Goal: Task Accomplishment & Management: Complete application form

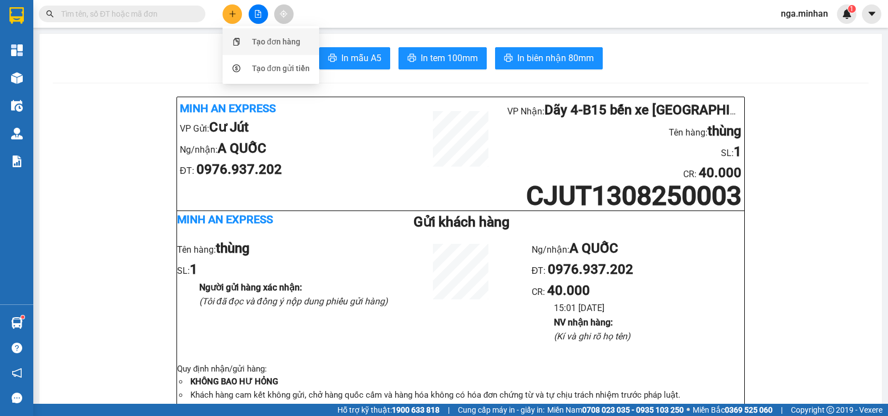
click at [262, 43] on div "Tạo đơn hàng" at bounding box center [276, 42] width 48 height 12
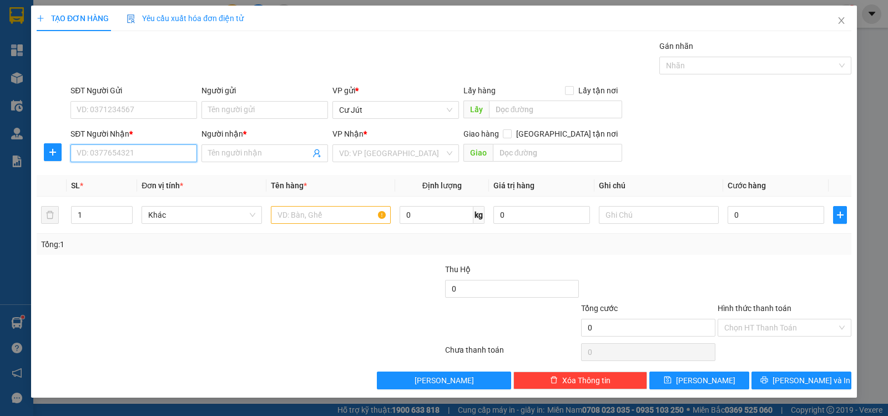
click at [140, 158] on input "SĐT Người Nhận *" at bounding box center [133, 153] width 127 height 18
click at [95, 154] on input "039934772" at bounding box center [133, 153] width 127 height 18
type input "0399934772"
click at [139, 176] on div "0399934772 - KIÊN" at bounding box center [133, 175] width 113 height 12
type input "KIÊN"
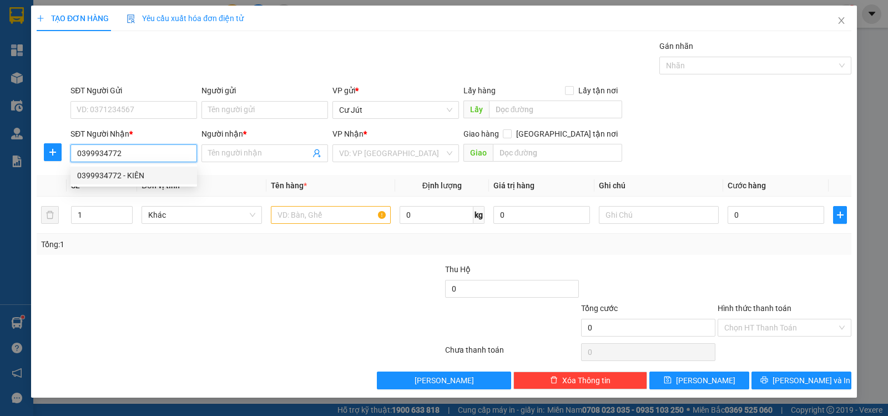
type input "HÒA LÂN"
type input "0399934772"
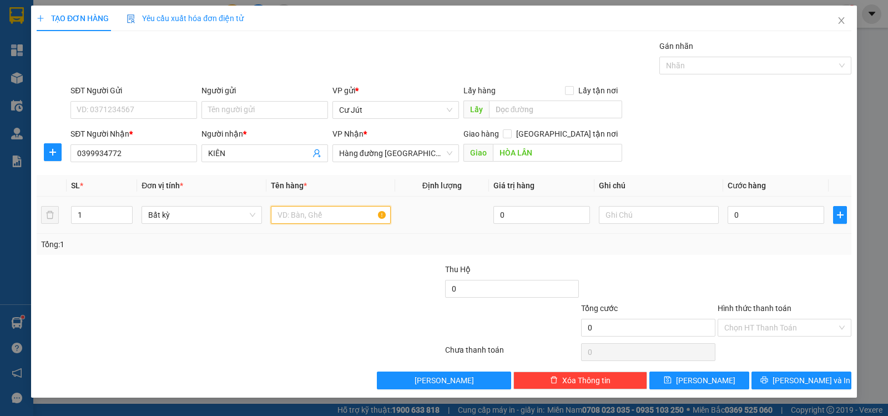
click at [328, 214] on input "text" at bounding box center [331, 215] width 120 height 18
type input "thùng"
click at [766, 220] on input "0" at bounding box center [775, 215] width 97 height 18
type input "5"
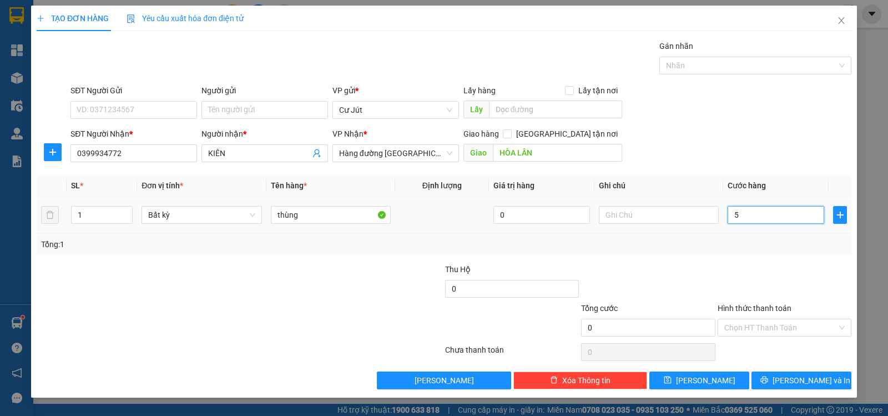
type input "5"
type input "50"
type input "50.000"
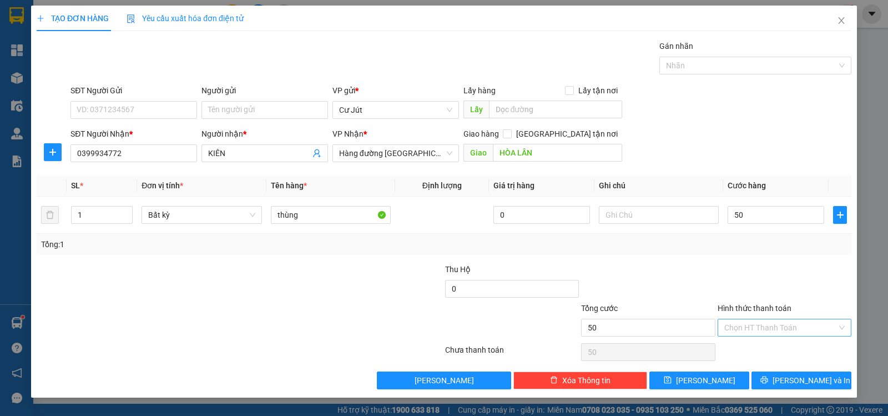
type input "50.000"
click at [781, 323] on input "Hình thức thanh toán" at bounding box center [780, 327] width 113 height 17
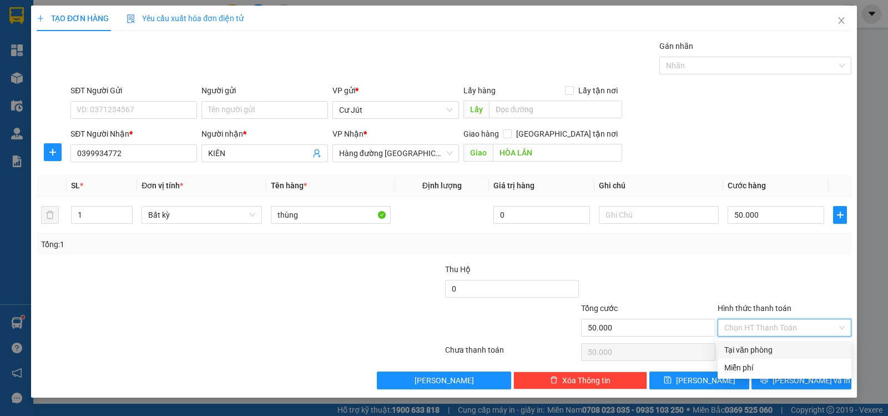
click at [772, 350] on div "Tại văn phòng" at bounding box center [784, 349] width 120 height 12
type input "0"
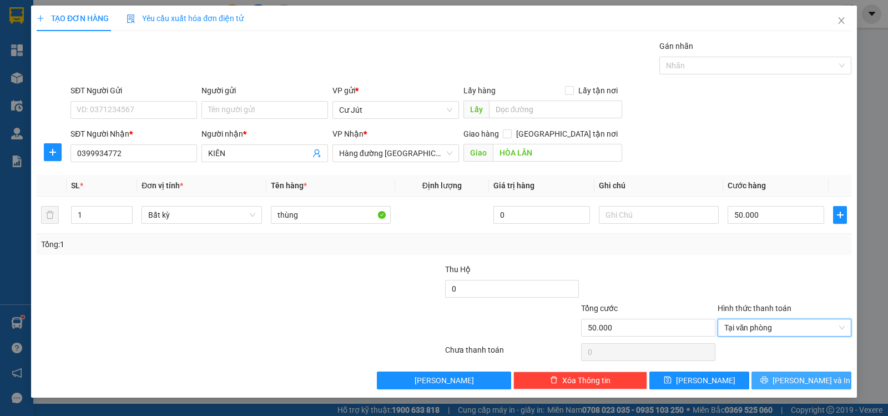
drag, startPoint x: 795, startPoint y: 374, endPoint x: 789, endPoint y: 378, distance: 6.8
click at [794, 375] on span "[PERSON_NAME] và In" at bounding box center [811, 380] width 78 height 12
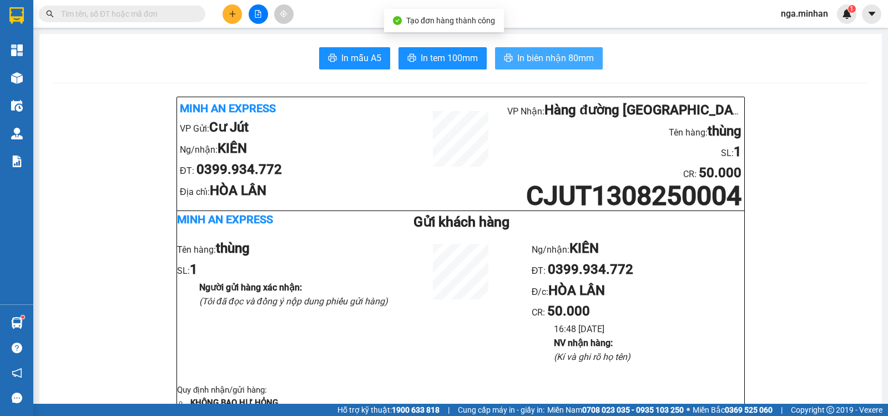
click at [533, 59] on span "In biên nhận 80mm" at bounding box center [555, 58] width 77 height 14
click at [230, 16] on icon "plus" at bounding box center [233, 14] width 8 height 8
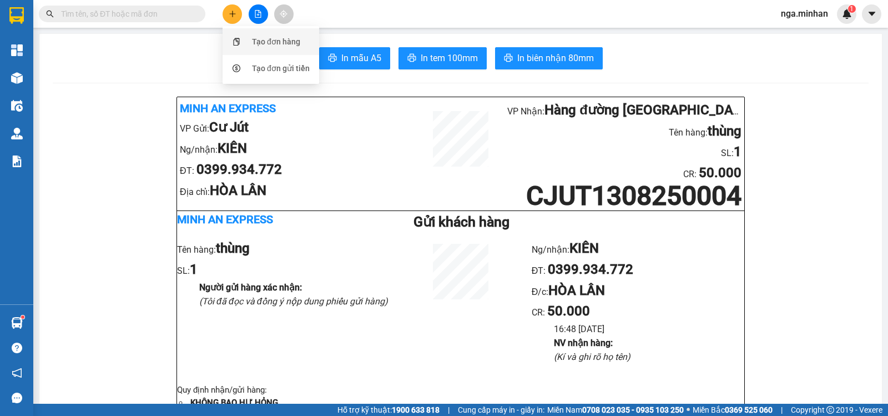
click at [274, 47] on div "Tạo đơn hàng" at bounding box center [276, 42] width 48 height 12
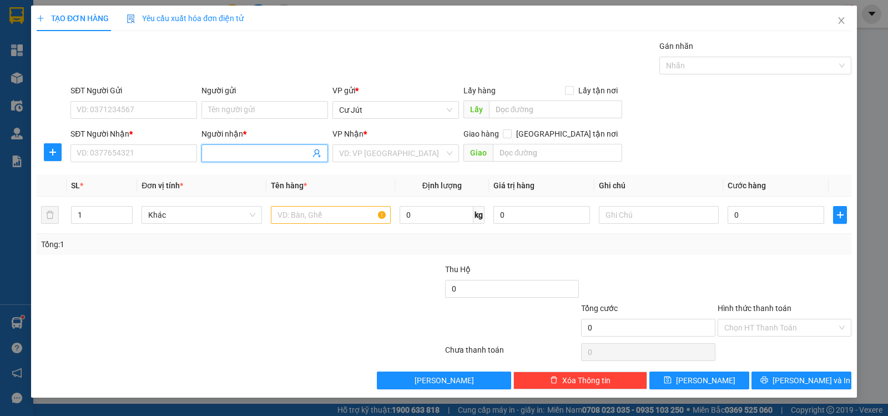
click at [234, 156] on input "Người nhận *" at bounding box center [259, 153] width 102 height 12
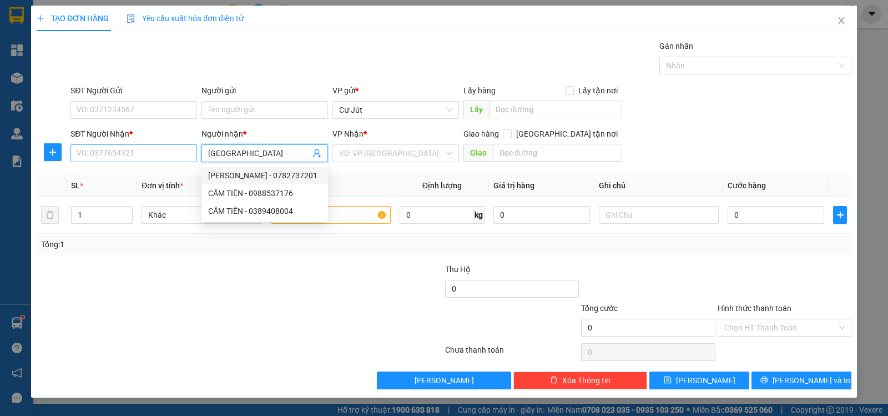
type input "[GEOGRAPHIC_DATA]"
click at [138, 155] on input "SĐT Người Nhận *" at bounding box center [133, 153] width 127 height 18
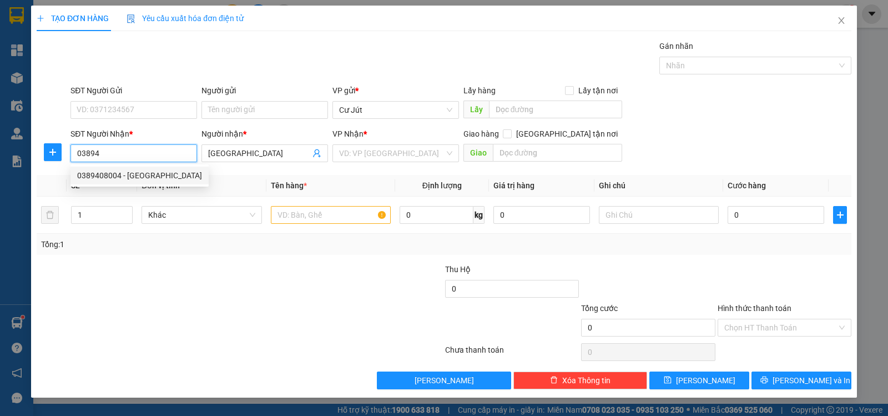
click at [142, 178] on div "0389408004 - [GEOGRAPHIC_DATA]" at bounding box center [139, 175] width 125 height 12
type input "0389408004"
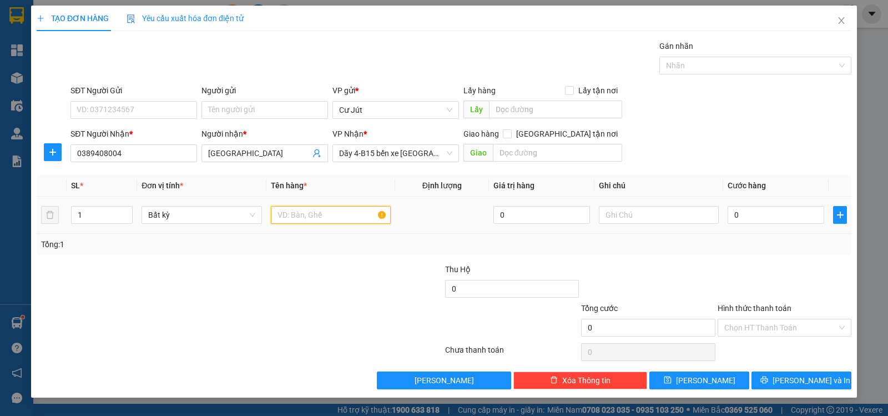
click at [358, 209] on input "text" at bounding box center [331, 215] width 120 height 18
type input "THÙNG"
click at [733, 219] on input "0" at bounding box center [775, 215] width 97 height 18
type input "4"
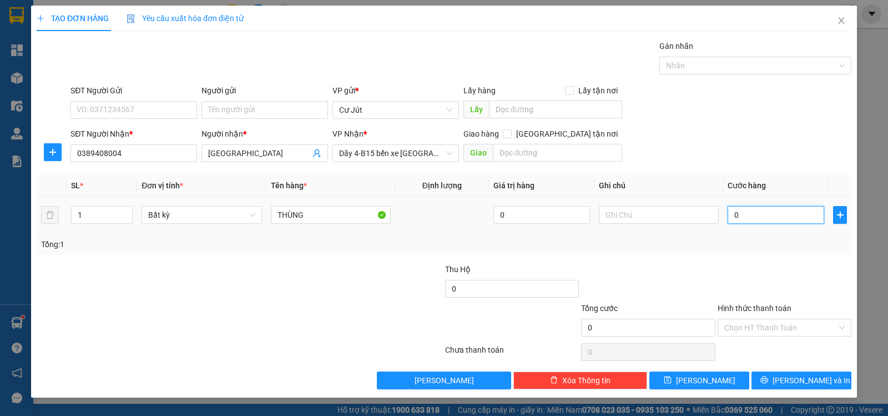
type input "4"
type input "40"
type input "40.000"
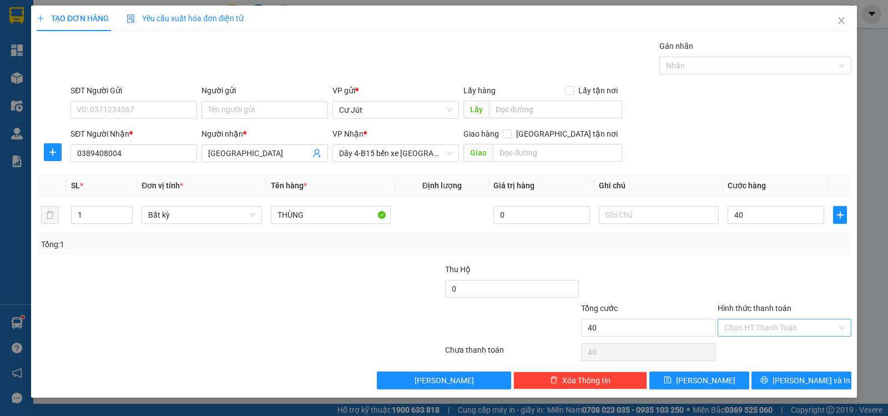
type input "40.000"
click at [777, 329] on input "Hình thức thanh toán" at bounding box center [780, 327] width 113 height 17
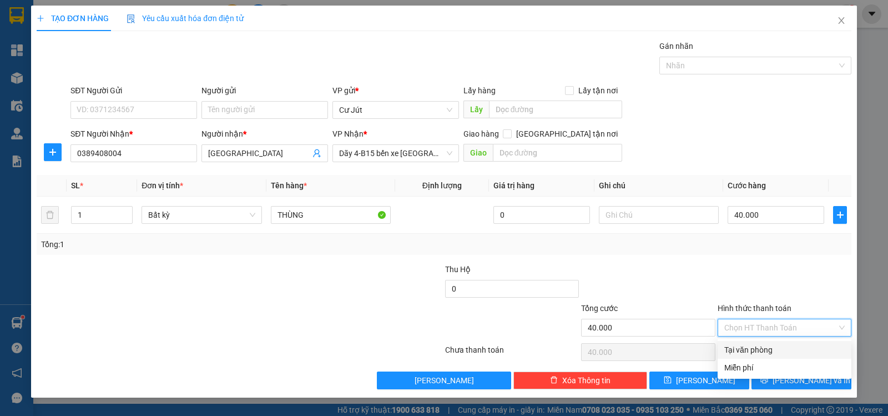
click at [749, 346] on div "Tại văn phòng" at bounding box center [784, 349] width 120 height 12
type input "0"
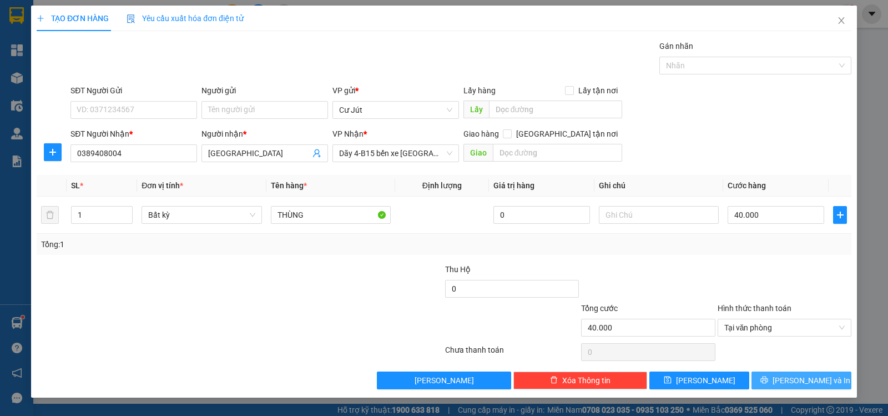
click at [804, 383] on span "[PERSON_NAME] và In" at bounding box center [811, 380] width 78 height 12
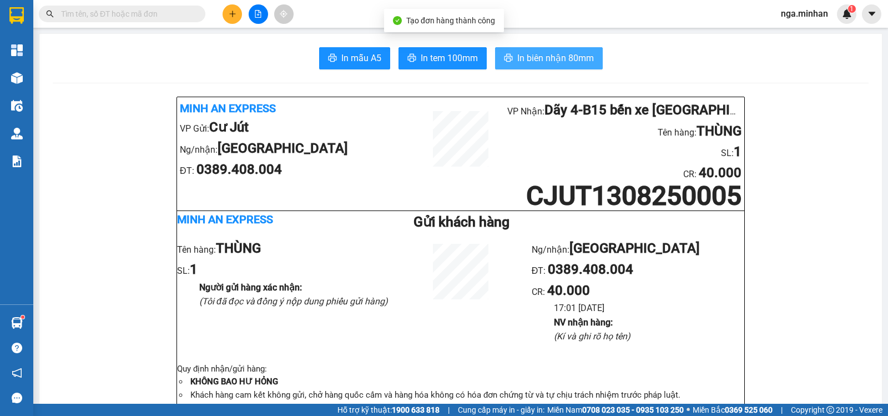
click at [521, 62] on span "In biên nhận 80mm" at bounding box center [555, 58] width 77 height 14
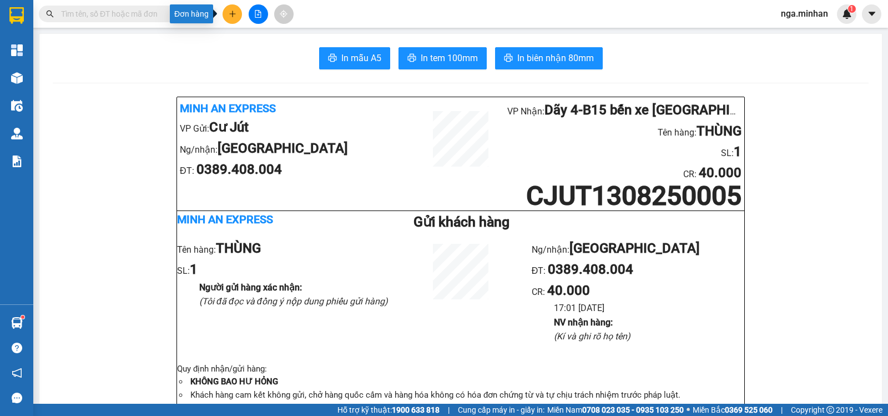
click at [230, 14] on icon "plus" at bounding box center [232, 13] width 6 height 1
click at [264, 38] on div "Tạo đơn hàng" at bounding box center [276, 42] width 48 height 12
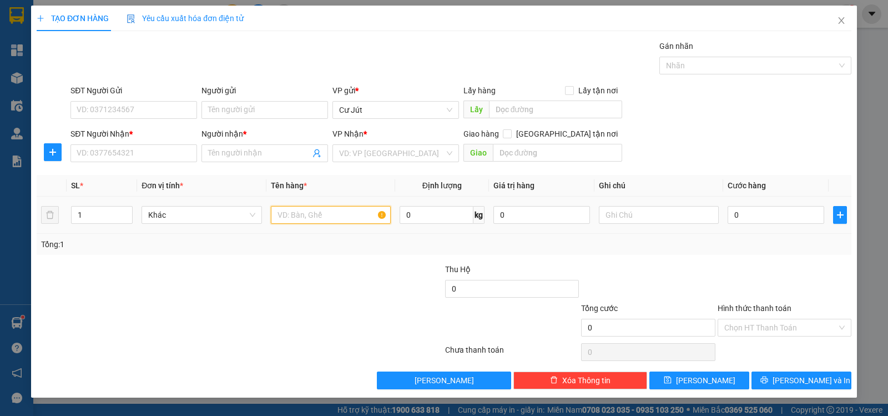
click at [296, 215] on input "text" at bounding box center [331, 215] width 120 height 18
type input "THÙNG GÀ"
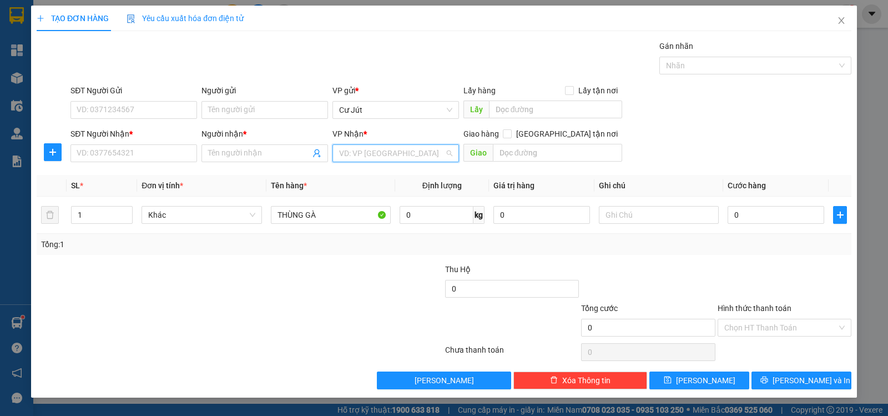
click at [398, 151] on input "search" at bounding box center [391, 153] width 105 height 17
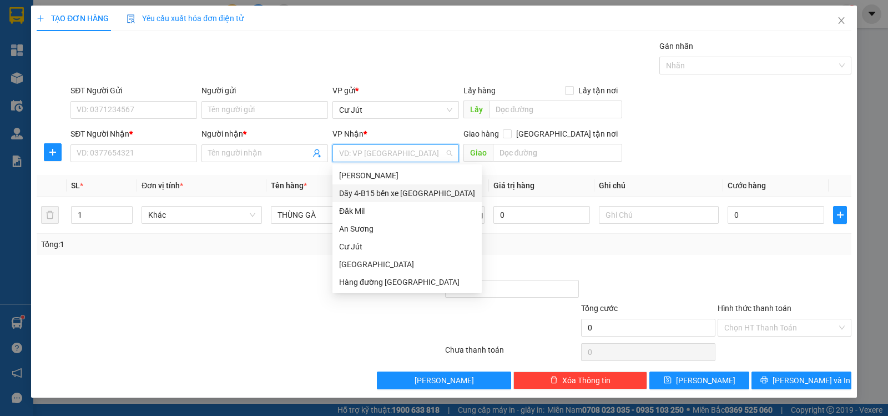
click at [410, 188] on div "Dãy 4-B15 bến xe [GEOGRAPHIC_DATA]" at bounding box center [407, 193] width 136 height 12
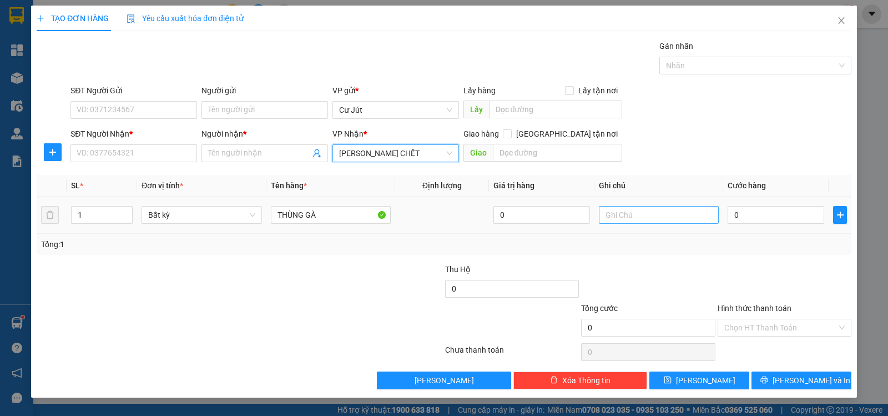
type input "[PERSON_NAME] CHẾT"
drag, startPoint x: 417, startPoint y: 153, endPoint x: 126, endPoint y: 152, distance: 290.8
click at [126, 152] on div "SĐT Người Nhận * VD: 0377654321 Người nhận * Tên người nhận VP Nhận * Dãy 4-B15…" at bounding box center [460, 147] width 785 height 39
click at [647, 212] on input "text" at bounding box center [659, 215] width 120 height 18
type input "[PERSON_NAME] CHẾT"
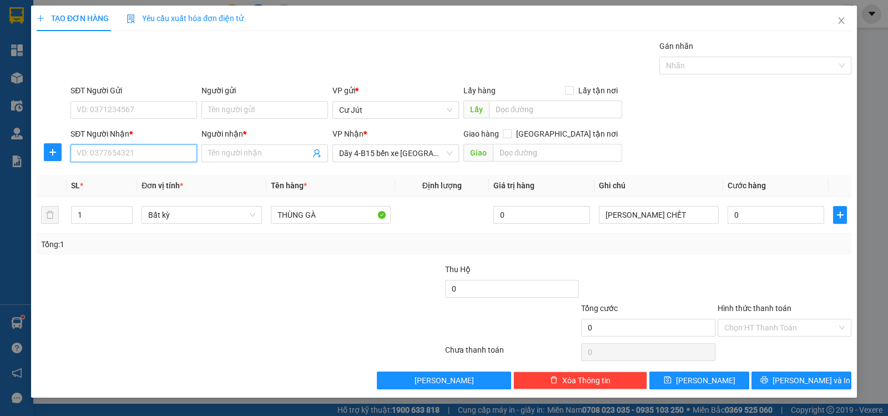
click at [146, 154] on input "SĐT Người Nhận *" at bounding box center [133, 153] width 127 height 18
type input "0778688719"
click at [159, 170] on div "0778688719 - TRUNG" at bounding box center [133, 175] width 113 height 12
type input "TRUNG"
type input "0778688719"
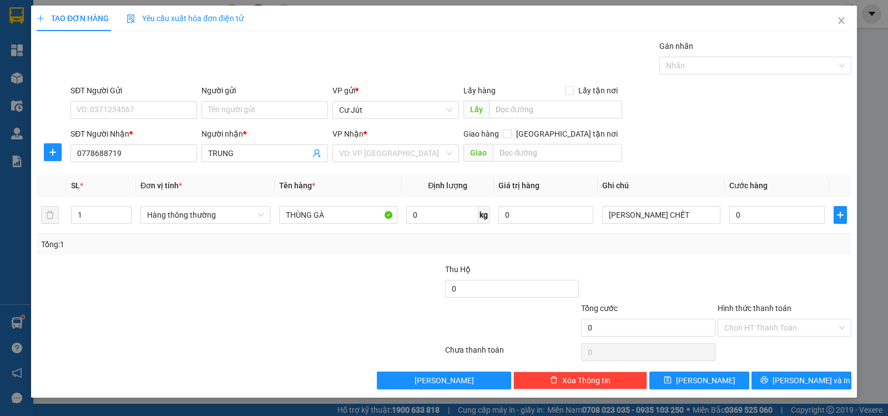
click at [354, 144] on div "VP Nhận *" at bounding box center [395, 136] width 127 height 17
click at [364, 151] on input "search" at bounding box center [391, 153] width 105 height 17
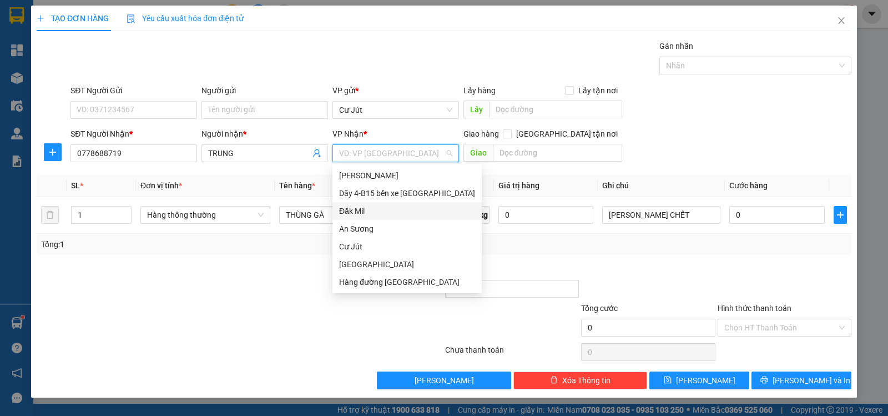
click at [376, 202] on div "Đăk Mil" at bounding box center [406, 211] width 149 height 18
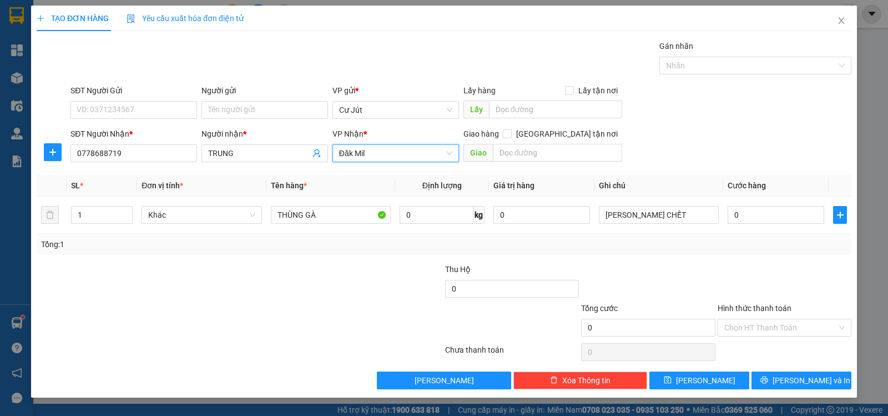
click at [355, 153] on span "Đăk Mil" at bounding box center [395, 153] width 113 height 17
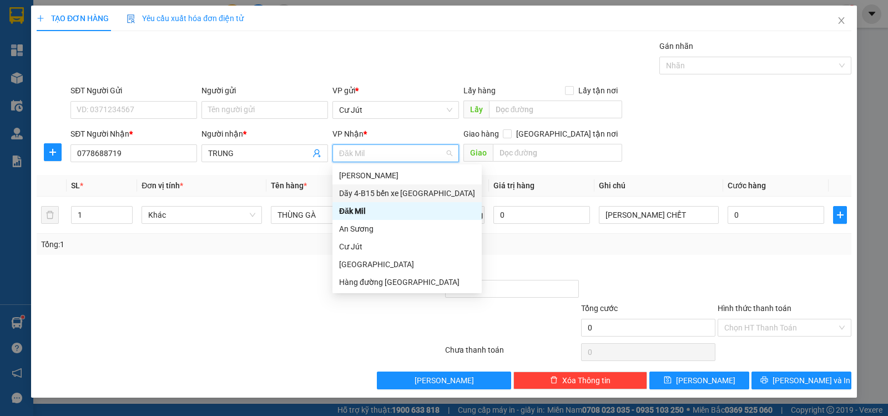
click at [380, 189] on div "Dãy 4-B15 bến xe [GEOGRAPHIC_DATA]" at bounding box center [407, 193] width 136 height 12
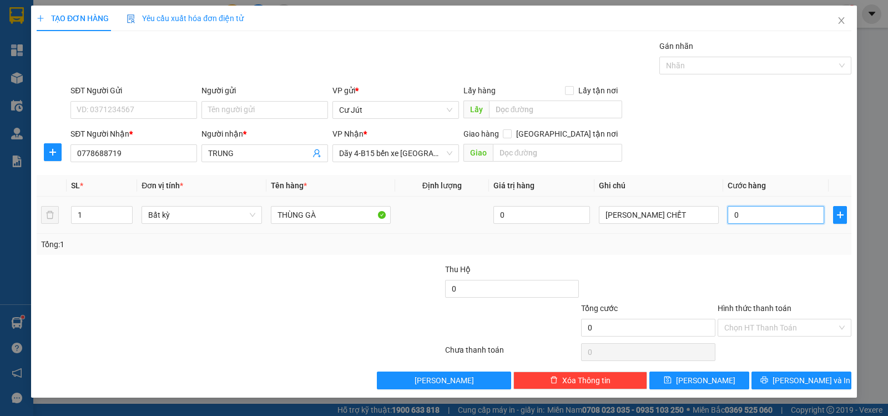
click at [753, 213] on input "0" at bounding box center [775, 215] width 97 height 18
type input "5"
type input "50"
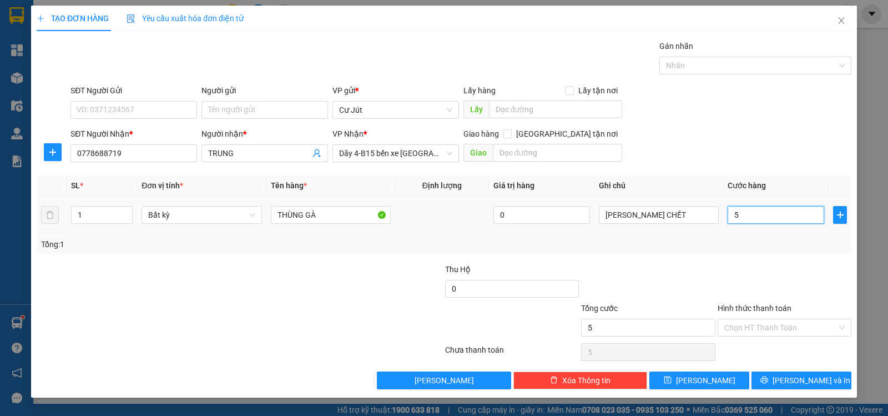
type input "50"
type input "50.000"
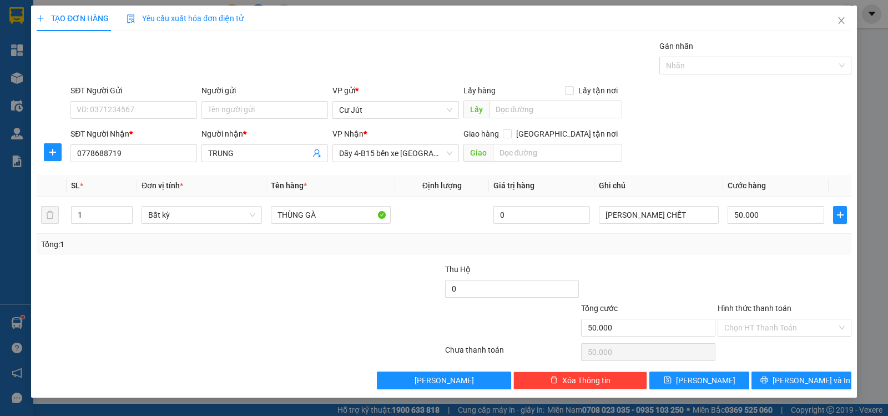
click at [746, 277] on div at bounding box center [784, 282] width 136 height 39
click at [792, 377] on button "[PERSON_NAME] và In" at bounding box center [801, 380] width 100 height 18
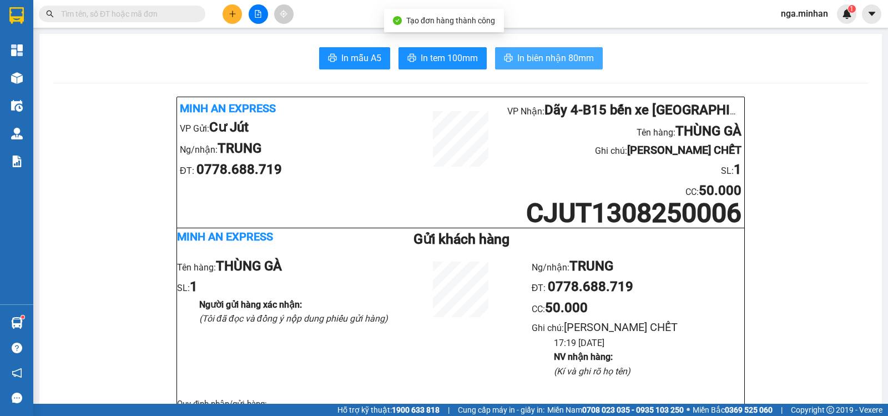
click at [558, 58] on span "In biên nhận 80mm" at bounding box center [555, 58] width 77 height 14
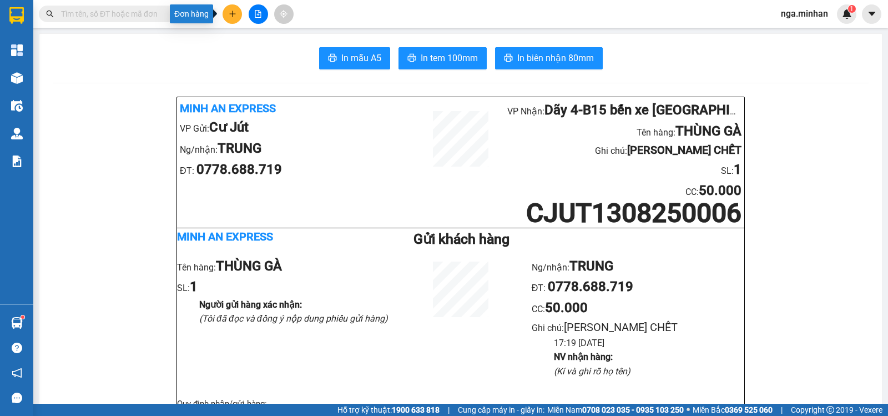
click at [229, 9] on button at bounding box center [232, 13] width 19 height 19
click at [292, 40] on div "Tạo đơn hàng" at bounding box center [276, 42] width 48 height 12
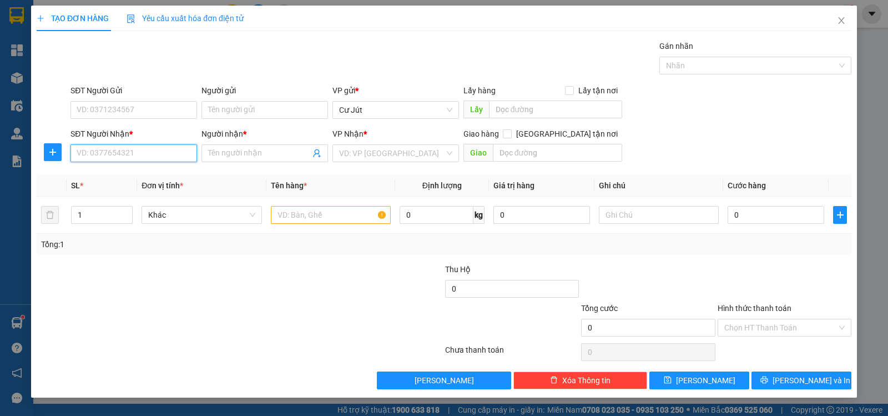
click at [171, 150] on input "SĐT Người Nhận *" at bounding box center [133, 153] width 127 height 18
click at [359, 215] on input "text" at bounding box center [331, 215] width 120 height 18
click at [149, 158] on input "0" at bounding box center [133, 153] width 127 height 18
type input "0824147939"
click at [139, 173] on div "0824147939 - ." at bounding box center [133, 175] width 113 height 12
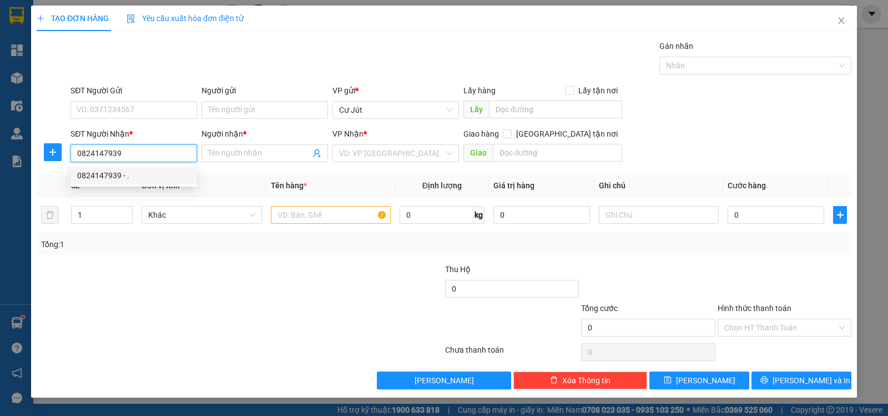
type input "."
type input "HÒA LỢI"
type input "0824147939"
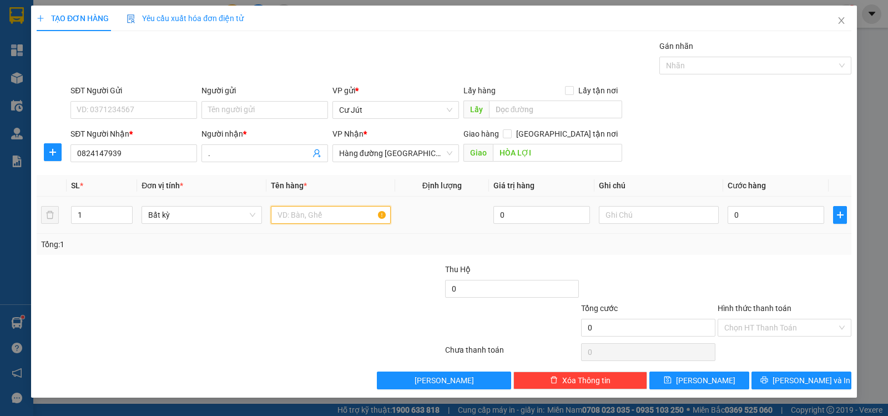
click at [348, 216] on input "text" at bounding box center [331, 215] width 120 height 18
type input "THÙNG50"
click at [777, 218] on input "0" at bounding box center [775, 215] width 97 height 18
type input "5"
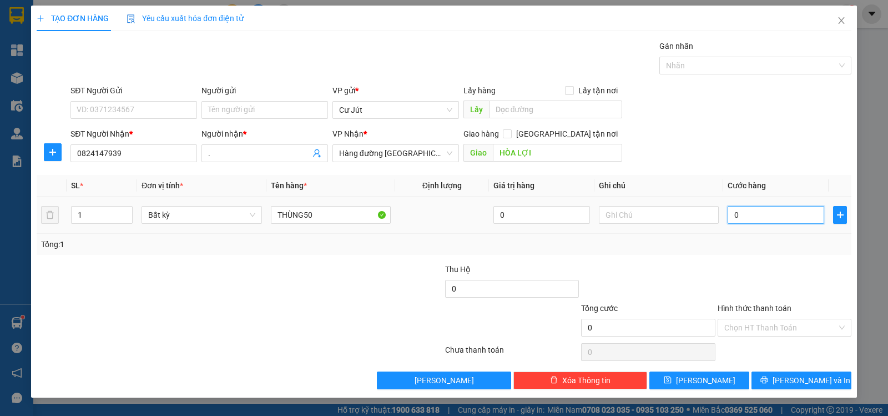
type input "5"
type input "50"
click at [769, 327] on input "Hình thức thanh toán" at bounding box center [780, 327] width 113 height 17
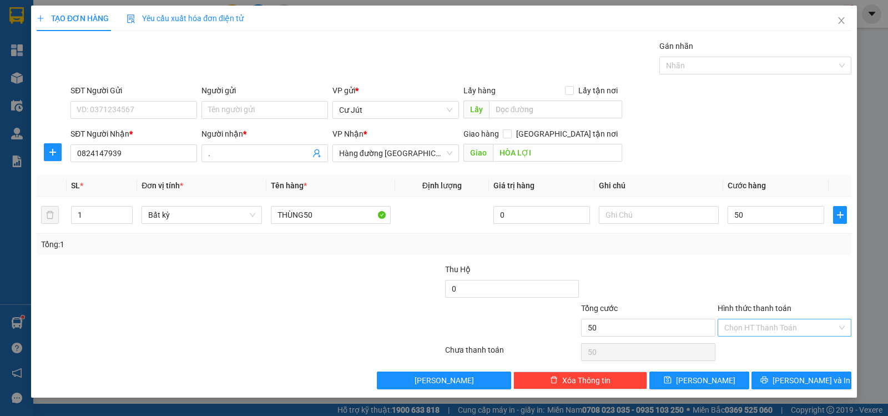
type input "50.000"
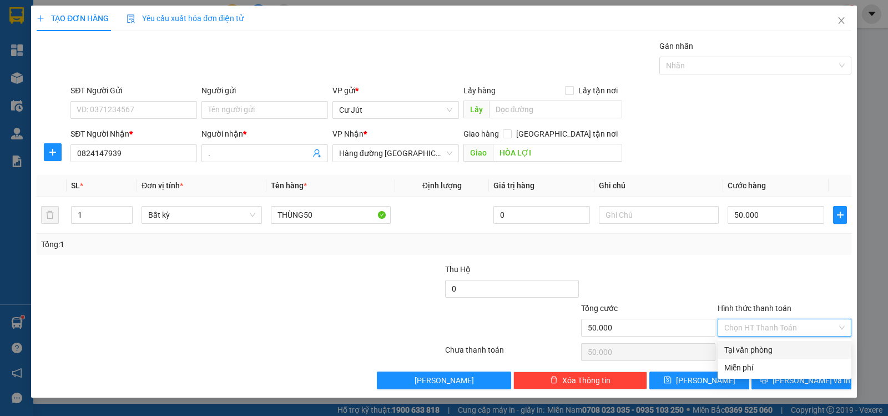
click at [769, 348] on div "Tại văn phòng" at bounding box center [784, 349] width 120 height 12
type input "0"
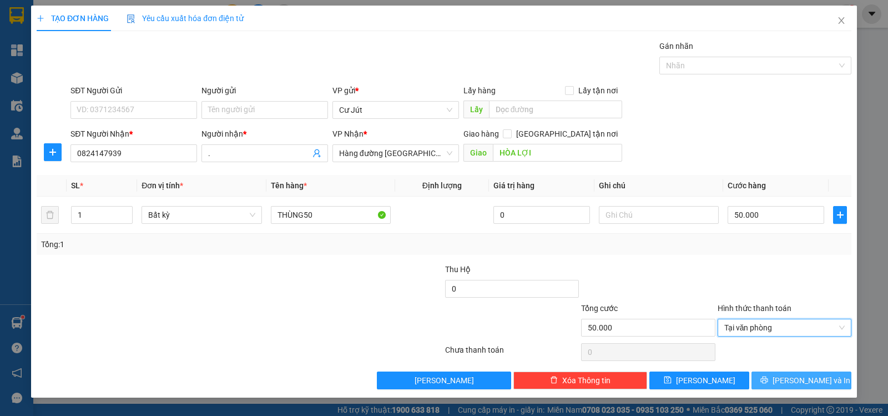
click at [776, 377] on button "[PERSON_NAME] và In" at bounding box center [801, 380] width 100 height 18
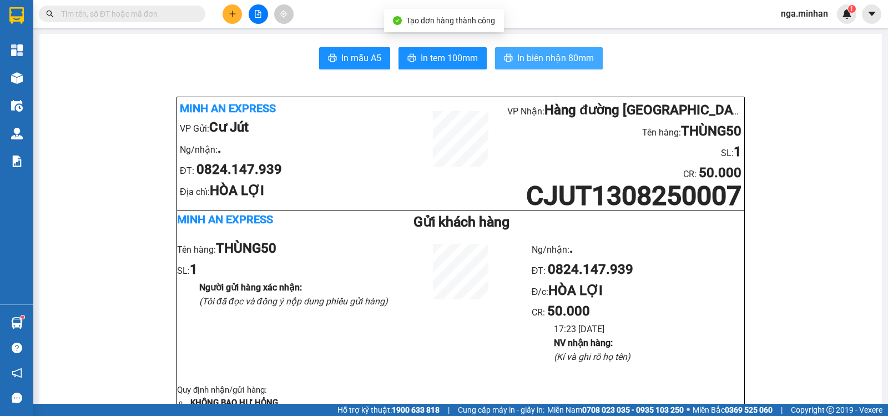
click at [531, 56] on span "In biên nhận 80mm" at bounding box center [555, 58] width 77 height 14
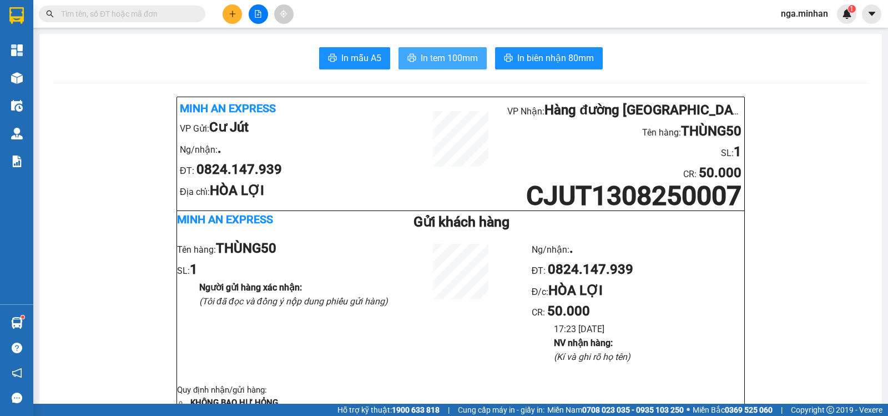
click at [448, 55] on span "In tem 100mm" at bounding box center [449, 58] width 57 height 14
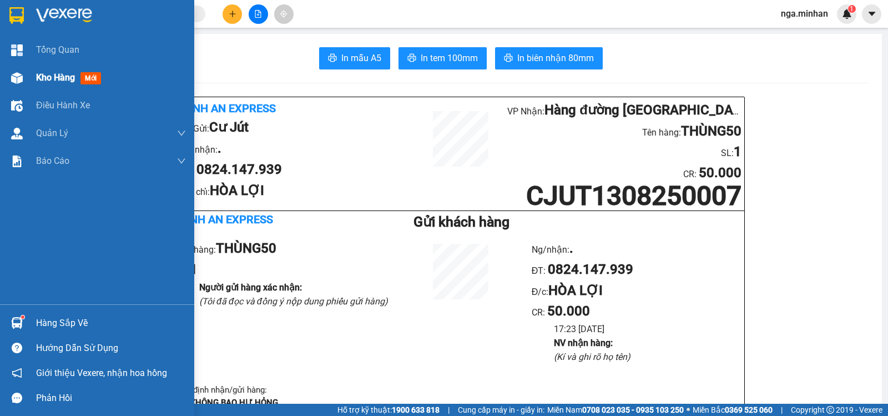
click at [27, 78] on div "Kho hàng mới" at bounding box center [97, 78] width 194 height 28
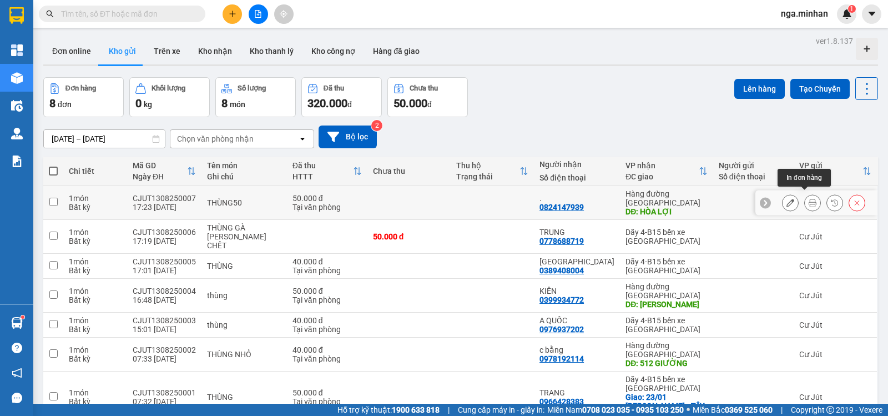
click at [808, 199] on icon at bounding box center [812, 203] width 8 height 8
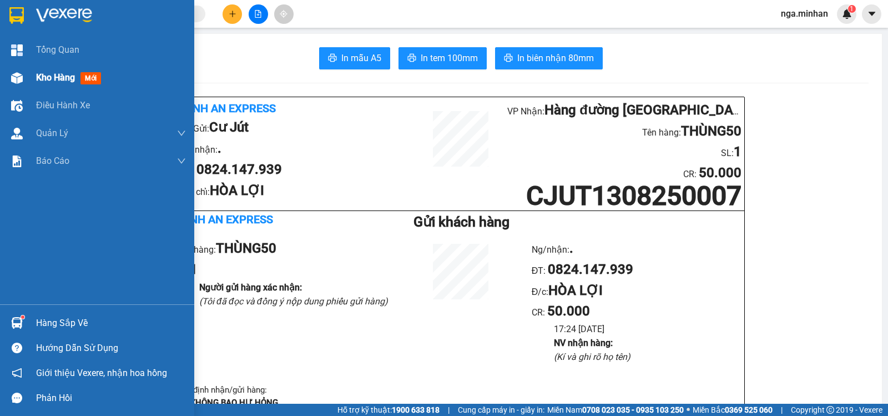
click at [16, 74] on img at bounding box center [17, 78] width 12 height 12
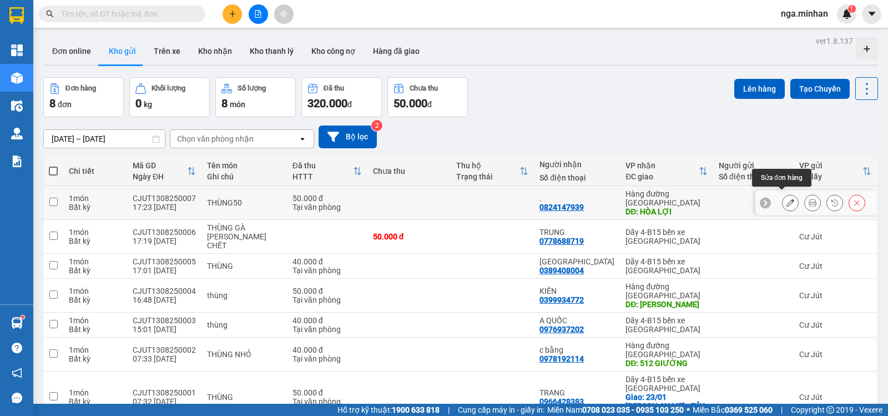
click at [782, 193] on button at bounding box center [790, 202] width 16 height 19
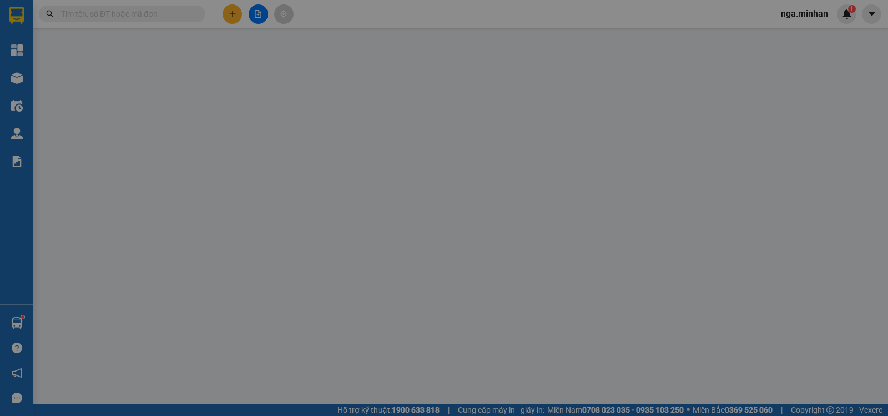
type input "0824147939"
type input "."
type input "HÒA LỢI"
type input "50.000"
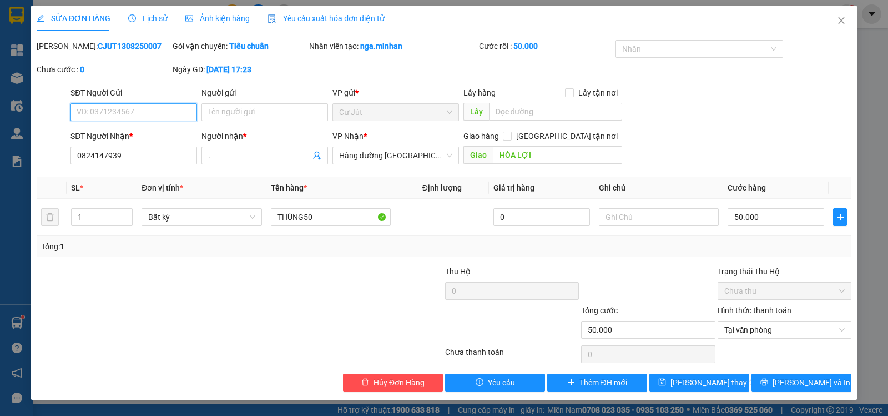
click at [183, 115] on input "SĐT Người Gửi" at bounding box center [133, 112] width 127 height 18
type input "0982075936"
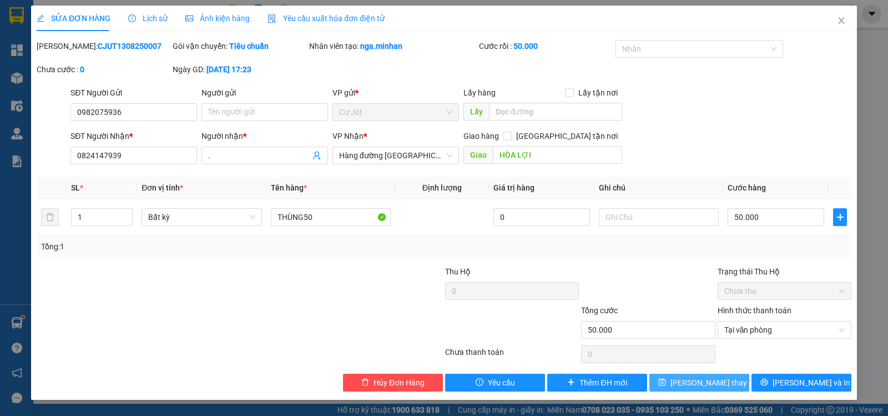
click at [706, 380] on span "[PERSON_NAME] thay đổi" at bounding box center [714, 382] width 89 height 12
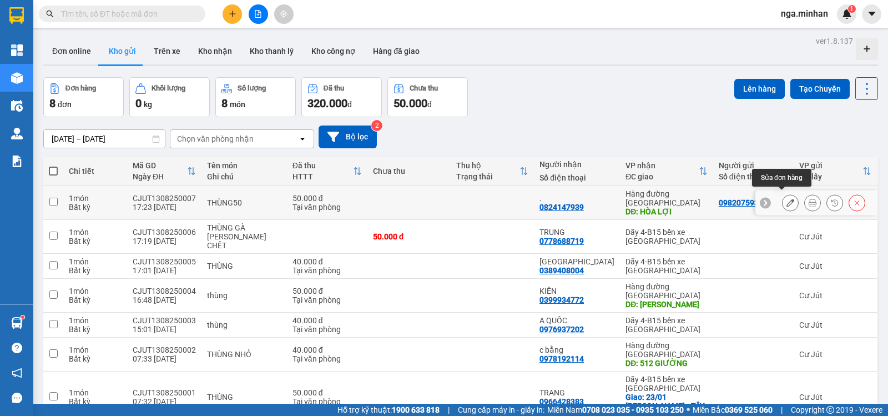
click at [784, 193] on button at bounding box center [790, 202] width 16 height 19
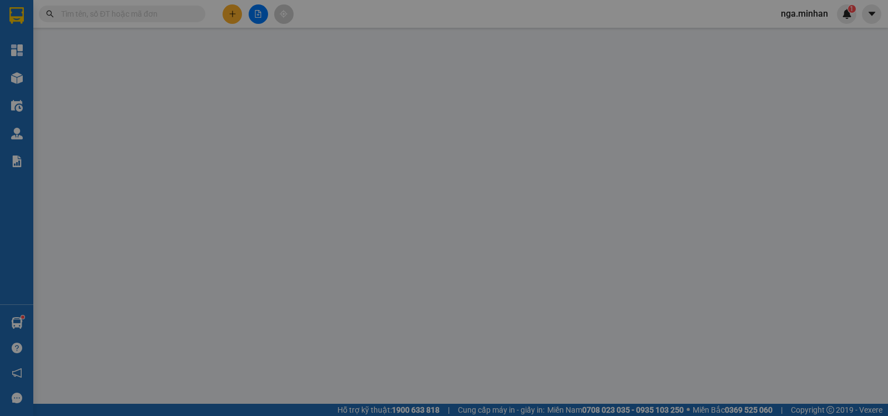
type input "0982075936"
type input "0824147939"
type input "."
type input "HÒA LỢI"
type input "50.000"
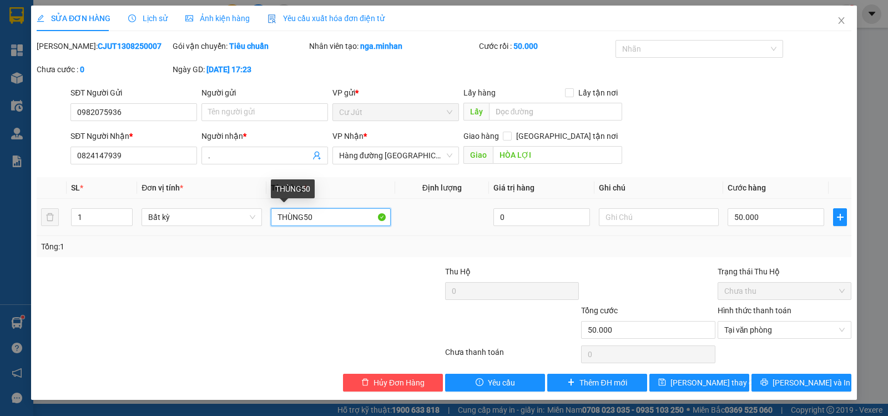
click at [329, 218] on input "THÙNG50" at bounding box center [331, 217] width 120 height 18
type input "THÙNG"
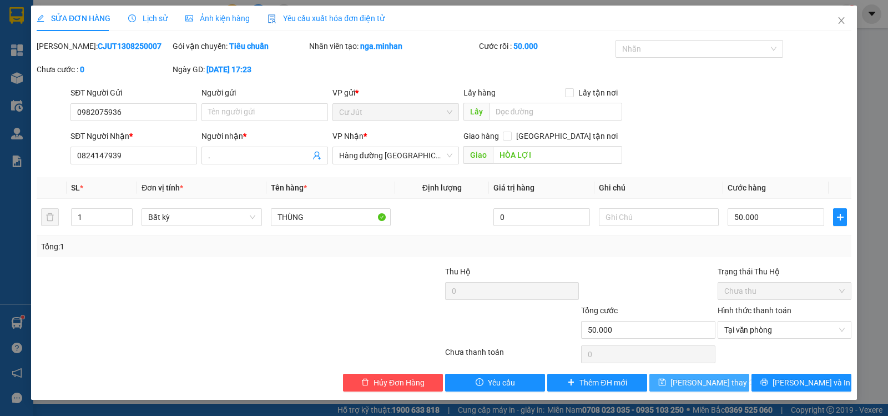
click at [695, 381] on span "[PERSON_NAME] thay đổi" at bounding box center [714, 382] width 89 height 12
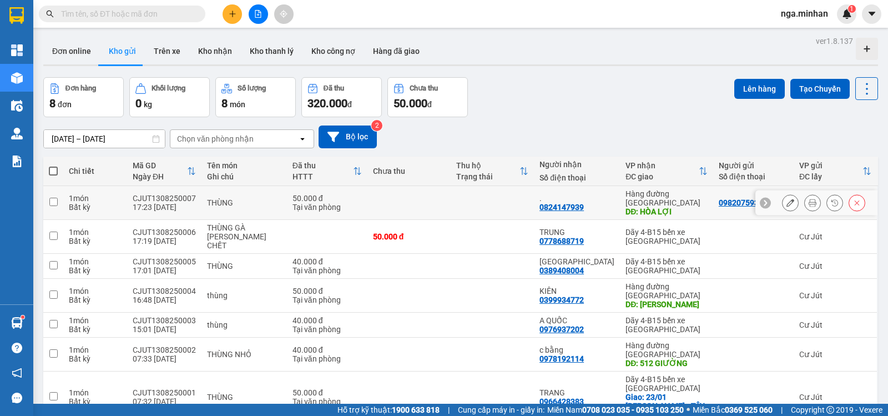
click at [477, 195] on td at bounding box center [492, 203] width 83 height 34
checkbox input "true"
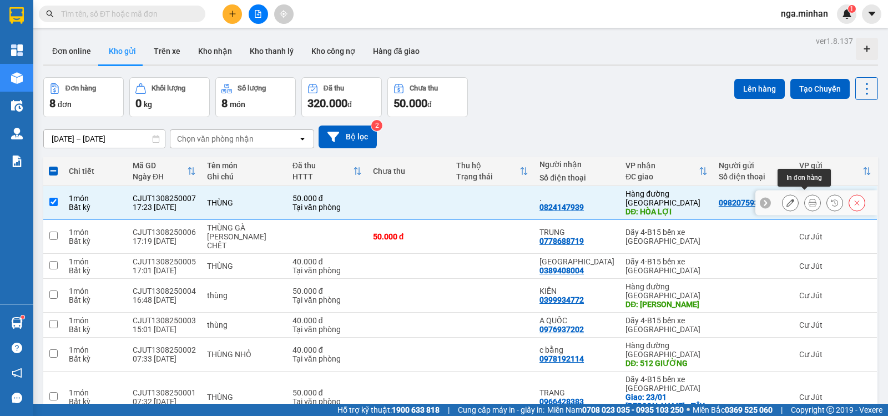
click at [807, 193] on button at bounding box center [813, 202] width 16 height 19
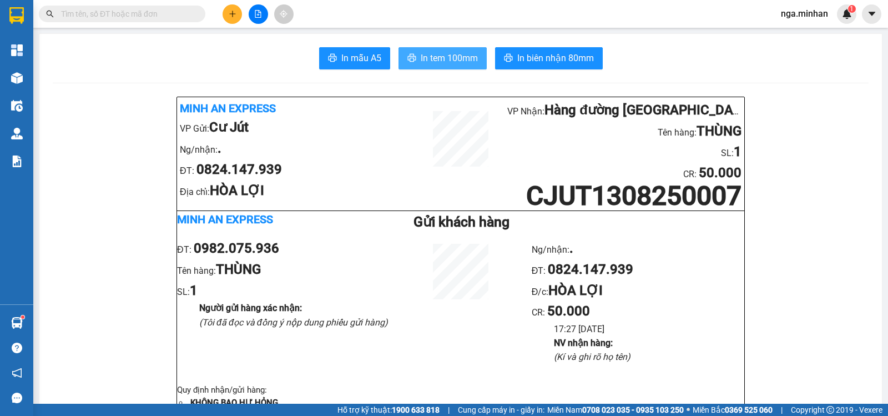
click at [445, 55] on span "In tem 100mm" at bounding box center [449, 58] width 57 height 14
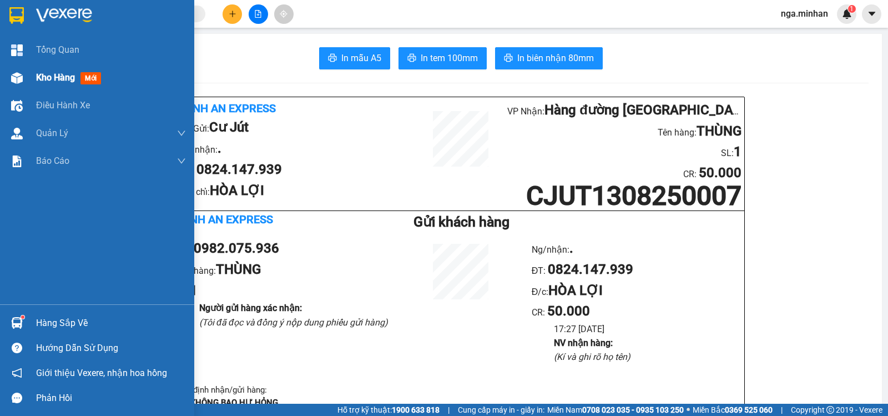
click at [53, 71] on div "Kho hàng mới" at bounding box center [70, 77] width 69 height 14
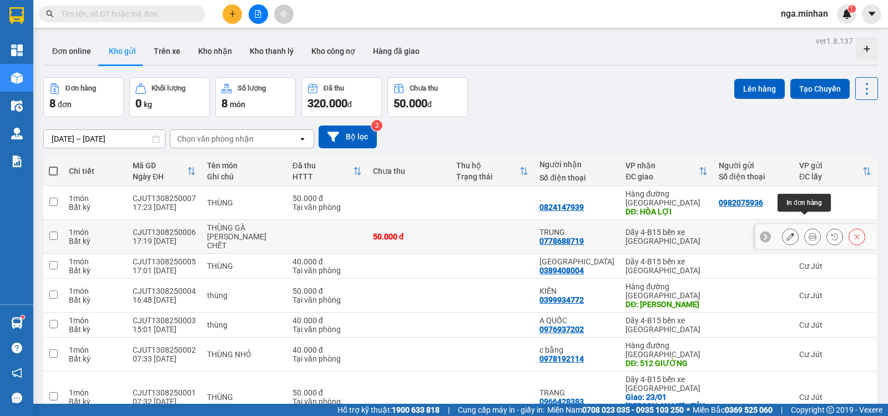
click at [805, 227] on button at bounding box center [813, 236] width 16 height 19
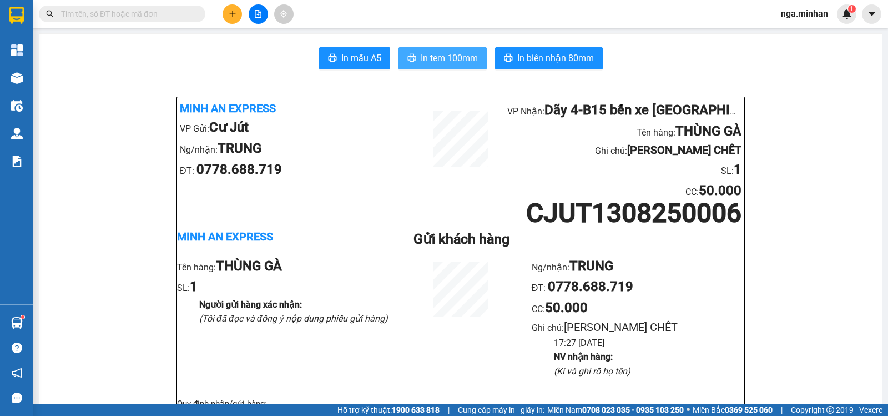
click at [436, 52] on span "In tem 100mm" at bounding box center [449, 58] width 57 height 14
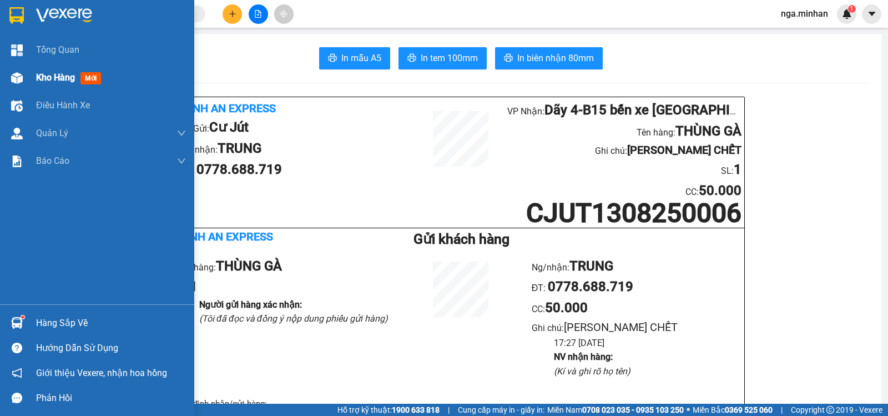
click at [28, 75] on div "Kho hàng mới" at bounding box center [97, 78] width 194 height 28
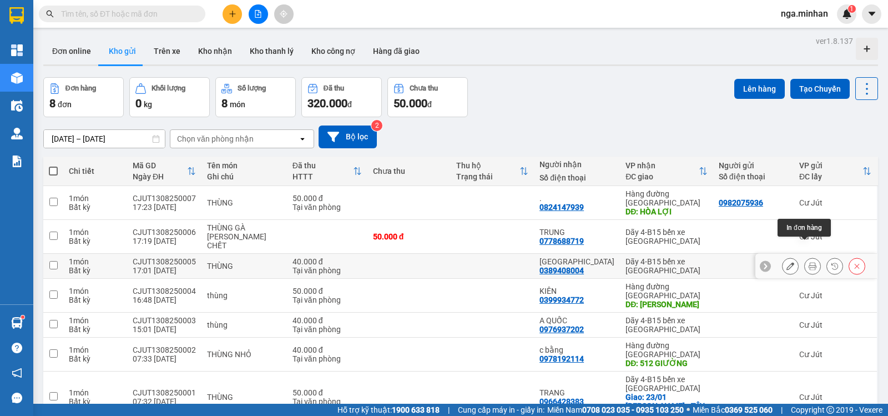
click at [805, 256] on button at bounding box center [813, 265] width 16 height 19
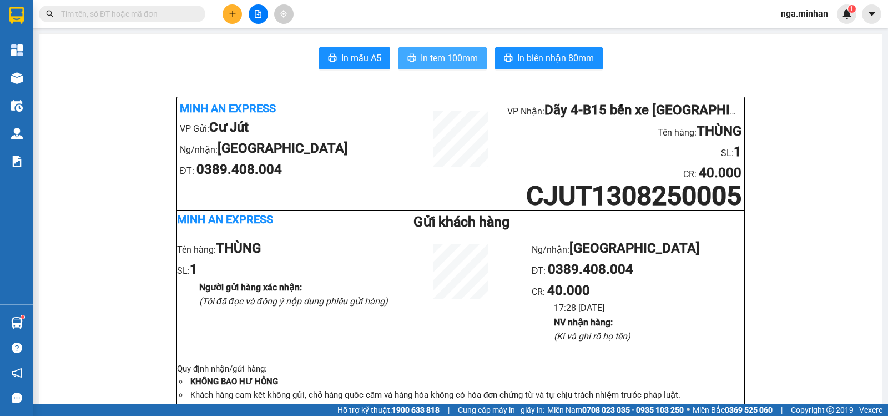
click at [456, 60] on span "In tem 100mm" at bounding box center [449, 58] width 57 height 14
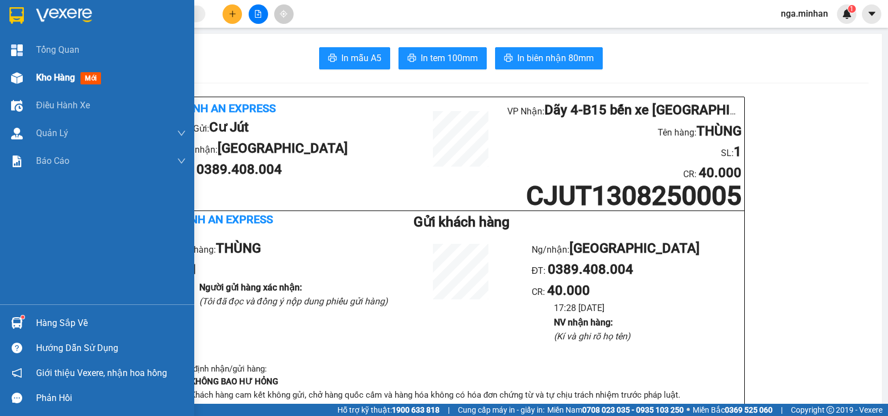
click at [37, 83] on div "Kho hàng mới" at bounding box center [70, 77] width 69 height 14
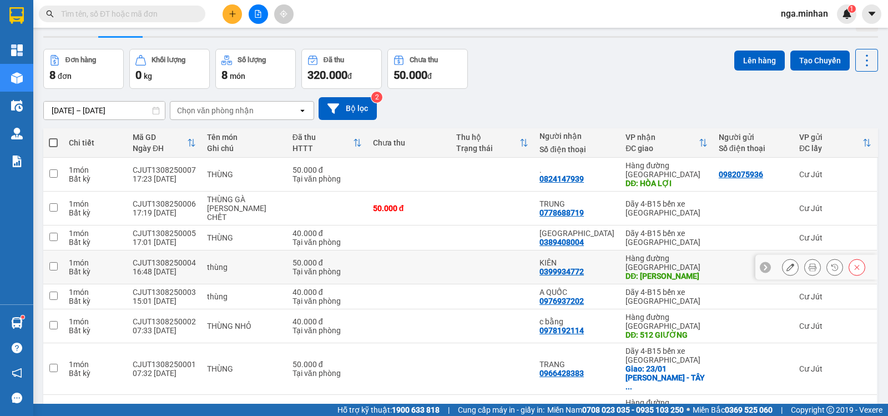
scroll to position [51, 0]
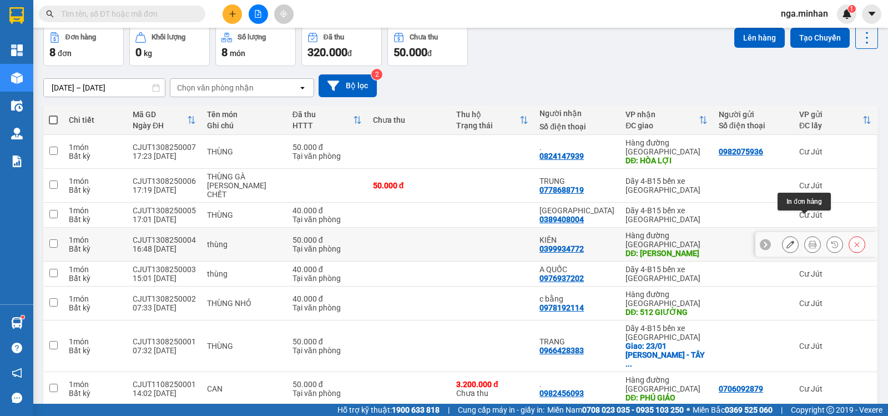
click at [805, 235] on button at bounding box center [813, 244] width 16 height 19
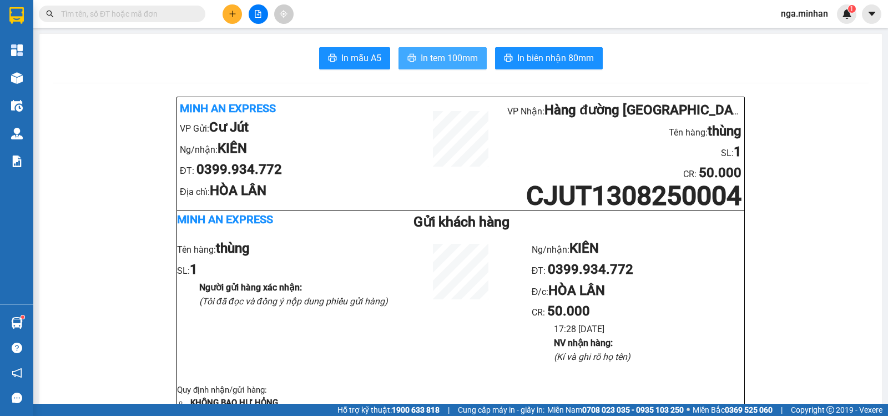
click at [457, 61] on span "In tem 100mm" at bounding box center [449, 58] width 57 height 14
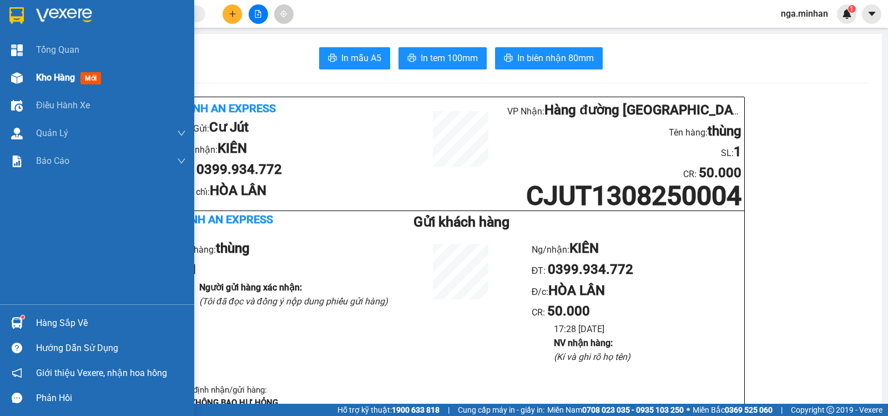
click at [72, 73] on span "Kho hàng" at bounding box center [55, 77] width 39 height 11
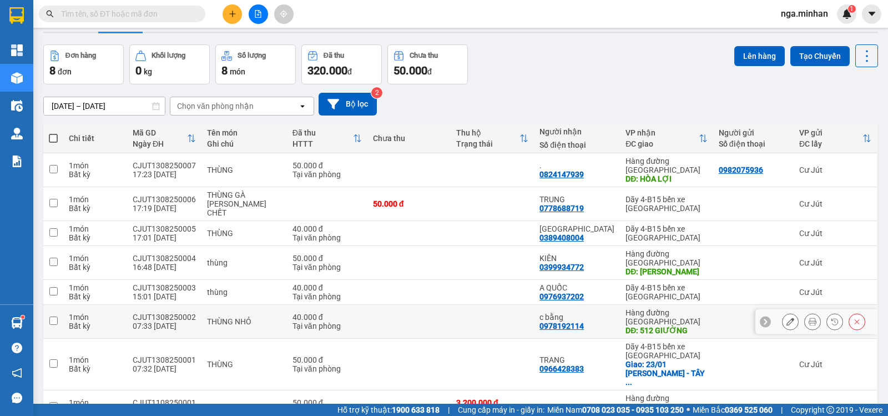
scroll to position [51, 0]
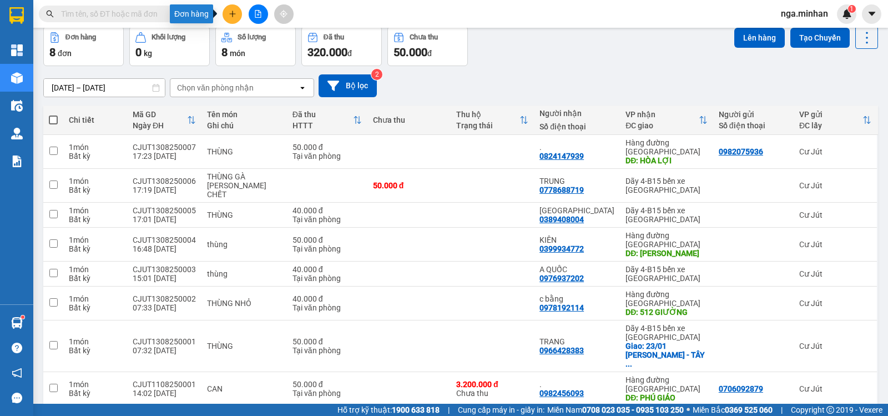
click at [228, 13] on button at bounding box center [232, 13] width 19 height 19
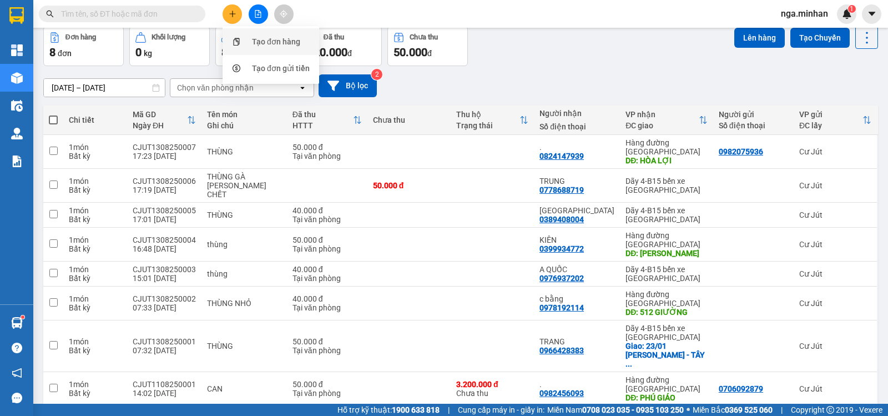
click at [267, 44] on div "Tạo đơn hàng" at bounding box center [276, 42] width 48 height 12
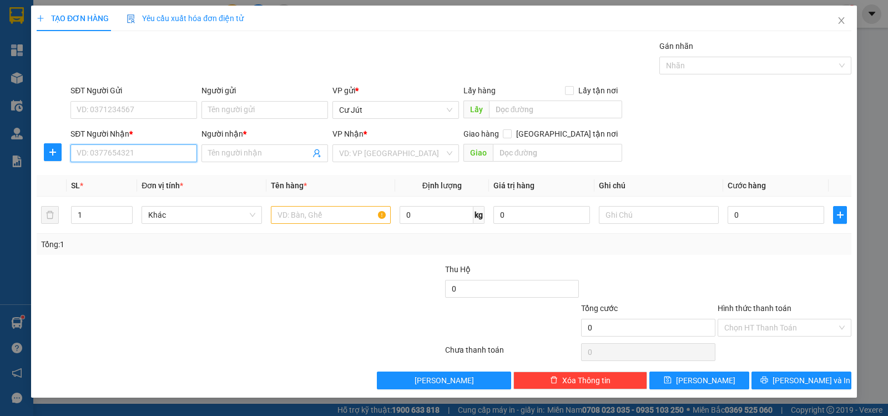
click at [179, 152] on input "SĐT Người Nhận *" at bounding box center [133, 153] width 127 height 18
type input "0344964239"
click at [126, 169] on div "0344964239 - c yến" at bounding box center [133, 175] width 127 height 18
type input "c yến"
type input "CX CẦU 2"
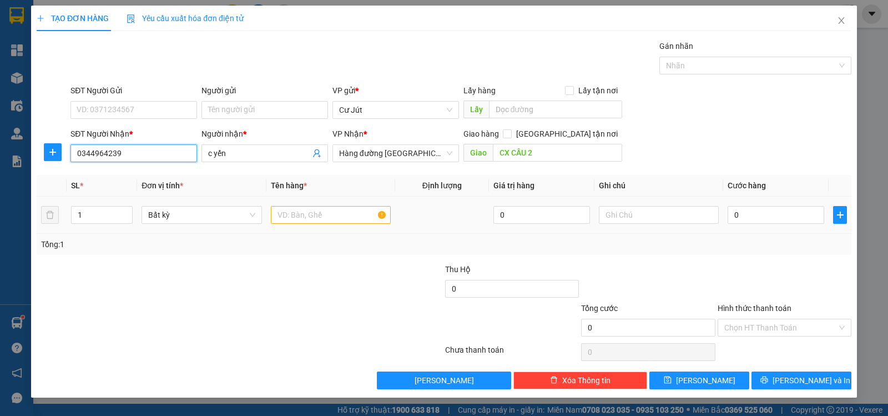
type input "0344964239"
click at [324, 219] on input "text" at bounding box center [331, 215] width 120 height 18
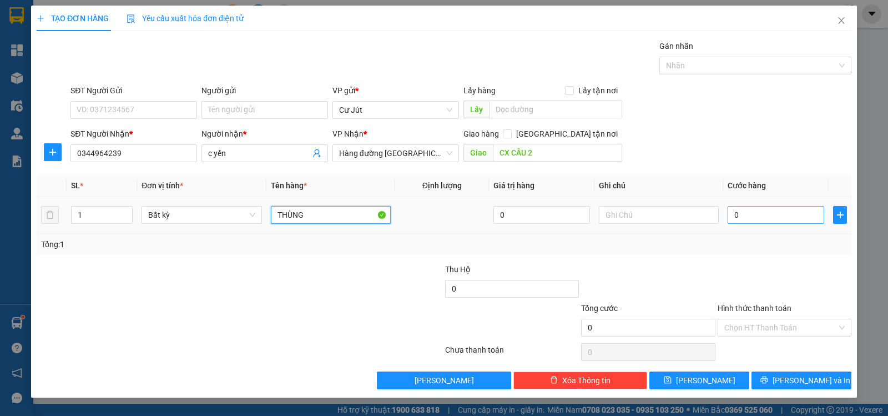
type input "THÙNG"
click at [766, 214] on input "0" at bounding box center [775, 215] width 97 height 18
type input "5"
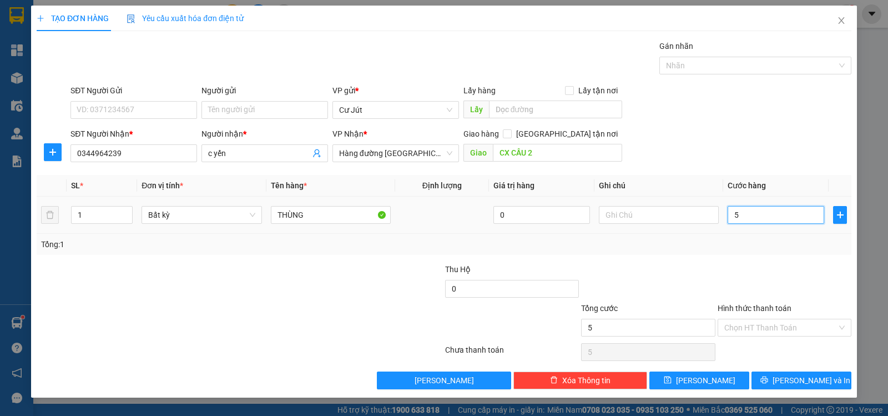
type input "50"
type input "50.000"
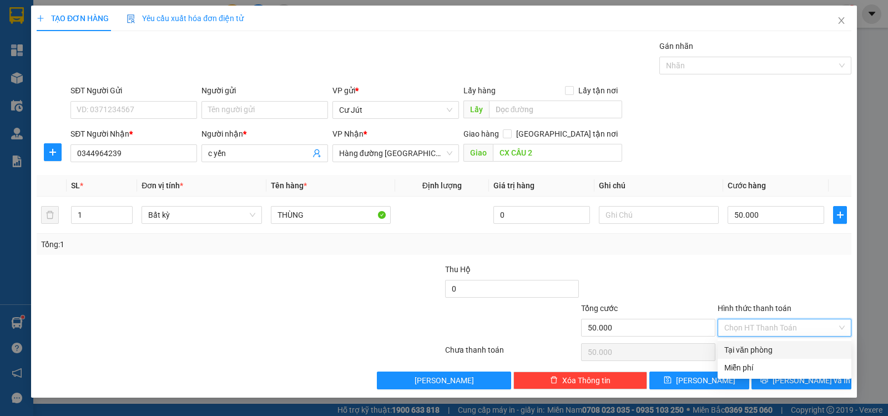
drag, startPoint x: 766, startPoint y: 320, endPoint x: 762, endPoint y: 340, distance: 20.8
click at [765, 321] on input "Hình thức thanh toán" at bounding box center [780, 327] width 113 height 17
drag, startPoint x: 762, startPoint y: 350, endPoint x: 760, endPoint y: 361, distance: 11.3
click at [762, 351] on div "Tại văn phòng" at bounding box center [784, 349] width 120 height 12
type input "0"
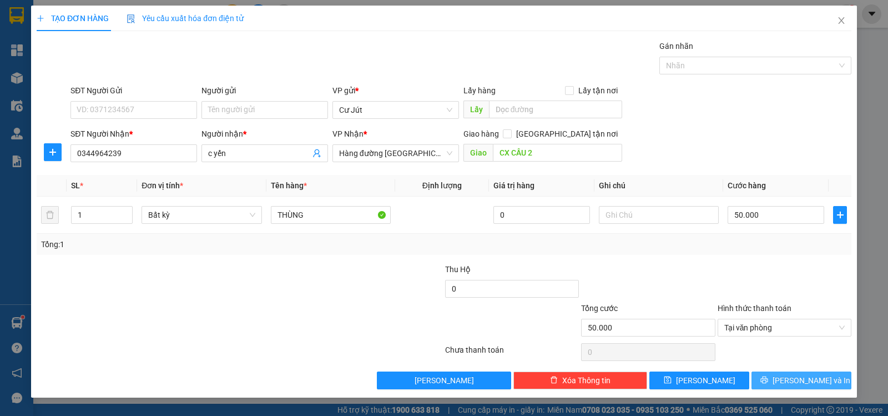
click at [768, 381] on icon "printer" at bounding box center [764, 380] width 8 height 8
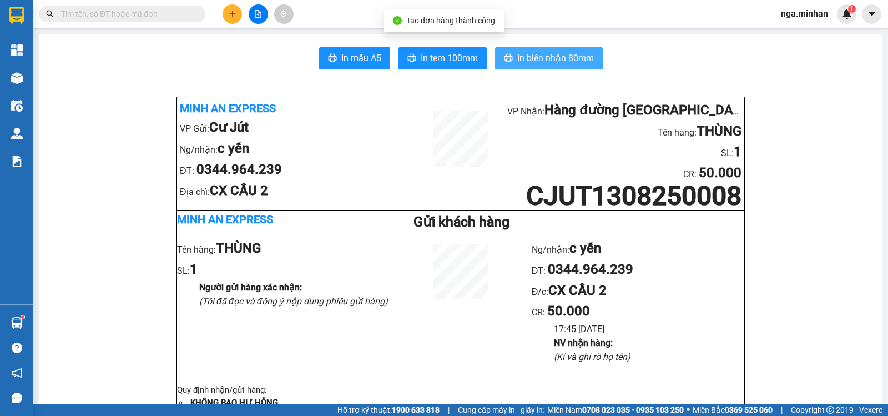
click at [573, 61] on span "In biên nhận 80mm" at bounding box center [555, 58] width 77 height 14
click at [235, 14] on icon "plus" at bounding box center [233, 14] width 8 height 8
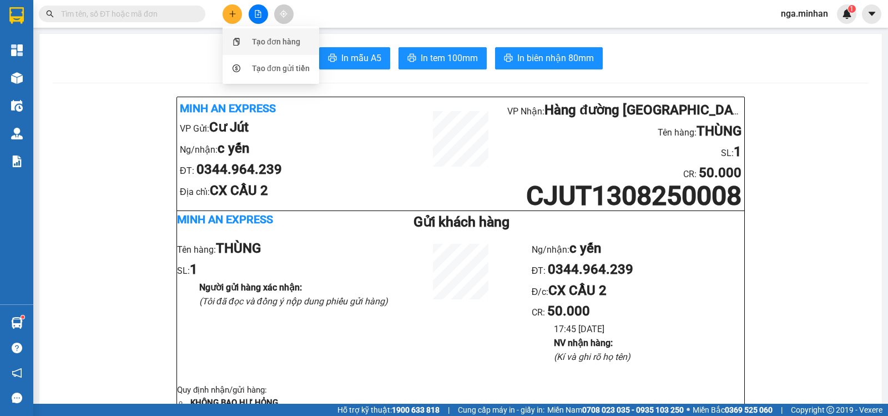
click at [282, 39] on div "Tạo đơn hàng" at bounding box center [276, 42] width 48 height 12
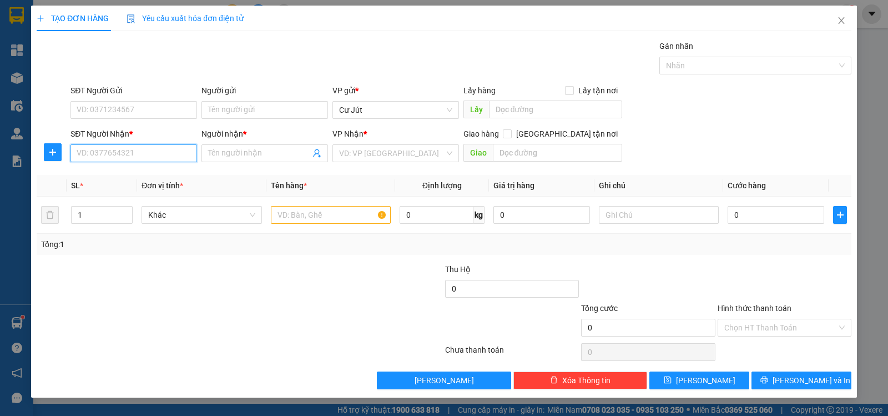
click at [158, 149] on input "SĐT Người Nhận *" at bounding box center [133, 153] width 127 height 18
type input "0389624684"
click at [138, 178] on div "0389624684 - c đào" at bounding box center [133, 175] width 113 height 12
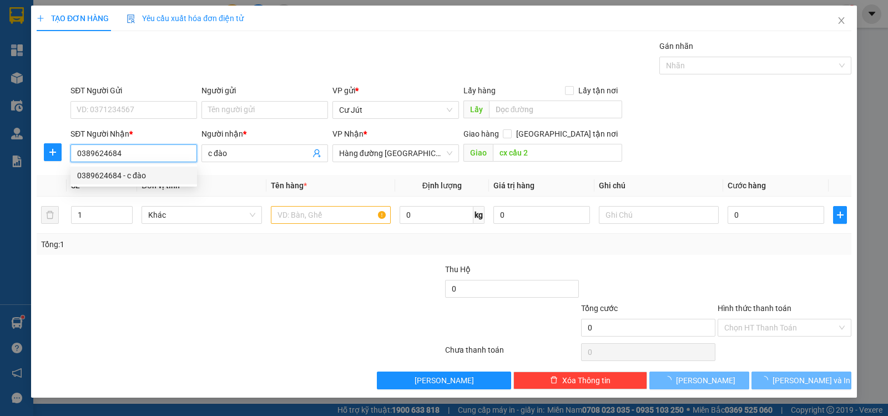
type input "c đào"
type input "cx cầu 2"
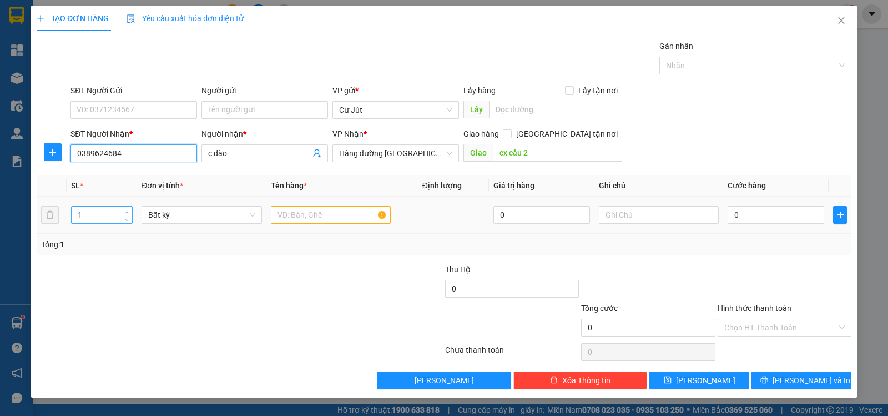
type input "0389624684"
click at [124, 209] on span "up" at bounding box center [126, 212] width 7 height 7
type input "3"
click at [124, 209] on span "up" at bounding box center [126, 212] width 7 height 7
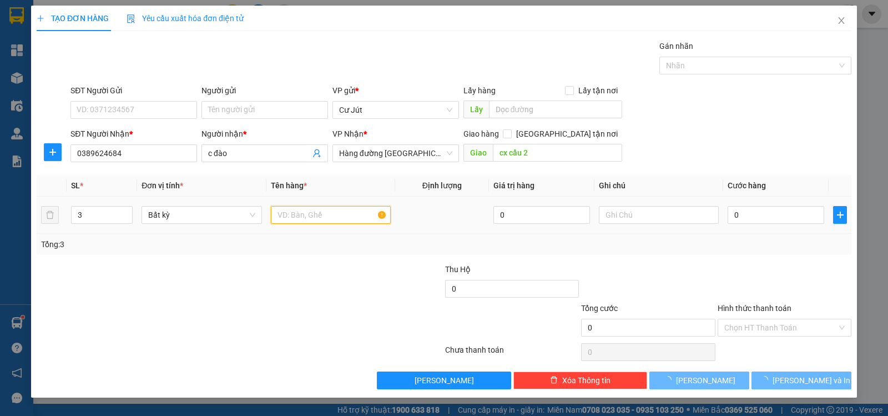
click at [334, 219] on input "text" at bounding box center [331, 215] width 120 height 18
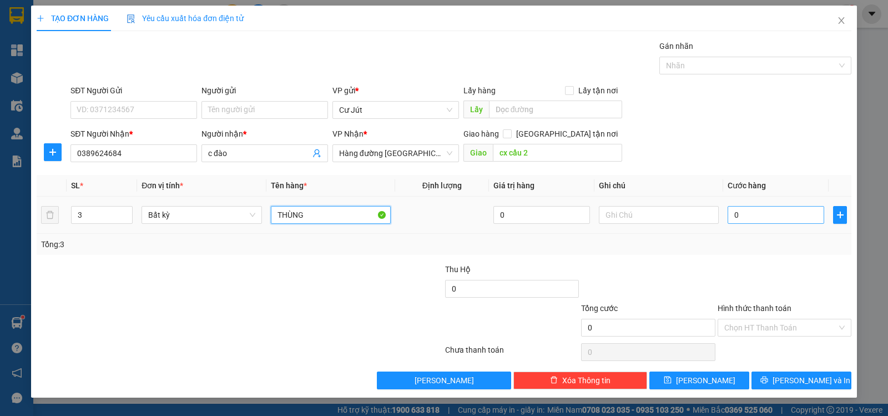
type input "THÙNG"
click at [754, 218] on input "0" at bounding box center [775, 215] width 97 height 18
type input "1"
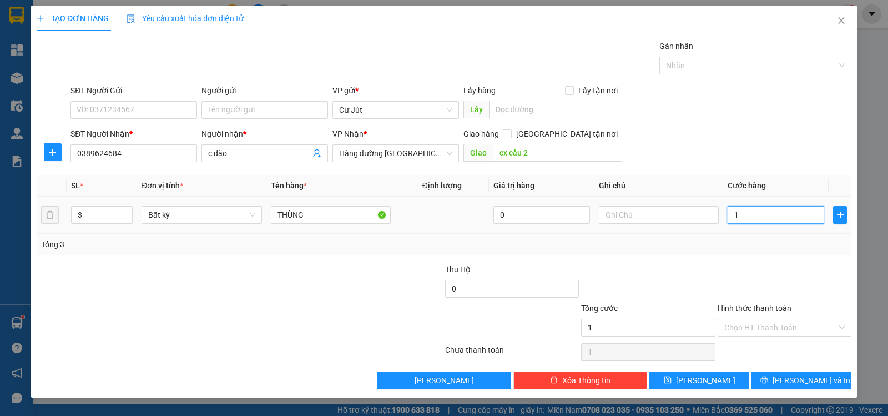
type input "15"
type input "150"
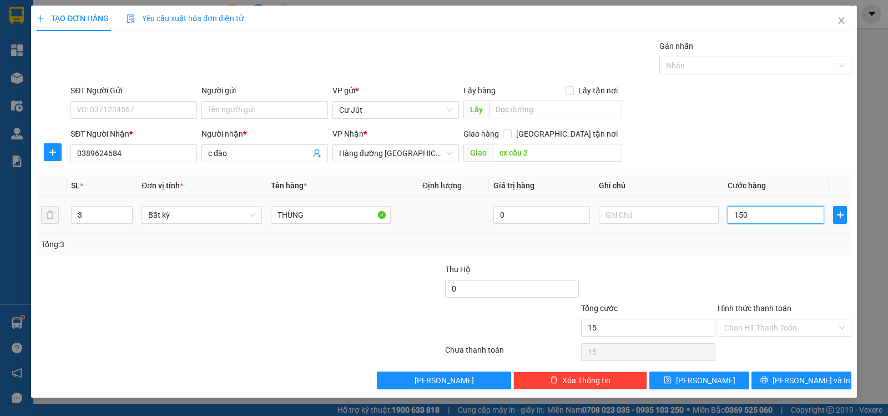
type input "150"
click at [749, 332] on input "Hình thức thanh toán" at bounding box center [780, 327] width 113 height 17
type input "150.000"
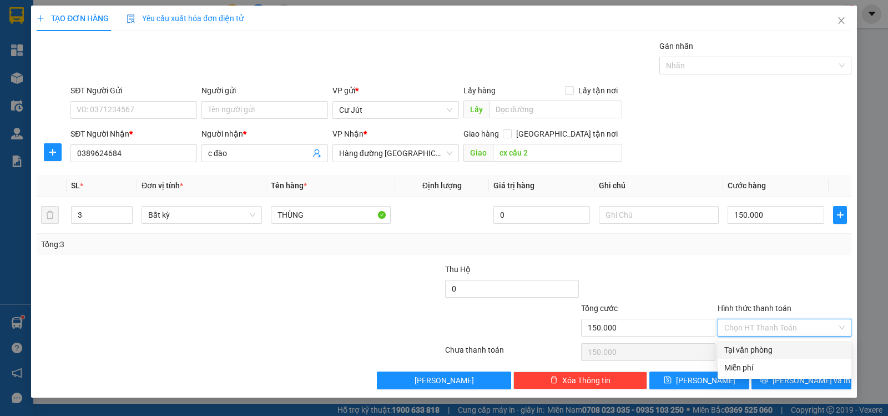
click at [753, 349] on div "Tại văn phòng" at bounding box center [784, 349] width 120 height 12
type input "0"
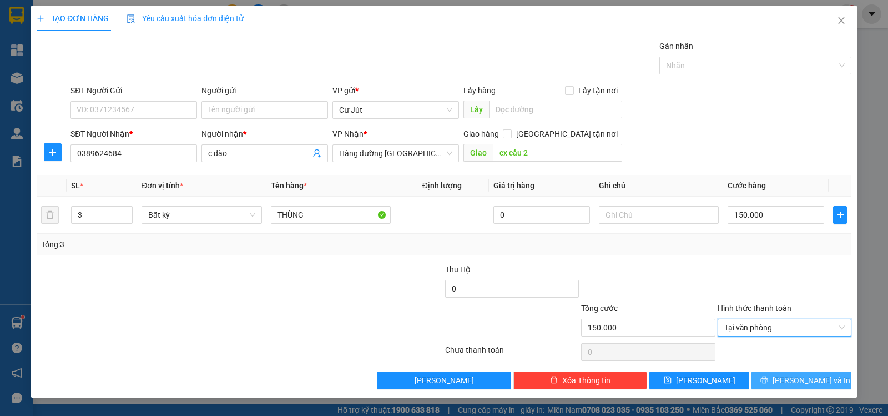
click at [790, 379] on button "[PERSON_NAME] và In" at bounding box center [801, 380] width 100 height 18
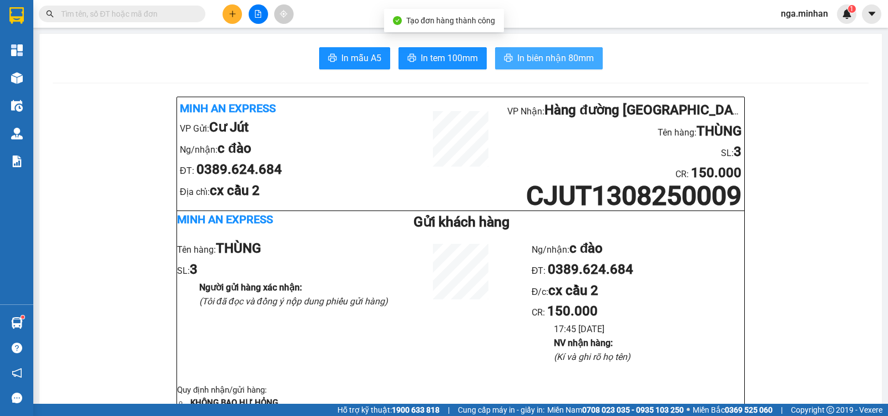
click at [533, 53] on span "In biên nhận 80mm" at bounding box center [555, 58] width 77 height 14
click at [234, 11] on icon "plus" at bounding box center [233, 14] width 8 height 8
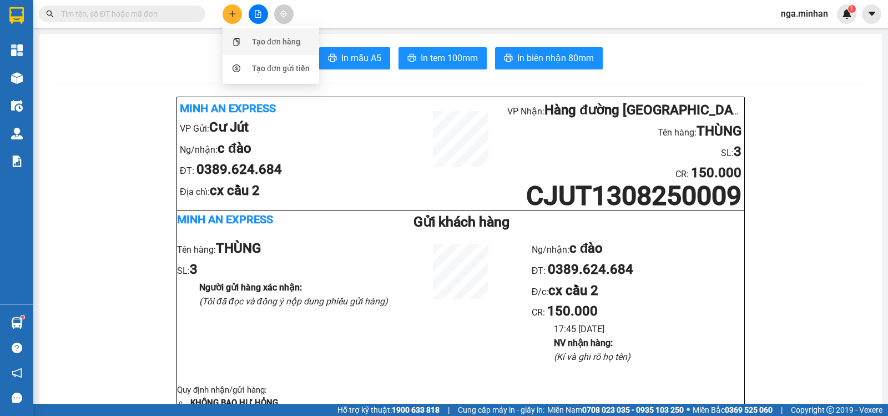
click at [273, 41] on div "Tạo đơn hàng" at bounding box center [276, 42] width 48 height 12
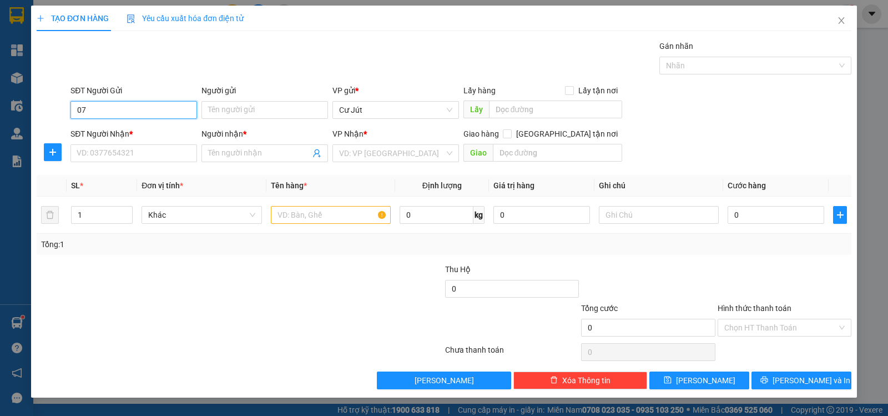
type input "0"
click at [169, 157] on input "SĐT Người Nhận *" at bounding box center [133, 153] width 127 height 18
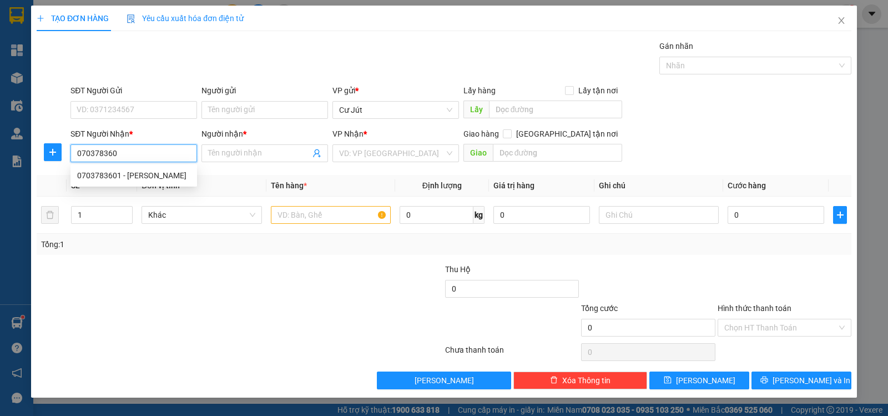
type input "0703783601"
click at [127, 174] on div "0703783601 - [PERSON_NAME]" at bounding box center [133, 175] width 113 height 12
type input "[PERSON_NAME]"
type input "lái thiêu"
type input "0703783601"
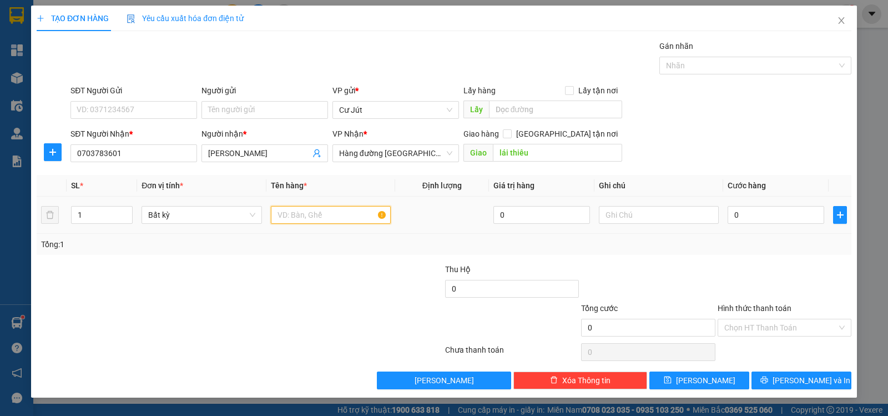
click at [333, 218] on input "text" at bounding box center [331, 215] width 120 height 18
type input "THÙNG"
click at [764, 211] on input "0" at bounding box center [775, 215] width 97 height 18
type input "4"
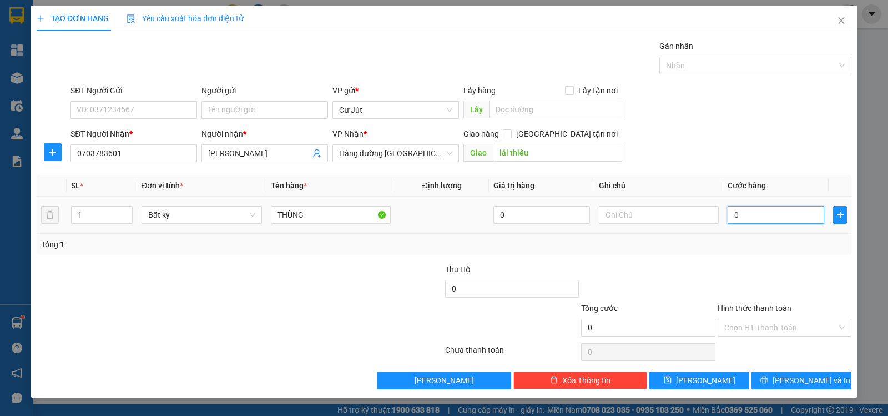
type input "4"
type input "40"
type input "40.000"
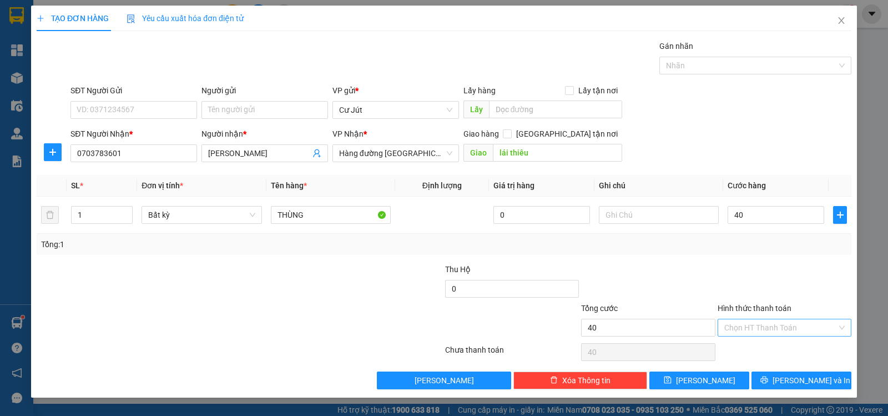
type input "40.000"
drag, startPoint x: 771, startPoint y: 329, endPoint x: 777, endPoint y: 339, distance: 11.9
click at [770, 329] on input "Hình thức thanh toán" at bounding box center [780, 327] width 113 height 17
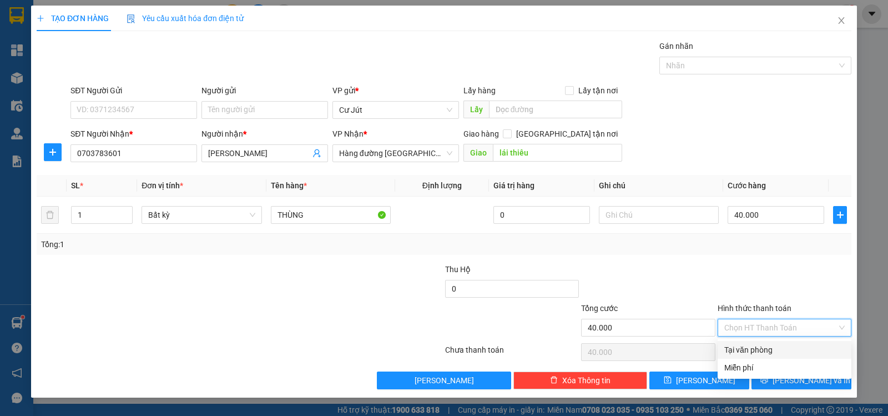
click at [777, 352] on div "Tại văn phòng" at bounding box center [784, 349] width 120 height 12
type input "0"
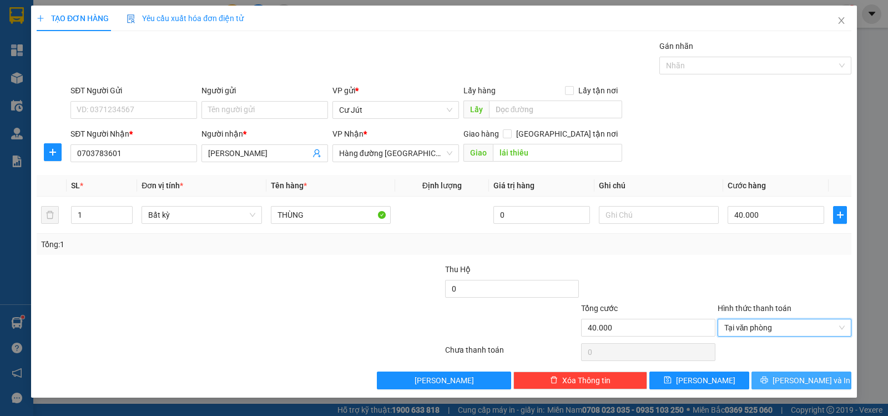
click at [793, 386] on button "[PERSON_NAME] và In" at bounding box center [801, 380] width 100 height 18
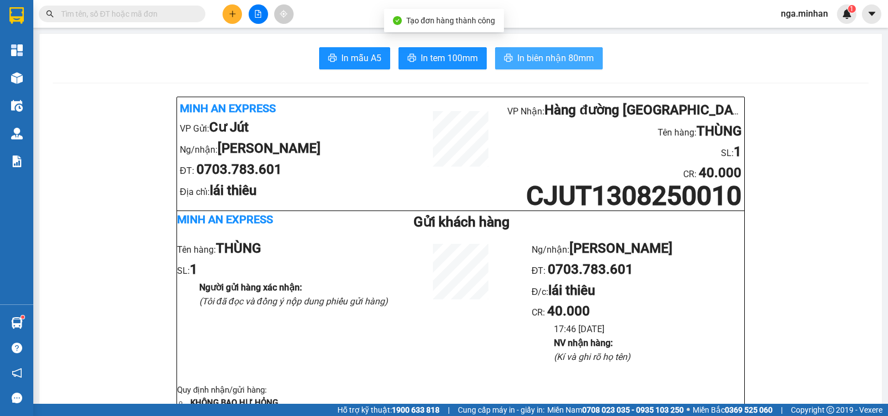
click at [544, 67] on button "In biên nhận 80mm" at bounding box center [549, 58] width 108 height 22
click at [231, 10] on icon "plus" at bounding box center [233, 14] width 8 height 8
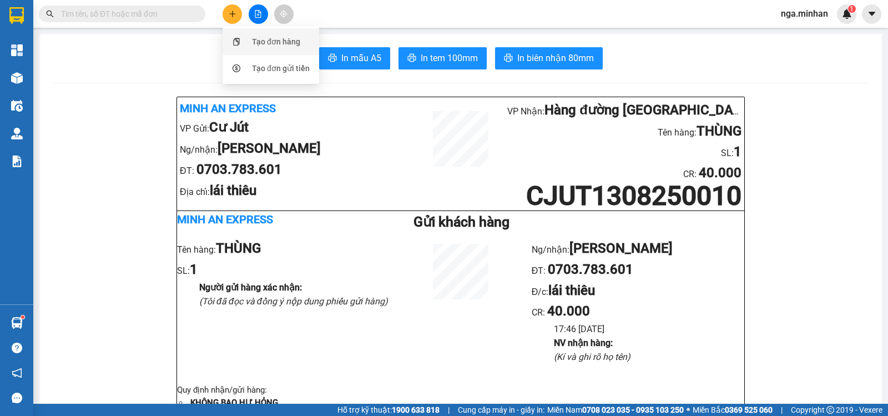
click at [266, 36] on div "Tạo đơn hàng" at bounding box center [276, 42] width 48 height 12
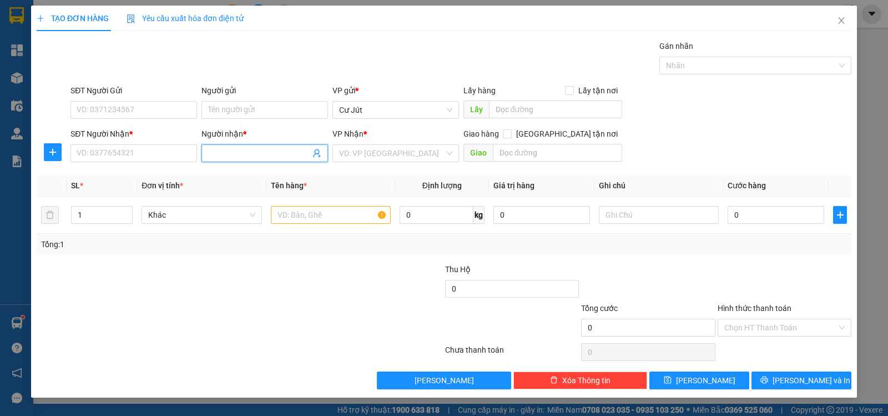
click at [278, 144] on span at bounding box center [264, 153] width 127 height 18
type input "A TUYÊN"
click at [389, 150] on input "search" at bounding box center [391, 153] width 105 height 17
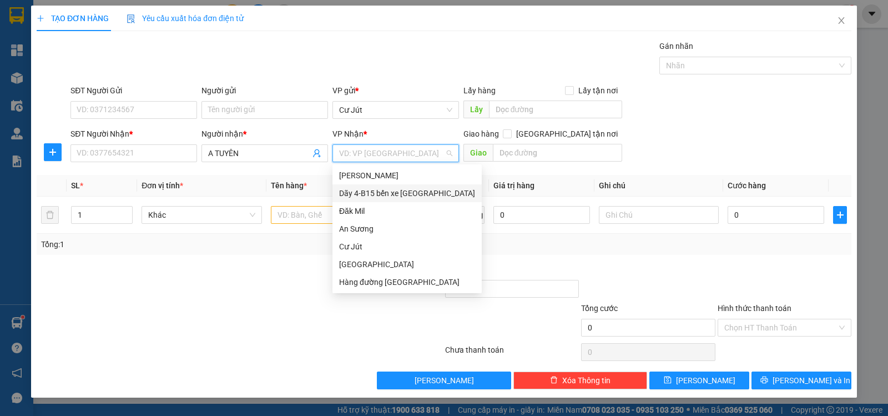
click at [410, 194] on div "Dãy 4-B15 bến xe [GEOGRAPHIC_DATA]" at bounding box center [407, 193] width 136 height 12
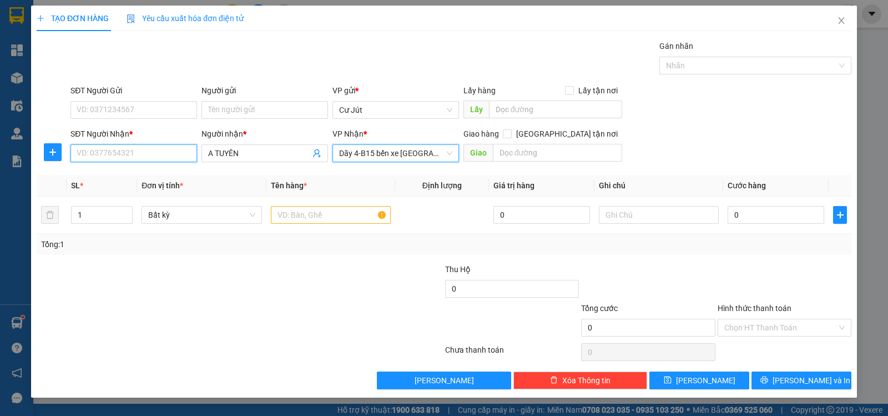
click at [176, 151] on input "SĐT Người Nhận *" at bounding box center [133, 153] width 127 height 18
click at [133, 175] on div "0918222772 - A TUYÊN" at bounding box center [133, 175] width 113 height 12
type input "0918222772"
type input "A TUYÊN"
type input "0918222772"
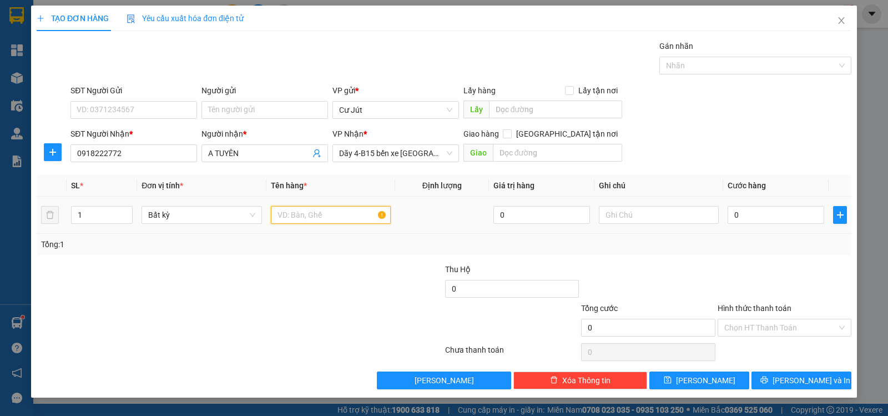
click at [353, 213] on input "text" at bounding box center [331, 215] width 120 height 18
type input "THÙNG"
click at [762, 213] on input "0" at bounding box center [775, 215] width 97 height 18
type input "5"
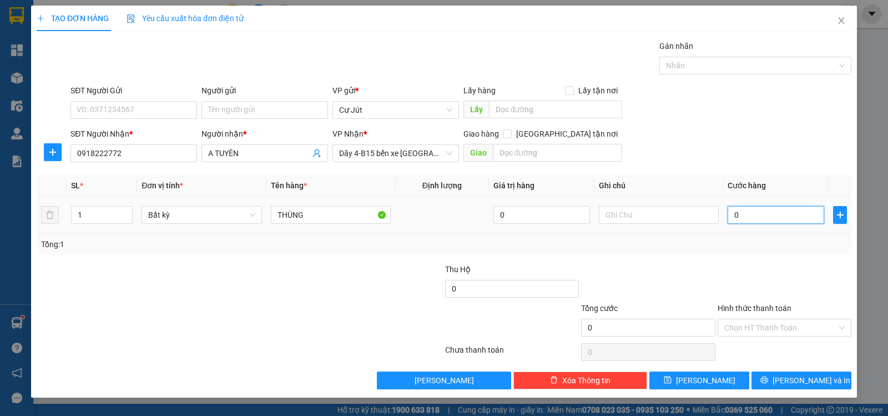
type input "5"
type input "50"
type input "50.000"
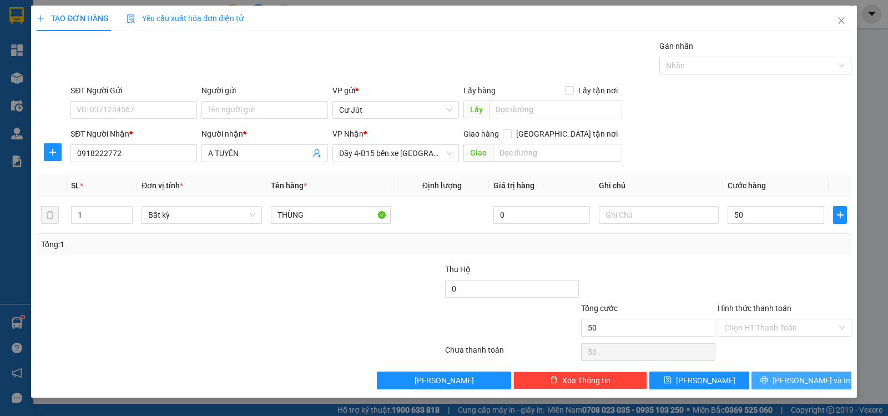
type input "50.000"
click at [800, 377] on span "[PERSON_NAME] và In" at bounding box center [811, 380] width 78 height 12
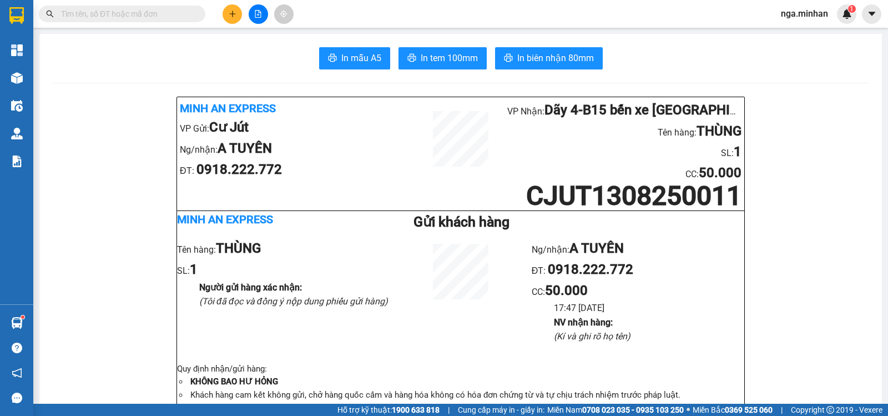
click at [233, 10] on icon "plus" at bounding box center [233, 14] width 8 height 8
click at [267, 43] on div "Tạo đơn hàng" at bounding box center [276, 42] width 48 height 12
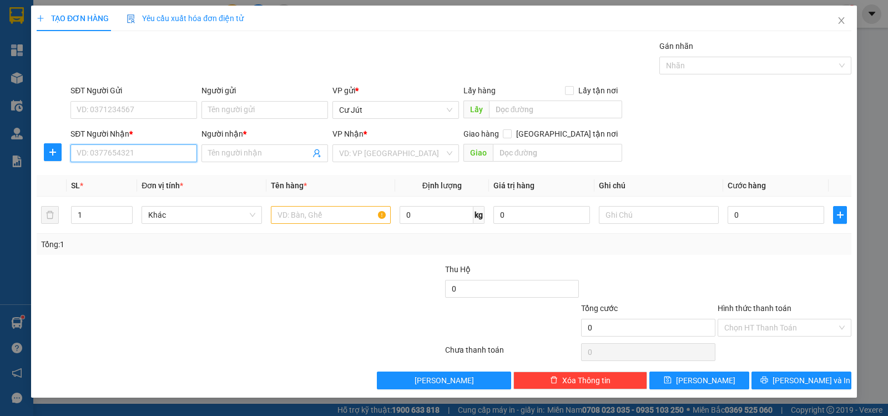
click at [170, 155] on input "SĐT Người Nhận *" at bounding box center [133, 153] width 127 height 18
type input "0903777322"
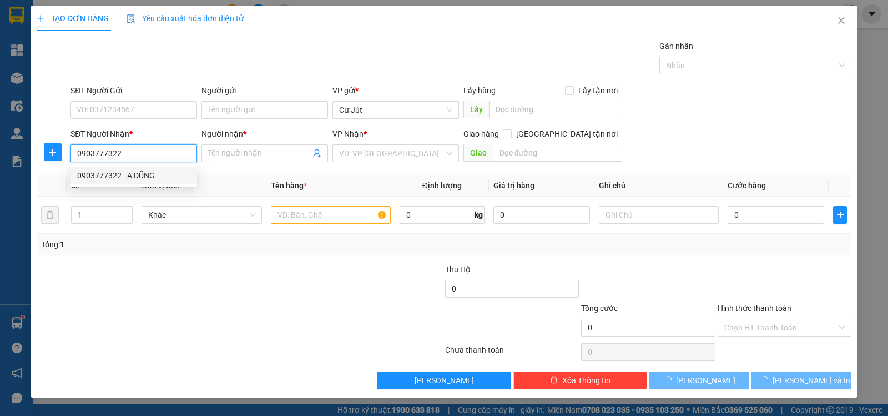
click at [144, 172] on div "0903777322 - A DŨNG" at bounding box center [133, 175] width 113 height 12
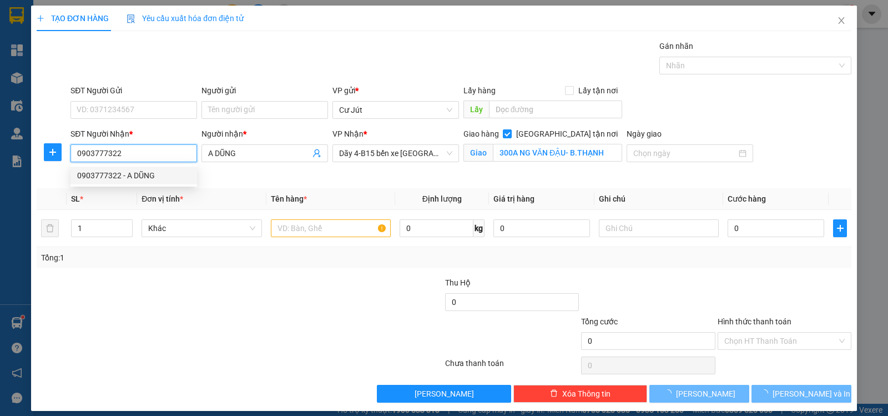
click at [149, 174] on div "0903777322 - A DŨNG" at bounding box center [133, 175] width 113 height 12
type input "A DŨNG"
checkbox input "true"
type input "300A NG VĂN ĐẬU- B.THẠNH"
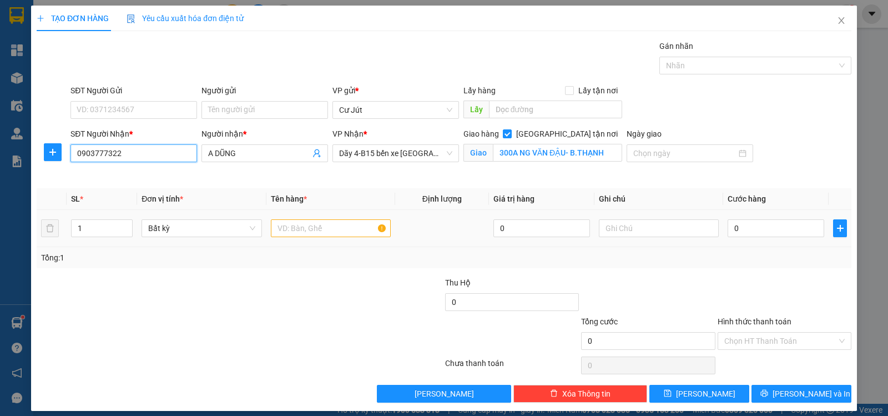
type input "0903777322"
click at [360, 230] on input "text" at bounding box center [331, 228] width 120 height 18
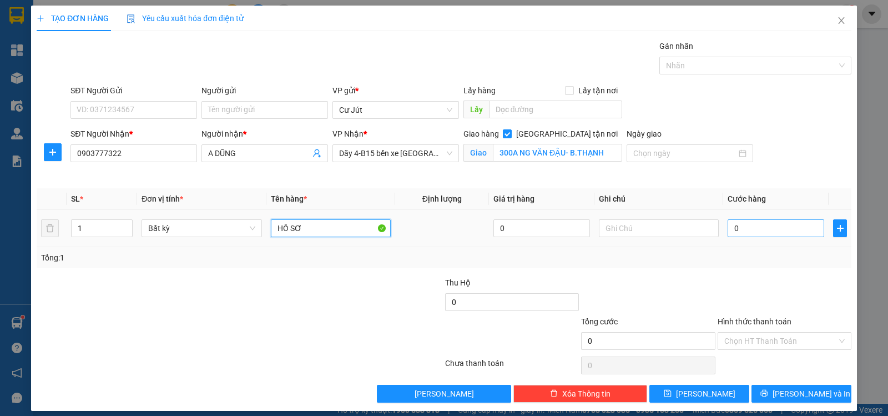
type input "HỒ SƠ"
click at [747, 225] on input "0" at bounding box center [775, 228] width 97 height 18
type input "8"
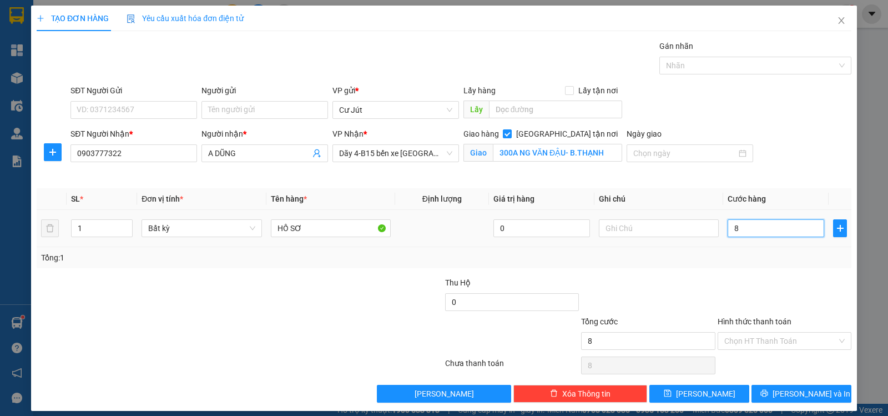
type input "80"
type input "80.000"
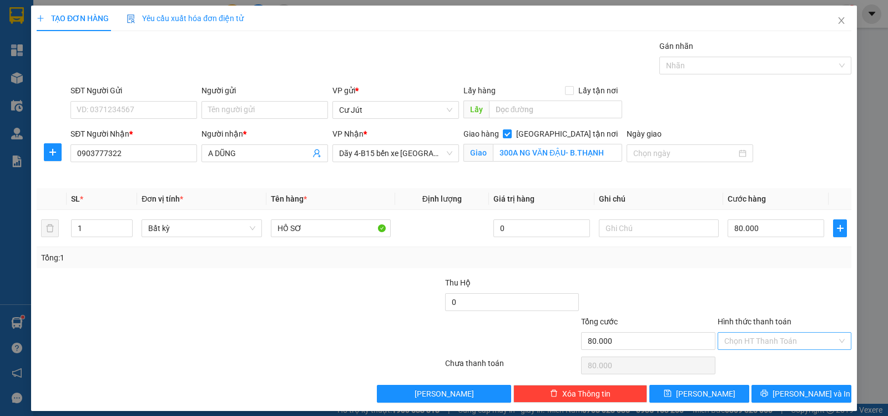
click at [779, 341] on input "Hình thức thanh toán" at bounding box center [780, 340] width 113 height 17
click at [759, 367] on div "Tại văn phòng" at bounding box center [776, 363] width 119 height 12
type input "0"
click at [791, 388] on span "[PERSON_NAME] và In" at bounding box center [811, 393] width 78 height 12
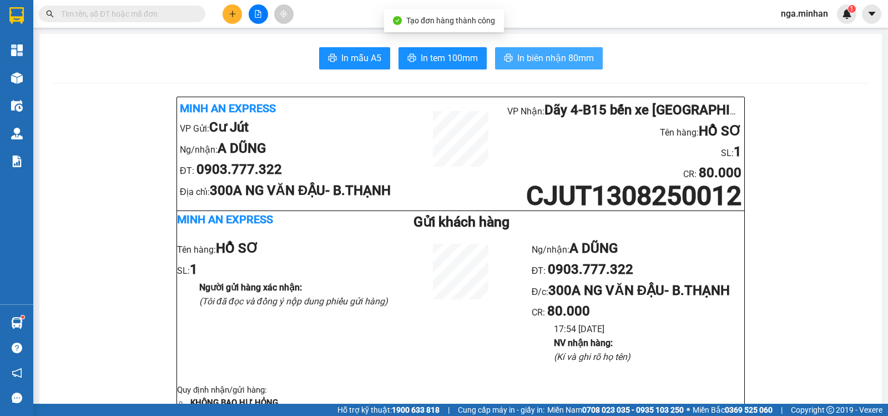
click at [557, 57] on span "In biên nhận 80mm" at bounding box center [555, 58] width 77 height 14
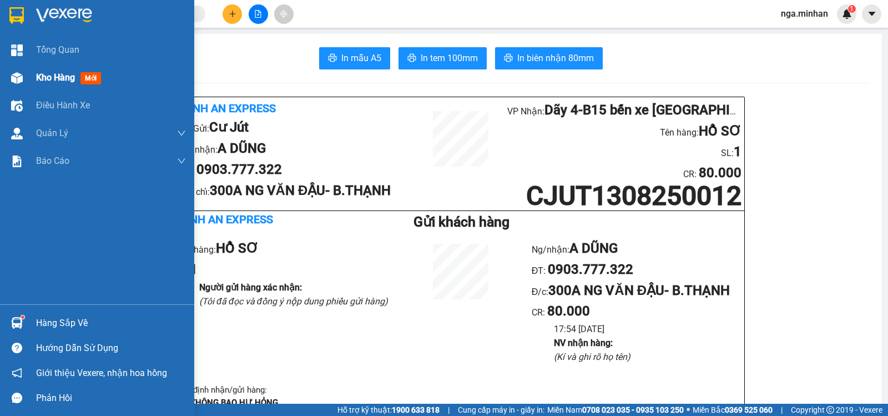
click at [33, 80] on div "Kho hàng mới" at bounding box center [97, 78] width 194 height 28
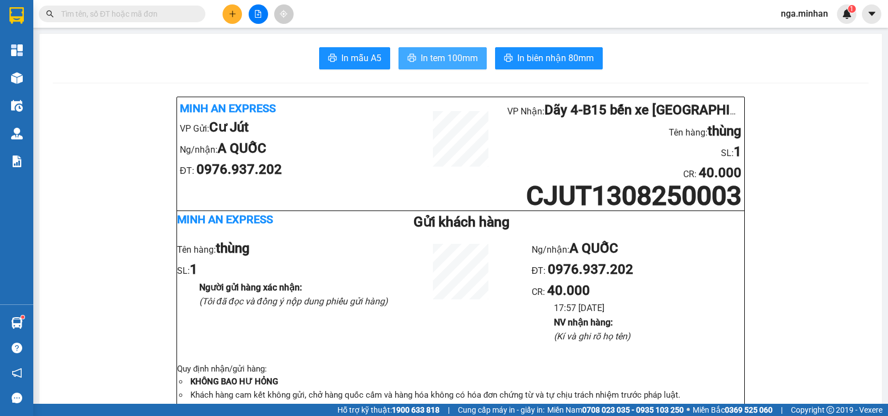
click at [433, 62] on span "In tem 100mm" at bounding box center [449, 58] width 57 height 14
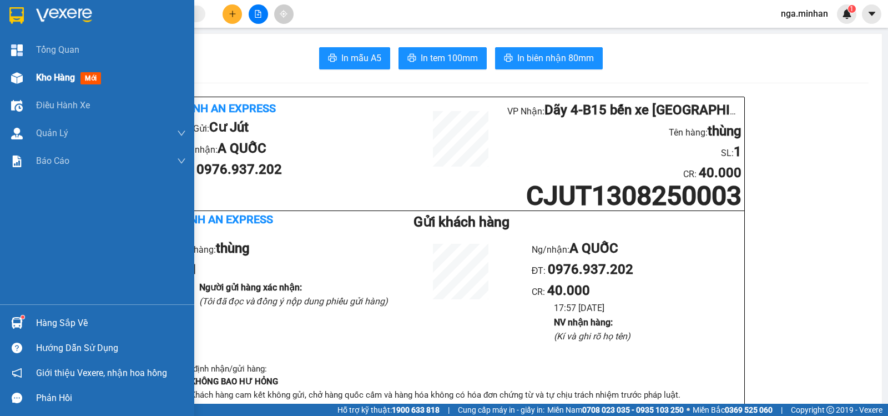
click at [36, 78] on div "Kho hàng mới" at bounding box center [97, 78] width 194 height 28
click at [68, 83] on div "Kho hàng mới" at bounding box center [70, 77] width 69 height 14
click at [51, 73] on div "Kho hàng mới" at bounding box center [111, 78] width 150 height 28
click at [57, 78] on span "Kho hàng" at bounding box center [55, 77] width 39 height 11
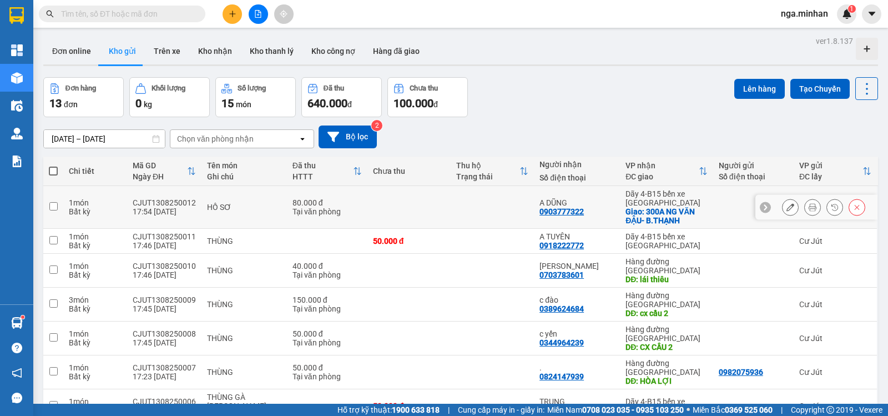
click at [808, 210] on icon at bounding box center [812, 207] width 8 height 8
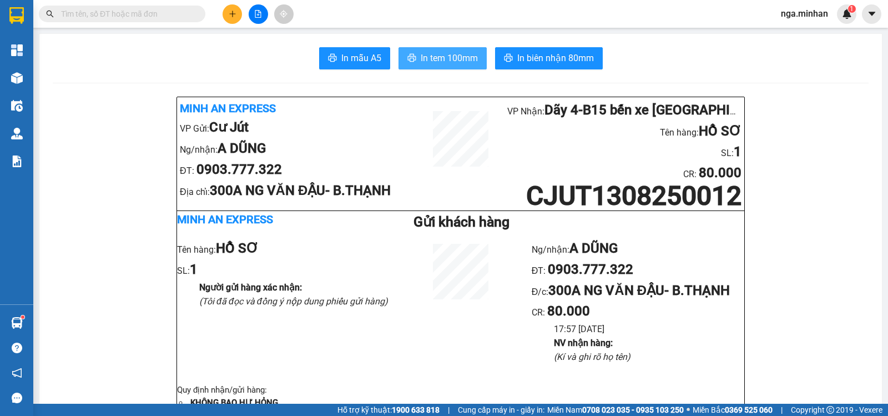
click at [443, 57] on span "In tem 100mm" at bounding box center [449, 58] width 57 height 14
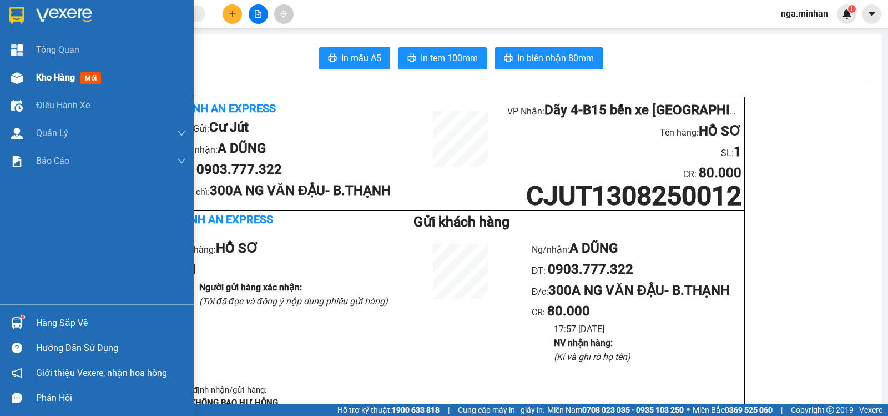
click at [23, 80] on div at bounding box center [16, 77] width 19 height 19
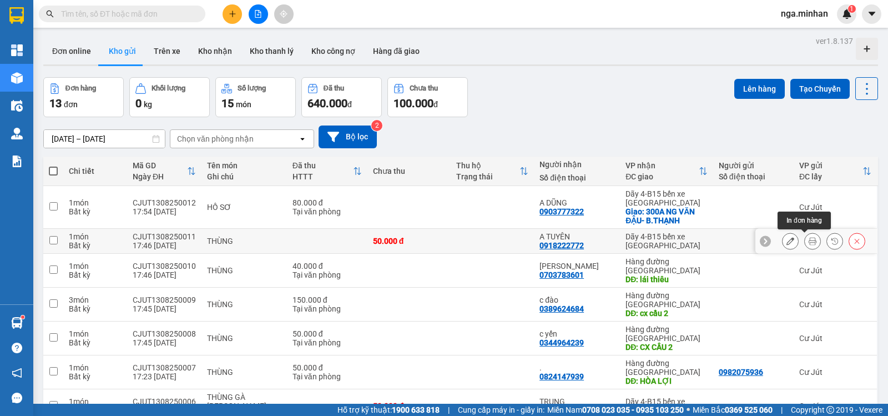
click at [810, 241] on button at bounding box center [813, 240] width 16 height 19
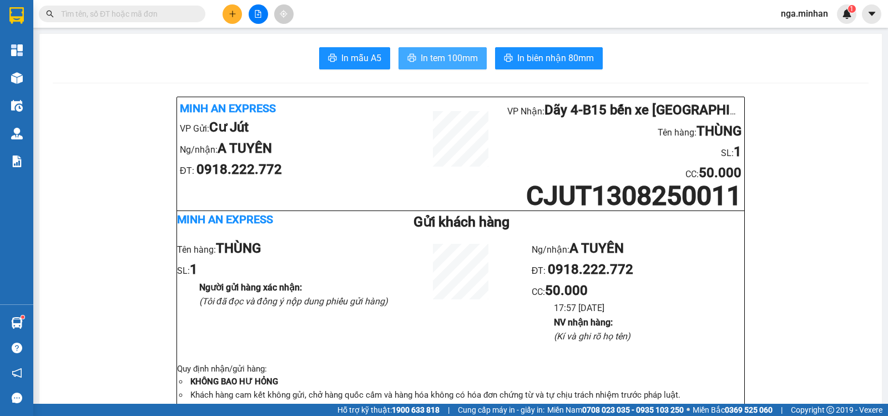
click at [451, 61] on span "In tem 100mm" at bounding box center [449, 58] width 57 height 14
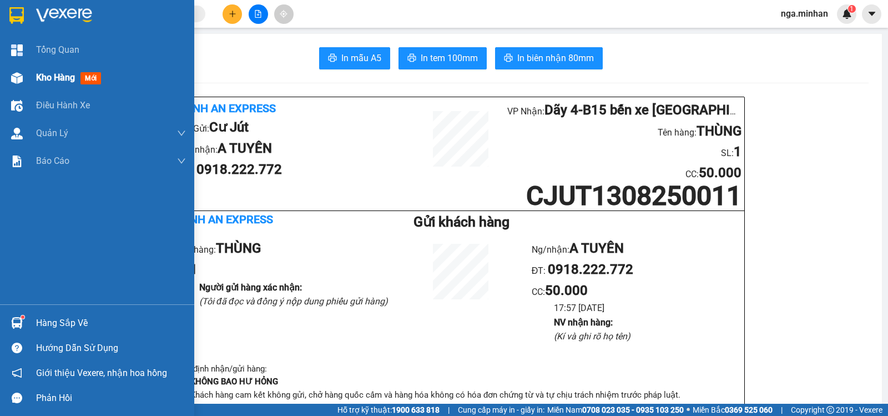
click at [39, 76] on span "Kho hàng" at bounding box center [55, 77] width 39 height 11
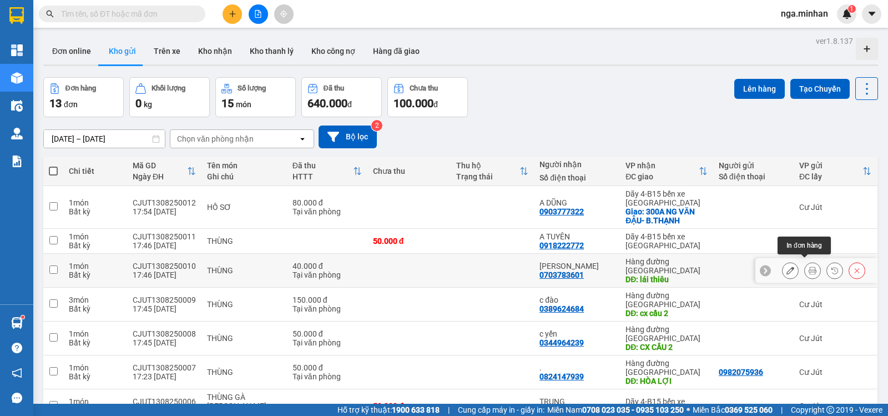
click at [808, 265] on button at bounding box center [813, 270] width 16 height 19
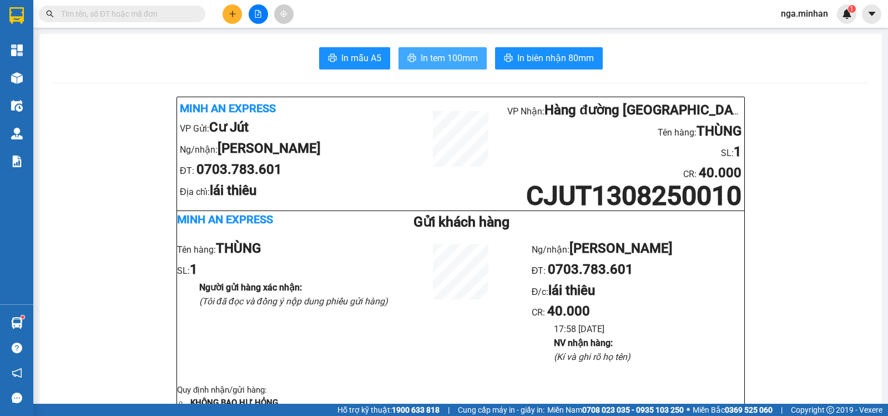
click at [426, 60] on span "In tem 100mm" at bounding box center [449, 58] width 57 height 14
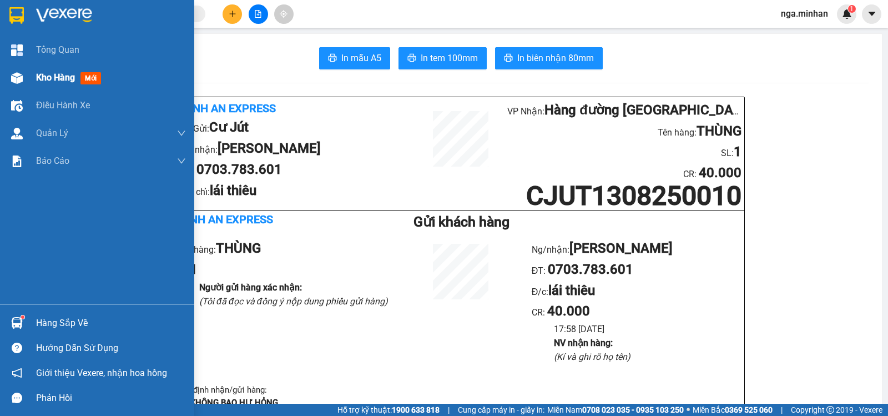
click at [33, 78] on div "Kho hàng mới" at bounding box center [97, 78] width 194 height 28
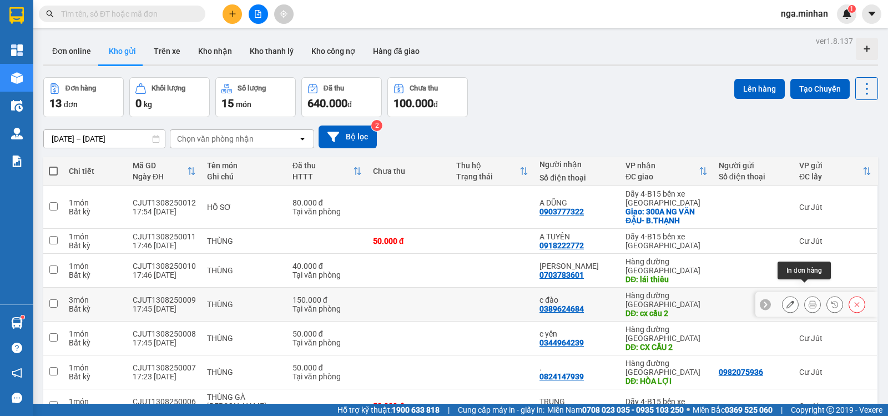
click at [808, 295] on button at bounding box center [813, 304] width 16 height 19
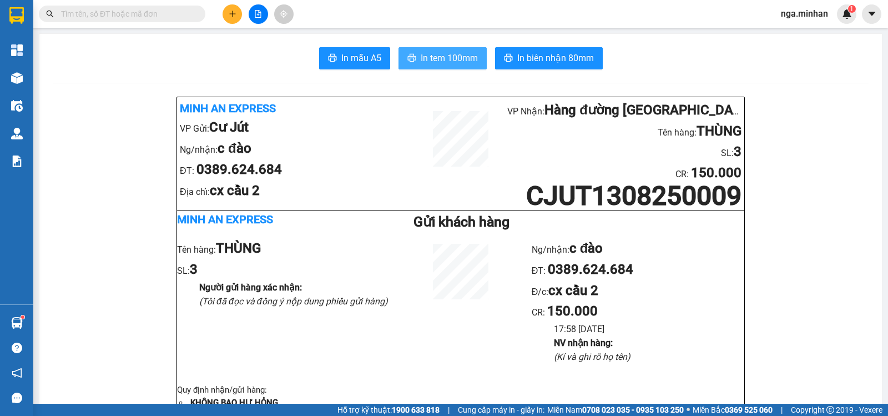
click at [455, 63] on span "In tem 100mm" at bounding box center [449, 58] width 57 height 14
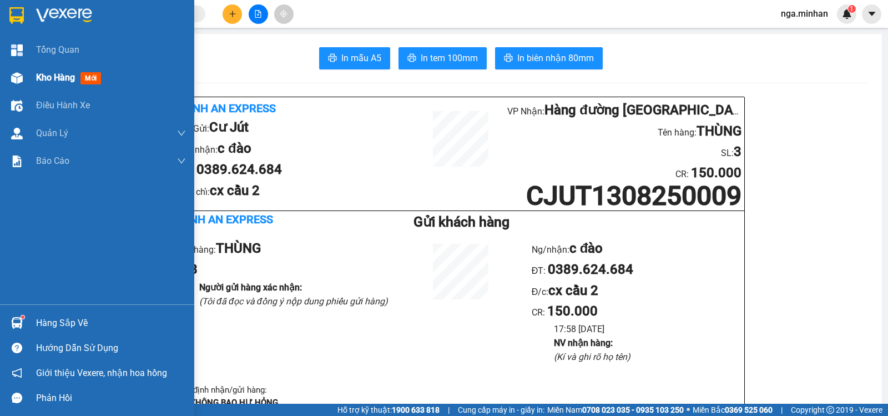
click at [47, 64] on div "Kho hàng mới" at bounding box center [111, 78] width 150 height 28
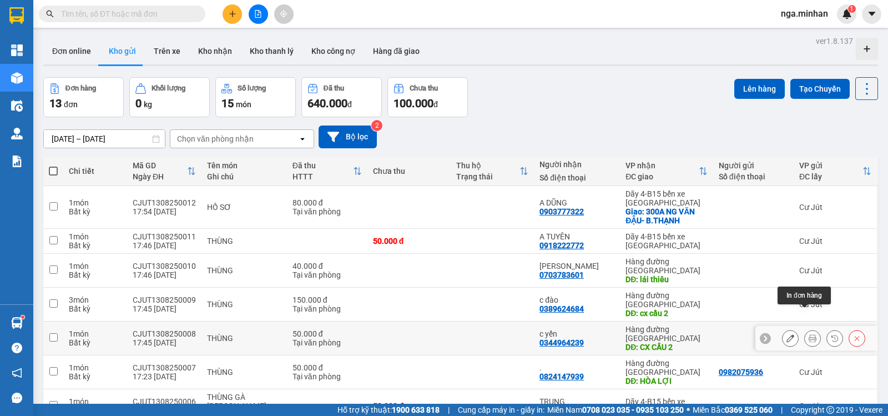
click at [837, 330] on div at bounding box center [823, 338] width 83 height 17
click at [808, 334] on icon at bounding box center [812, 338] width 8 height 8
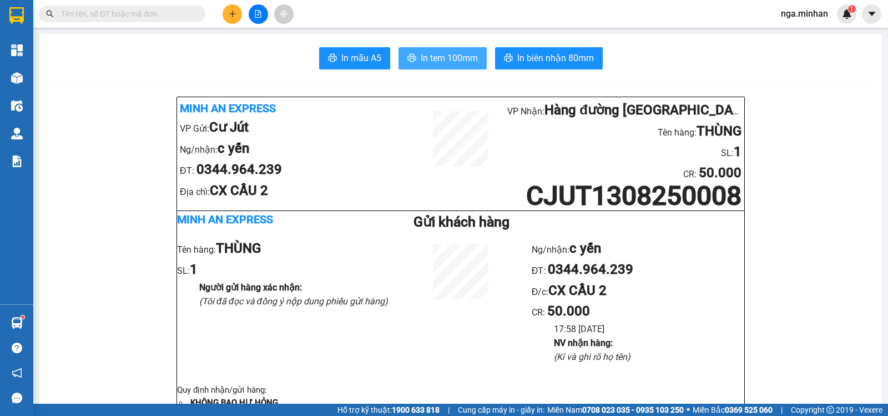
click at [427, 63] on span "In tem 100mm" at bounding box center [449, 58] width 57 height 14
click at [237, 9] on button at bounding box center [232, 13] width 19 height 19
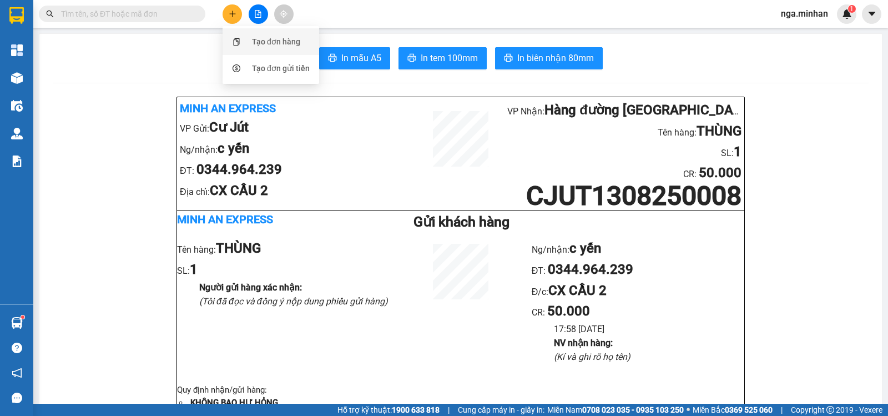
click at [281, 43] on div "Tạo đơn hàng" at bounding box center [276, 42] width 48 height 12
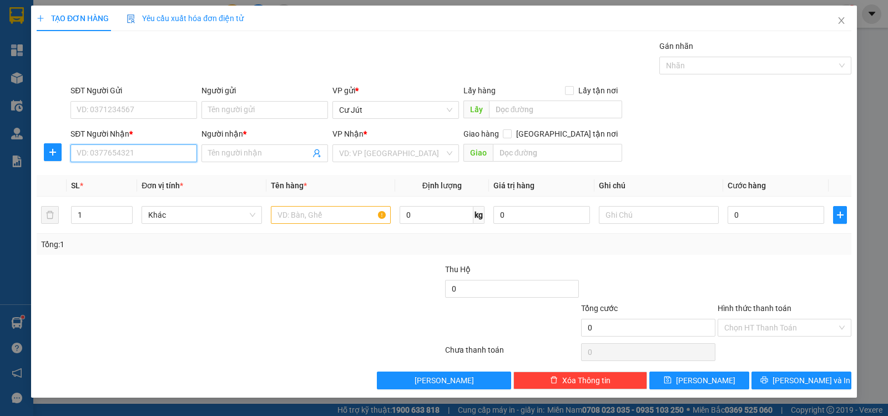
click at [150, 155] on input "SĐT Người Nhận *" at bounding box center [133, 153] width 127 height 18
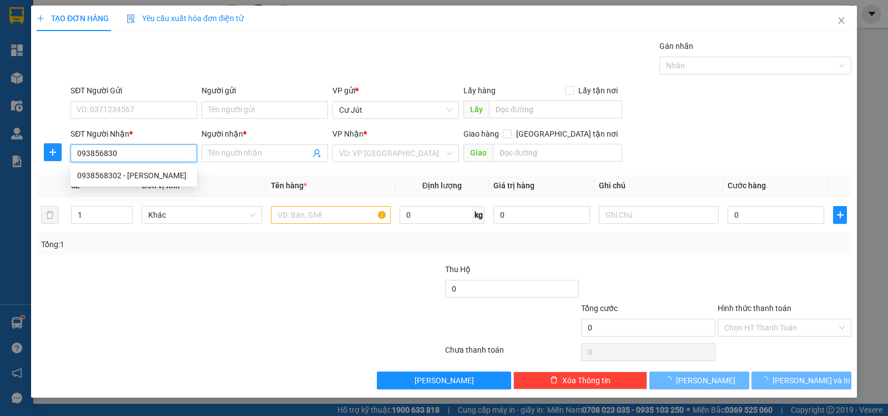
type input "0938568302"
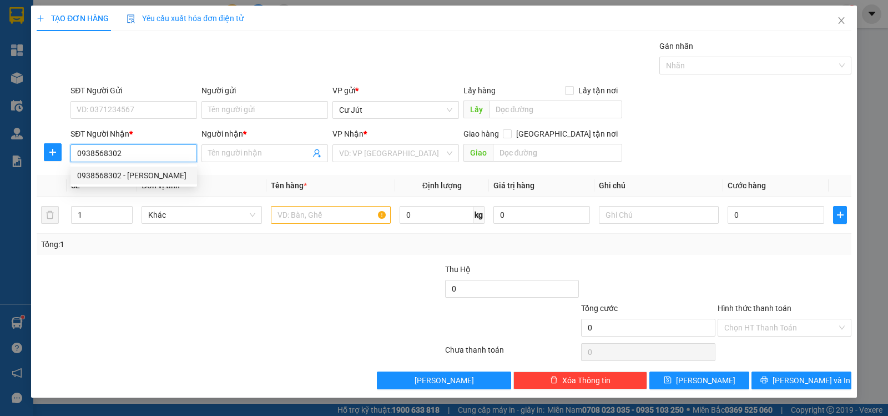
click at [161, 181] on div "0938568302 - [PERSON_NAME]" at bounding box center [133, 175] width 113 height 12
type input "QUYÊN QUYÊN"
type input "0938568302"
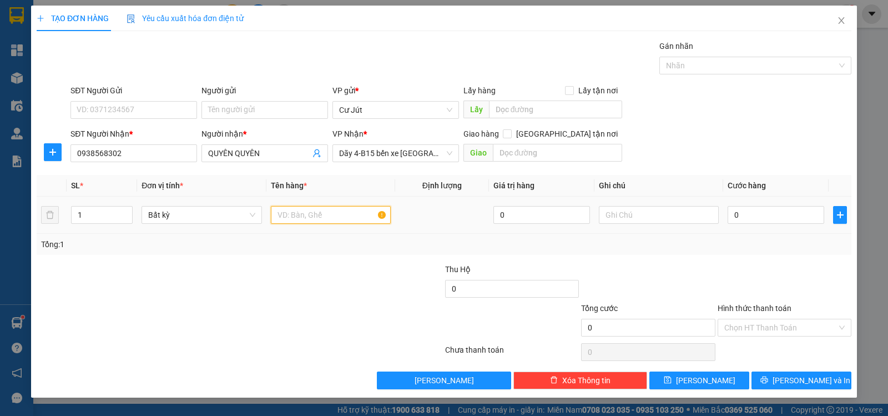
click at [320, 217] on input "text" at bounding box center [331, 215] width 120 height 18
type input "CỤC ĐEN"
click at [773, 216] on input "0" at bounding box center [775, 215] width 97 height 18
type input "6"
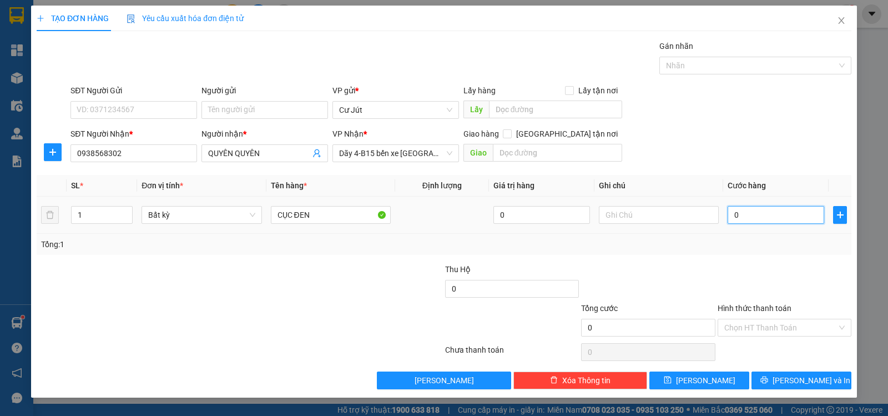
type input "6"
type input "60"
click at [797, 381] on span "[PERSON_NAME] và In" at bounding box center [811, 380] width 78 height 12
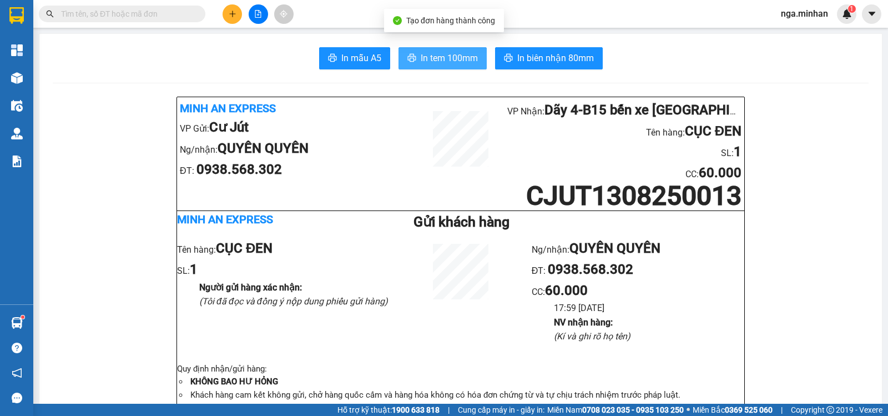
click at [452, 52] on span "In tem 100mm" at bounding box center [449, 58] width 57 height 14
click at [240, 12] on button at bounding box center [232, 13] width 19 height 19
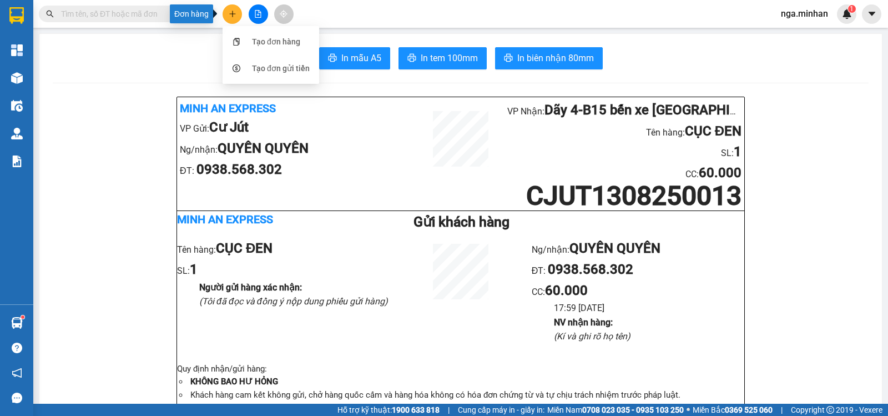
click at [238, 13] on button at bounding box center [232, 13] width 19 height 19
click at [229, 12] on icon "plus" at bounding box center [233, 14] width 8 height 8
click at [254, 42] on div "Tạo đơn hàng" at bounding box center [276, 42] width 48 height 12
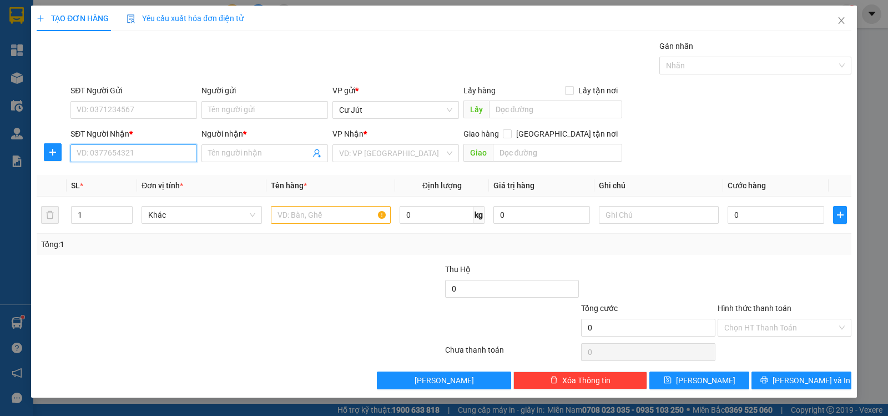
click at [162, 153] on input "SĐT Người Nhận *" at bounding box center [133, 153] width 127 height 18
type input "0973269479"
click at [238, 152] on input "Người nhận *" at bounding box center [259, 153] width 102 height 12
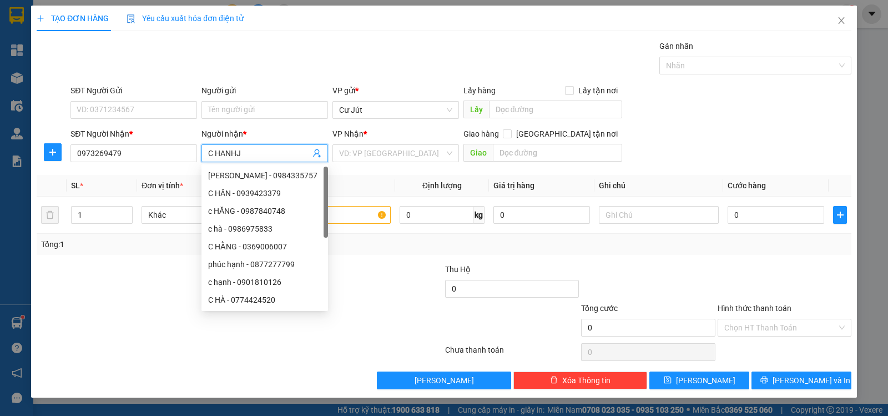
drag, startPoint x: 216, startPoint y: 159, endPoint x: 174, endPoint y: 168, distance: 43.6
click at [174, 168] on div "Transit Pickup Surcharge Ids Transit Deliver Surcharge Ids Transit Deliver Surc…" at bounding box center [444, 214] width 815 height 349
type input "C HẠNH"
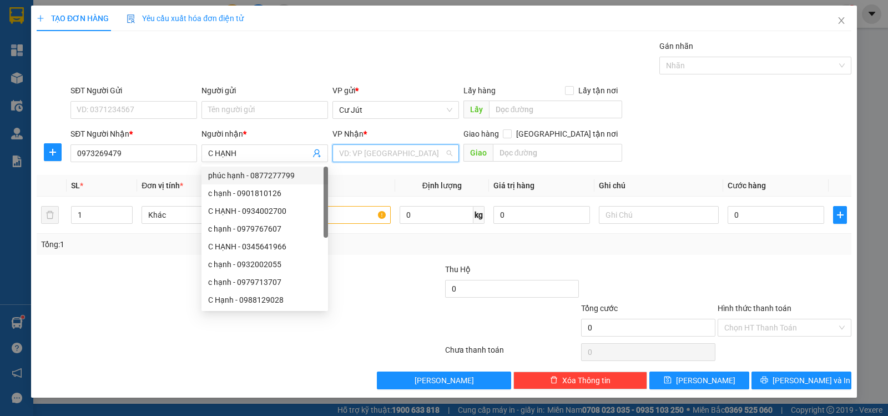
click at [379, 146] on input "search" at bounding box center [391, 153] width 105 height 17
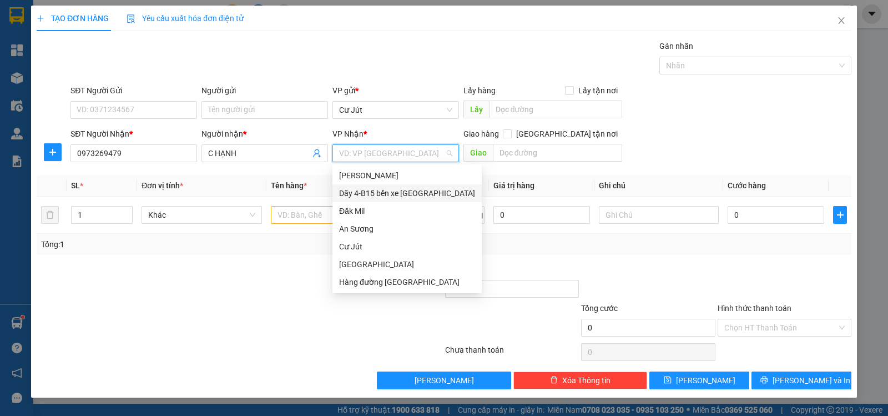
click at [389, 195] on div "Dãy 4-B15 bến xe [GEOGRAPHIC_DATA]" at bounding box center [407, 193] width 136 height 12
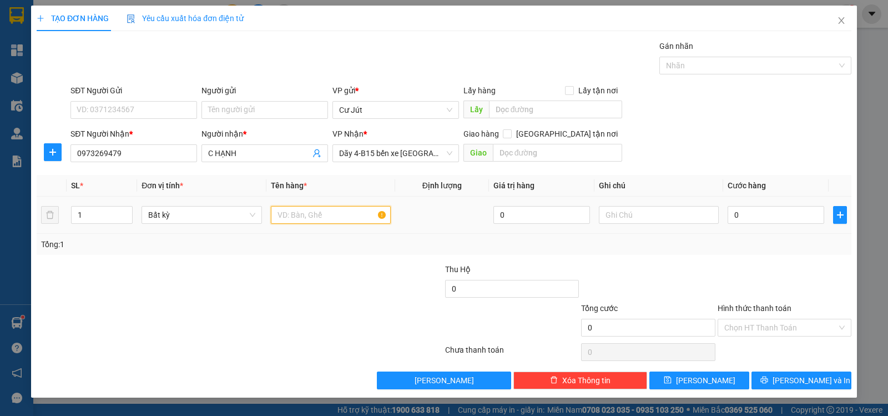
click at [306, 215] on input "text" at bounding box center [331, 215] width 120 height 18
type input "THÙNG"
type input "5"
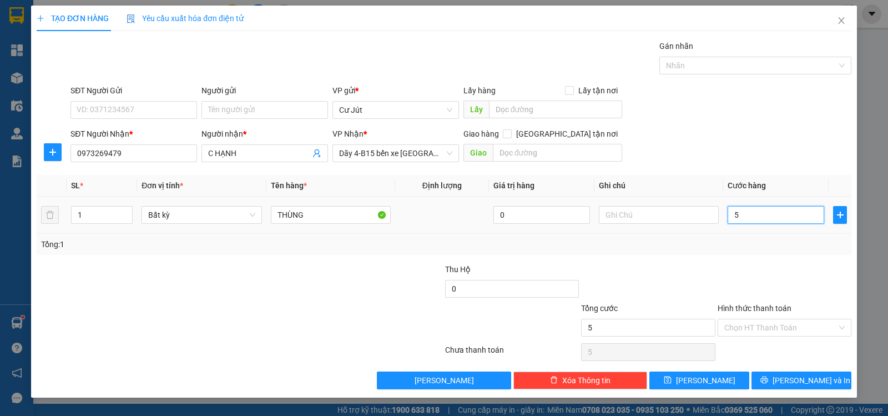
type input "50"
type input "50.000"
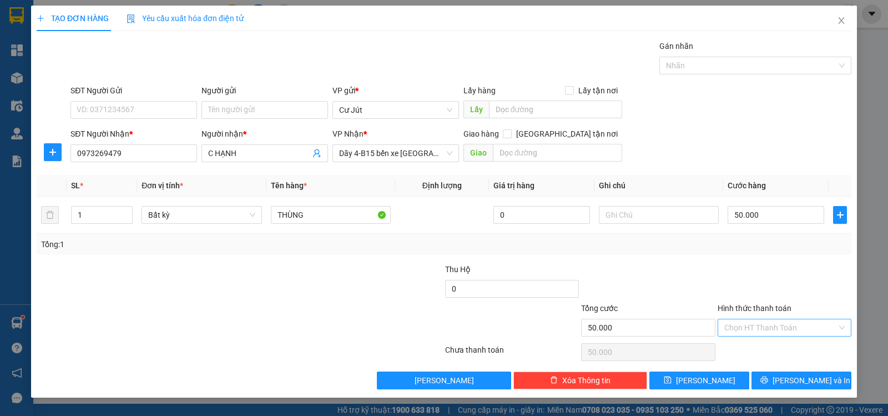
click at [789, 327] on input "Hình thức thanh toán" at bounding box center [780, 327] width 113 height 17
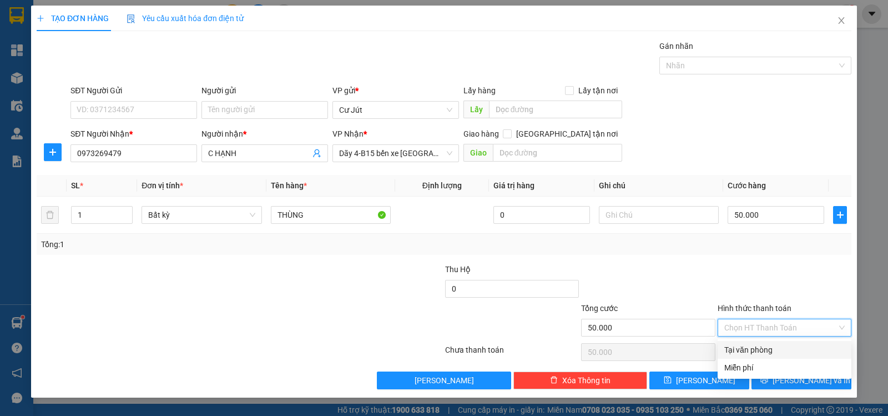
click at [777, 356] on div "Tại văn phòng" at bounding box center [784, 350] width 134 height 18
type input "0"
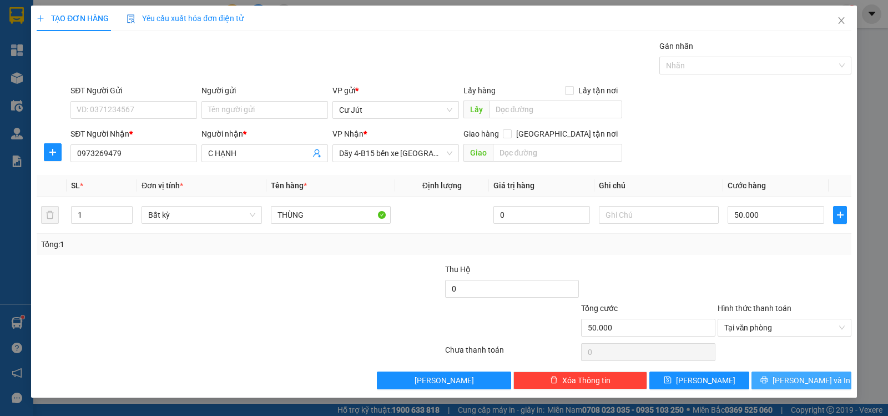
click at [801, 384] on span "[PERSON_NAME] và In" at bounding box center [811, 380] width 78 height 12
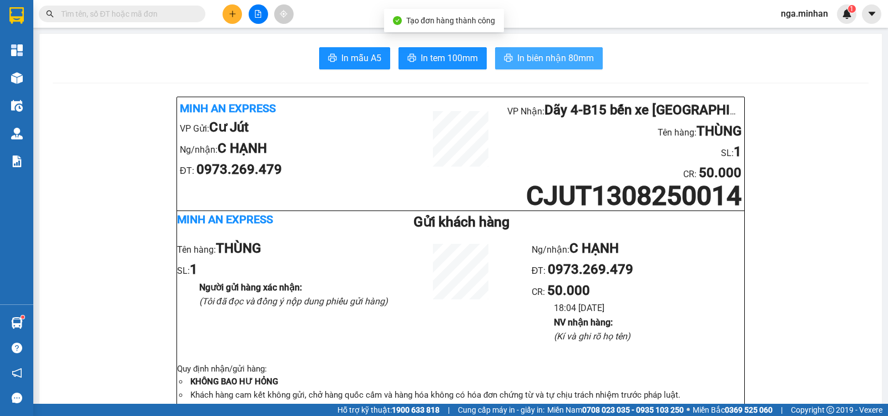
click at [565, 58] on span "In biên nhận 80mm" at bounding box center [555, 58] width 77 height 14
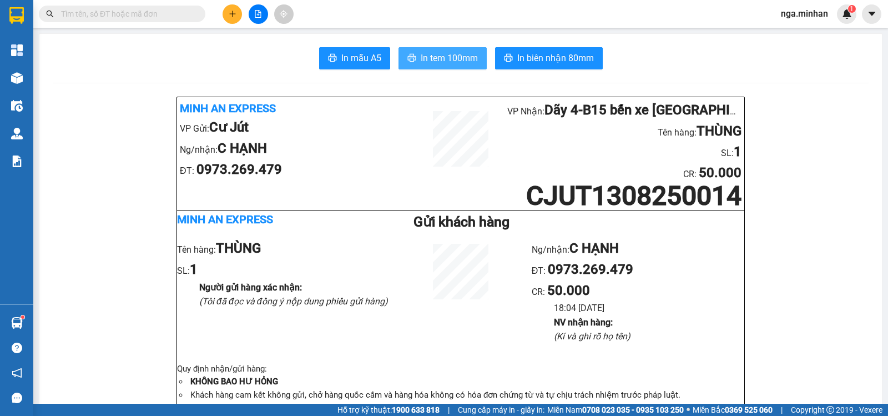
click at [456, 55] on span "In tem 100mm" at bounding box center [449, 58] width 57 height 14
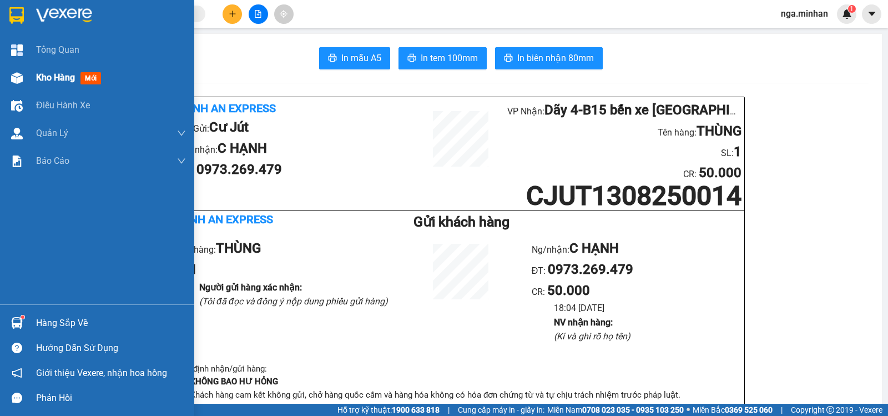
click at [49, 79] on span "Kho hàng" at bounding box center [55, 77] width 39 height 11
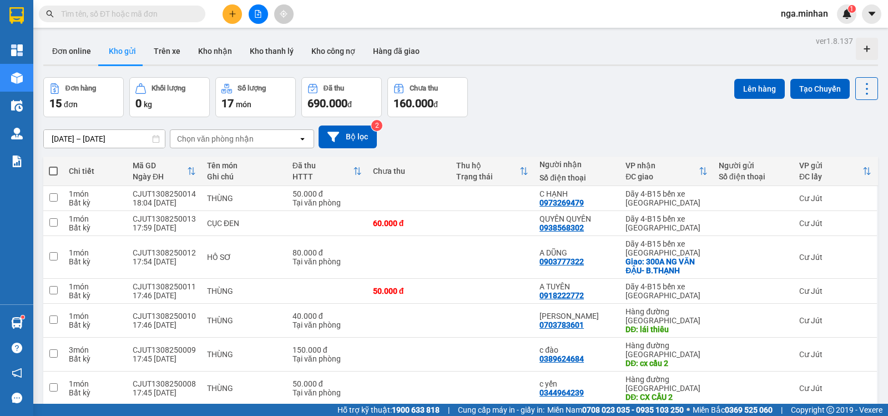
checkbox input "true"
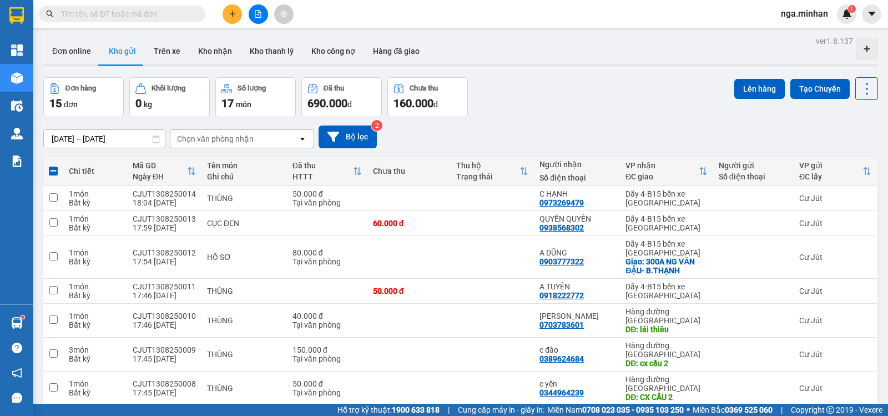
checkbox input "true"
click at [758, 90] on button "Lên hàng" at bounding box center [759, 89] width 50 height 20
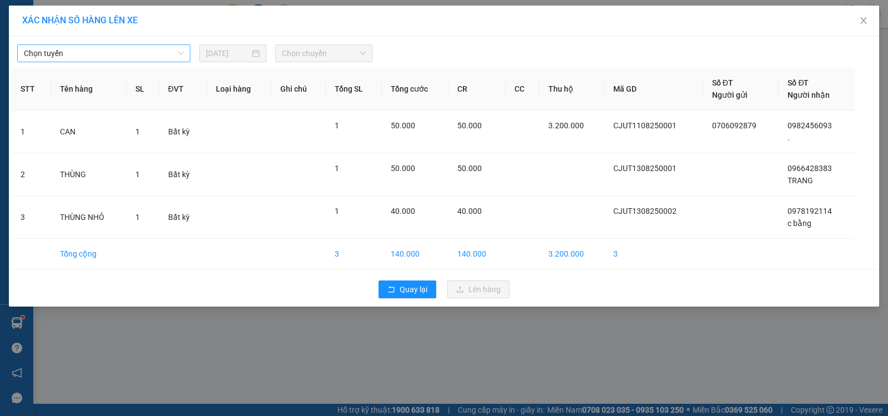
click at [77, 53] on span "Chọn tuyến" at bounding box center [104, 53] width 160 height 17
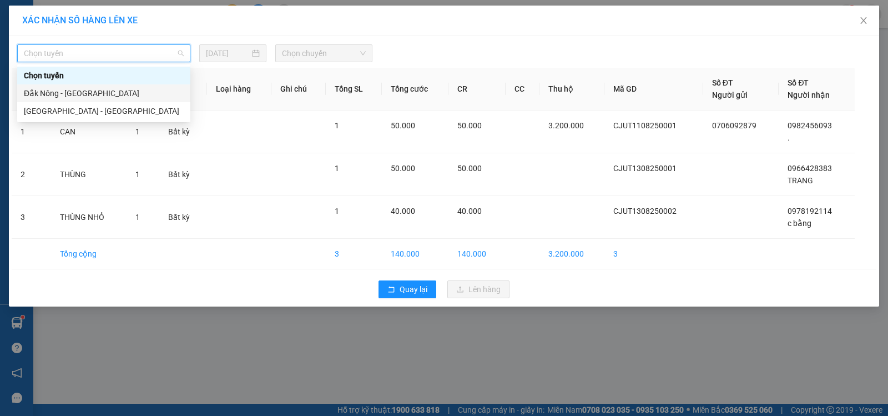
click at [75, 90] on div "Đắk Nông - [GEOGRAPHIC_DATA]" at bounding box center [104, 93] width 160 height 12
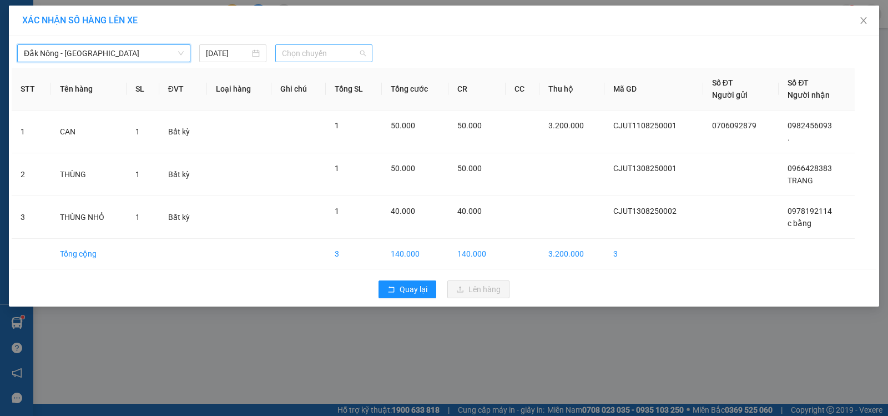
click at [297, 53] on span "Chọn chuyến" at bounding box center [324, 53] width 84 height 17
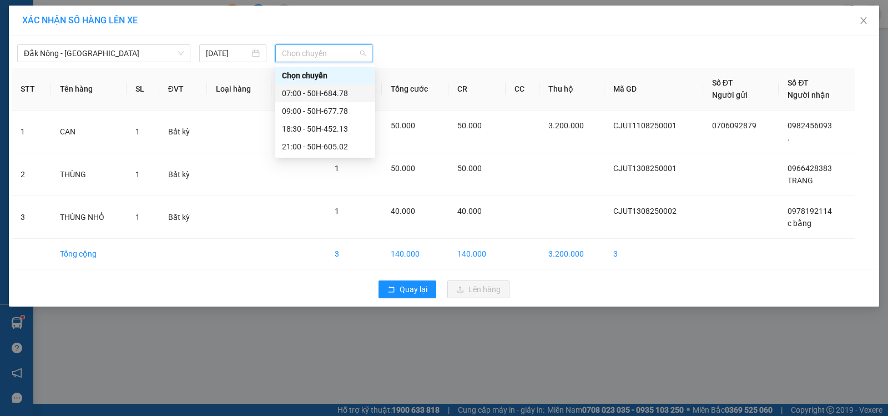
click at [330, 92] on div "07:00 - 50H-684.78" at bounding box center [325, 93] width 87 height 12
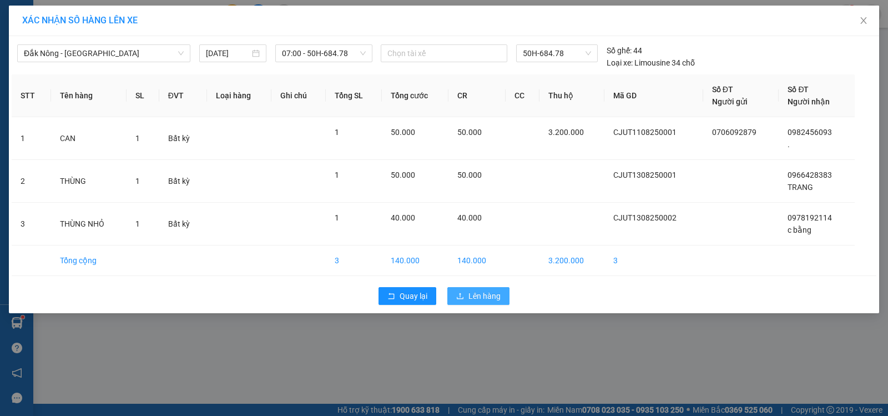
click at [476, 297] on span "Lên hàng" at bounding box center [484, 296] width 32 height 12
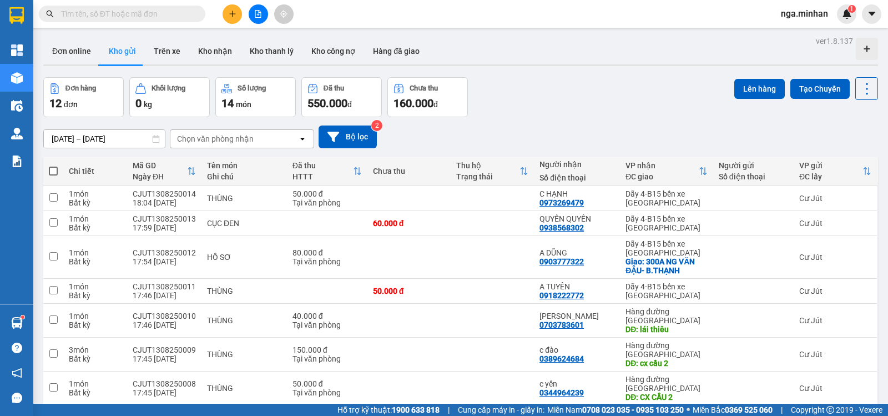
click at [234, 10] on icon "plus" at bounding box center [233, 14] width 8 height 8
click at [233, 14] on icon "plus" at bounding box center [232, 13] width 6 height 1
click at [262, 44] on div "Tạo đơn hàng" at bounding box center [276, 42] width 48 height 12
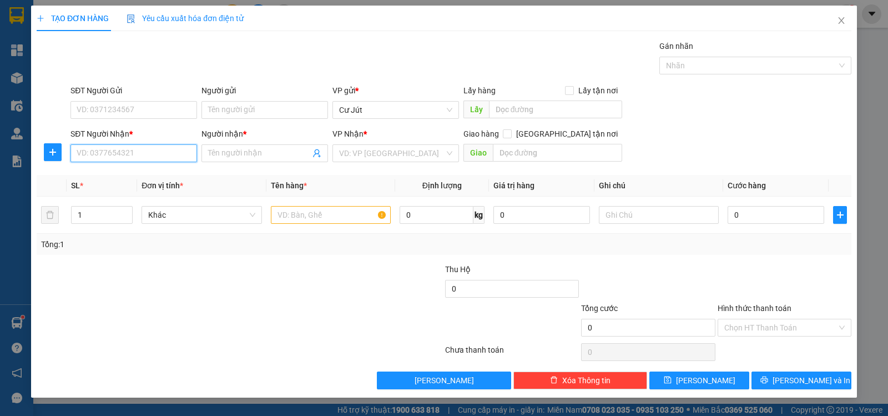
click at [105, 151] on input "SĐT Người Nhận *" at bounding box center [133, 153] width 127 height 18
type input "0792833939"
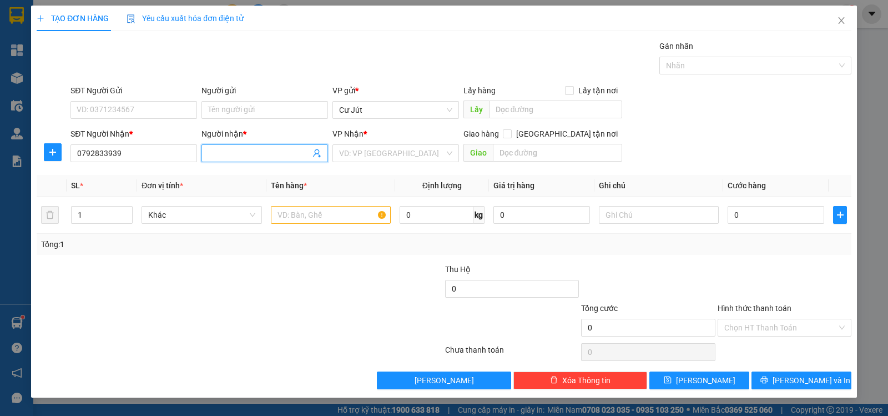
click at [222, 154] on input "Người nhận *" at bounding box center [259, 153] width 102 height 12
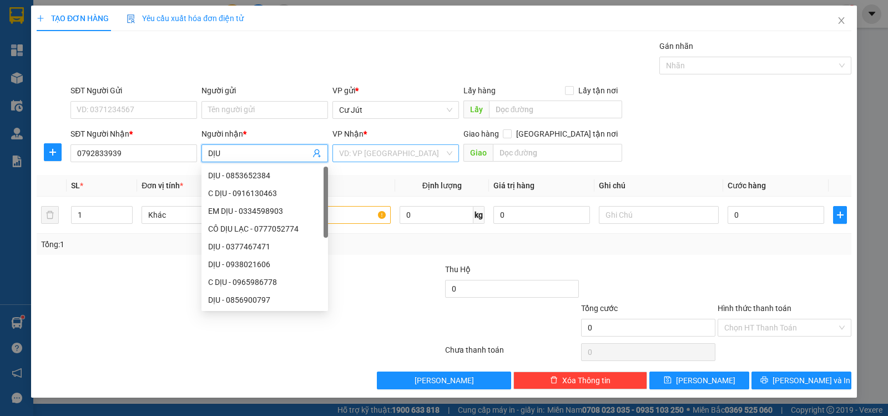
type input "DỊU"
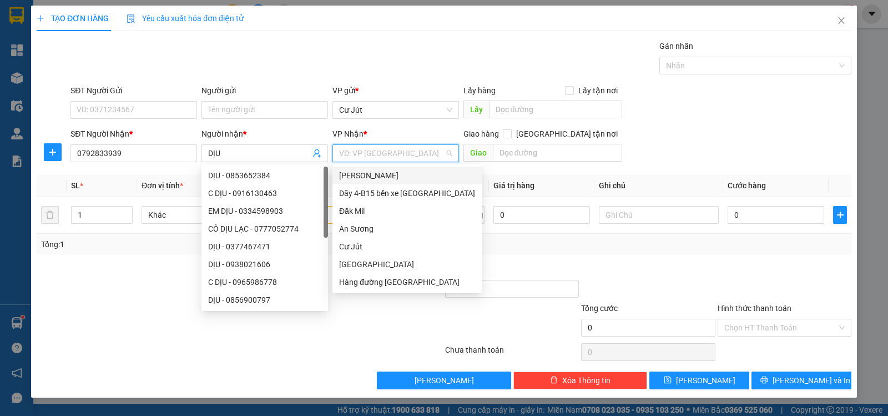
click at [406, 151] on input "search" at bounding box center [391, 153] width 105 height 17
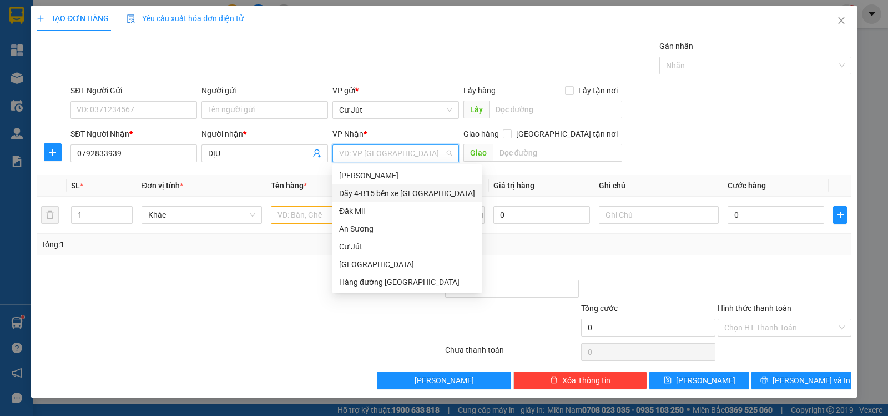
click at [412, 188] on div "Dãy 4-B15 bến xe [GEOGRAPHIC_DATA]" at bounding box center [407, 193] width 136 height 12
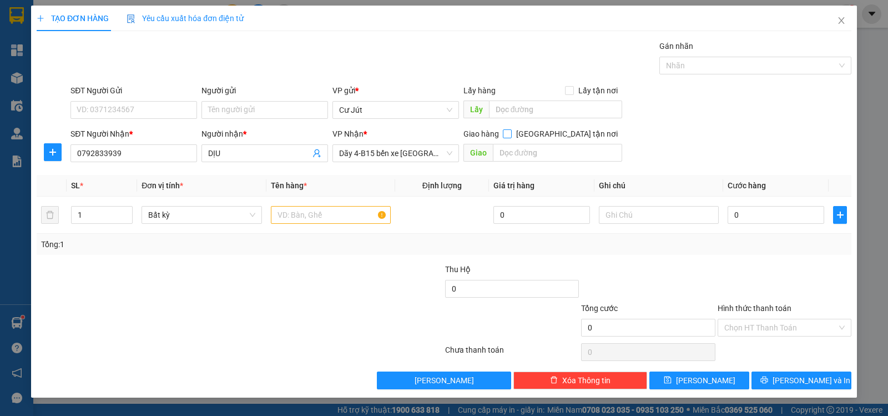
click at [511, 132] on input "[GEOGRAPHIC_DATA] tận nơi" at bounding box center [507, 133] width 8 height 8
checkbox input "true"
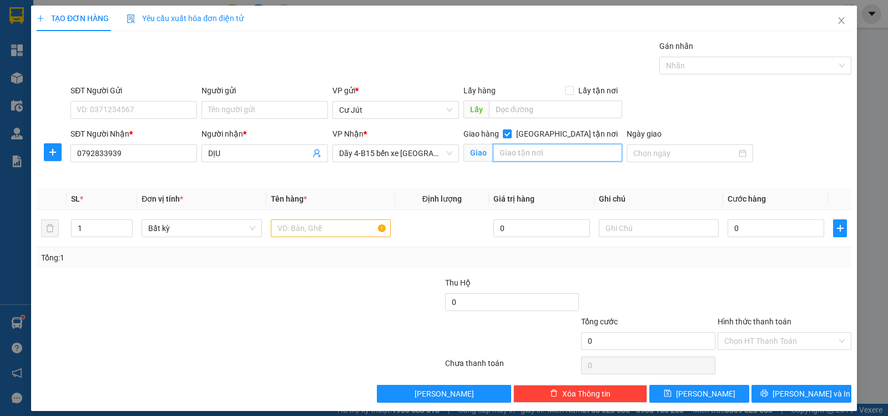
click at [567, 150] on input "text" at bounding box center [558, 153] width 130 height 18
type input "1135/41/20/15 [PERSON_NAME] PHÁT - Q7"
click at [377, 241] on td at bounding box center [330, 228] width 129 height 37
click at [300, 229] on input "text" at bounding box center [331, 228] width 120 height 18
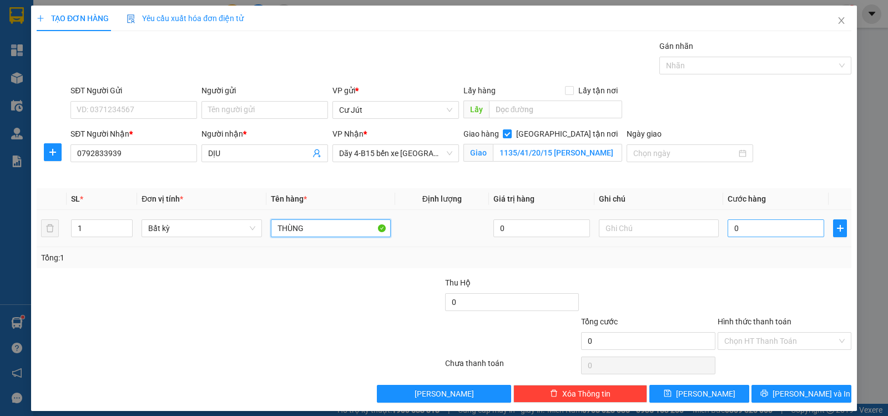
type input "THÙNG"
click at [777, 230] on input "0" at bounding box center [775, 228] width 97 height 18
type input "5"
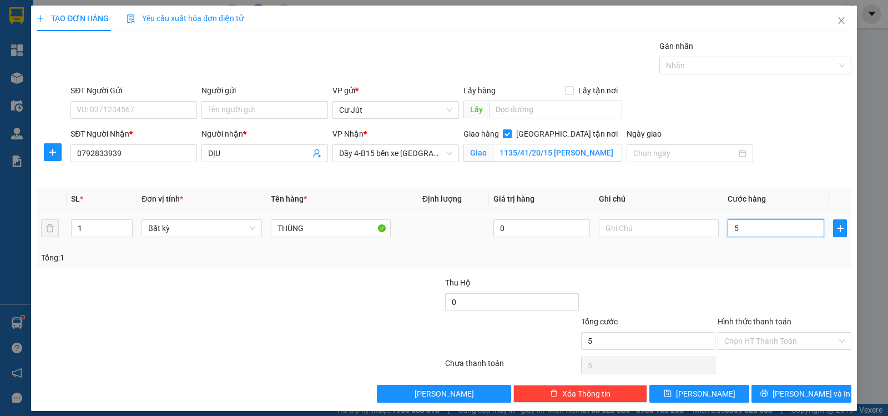
type input "50"
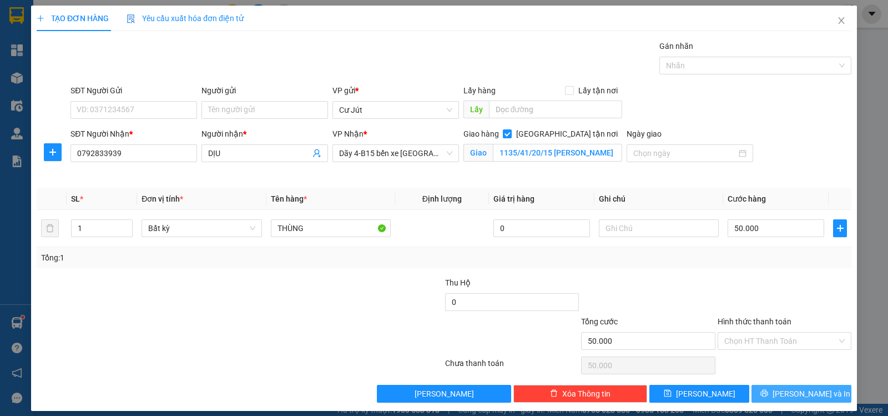
click at [809, 396] on span "[PERSON_NAME] và In" at bounding box center [811, 393] width 78 height 12
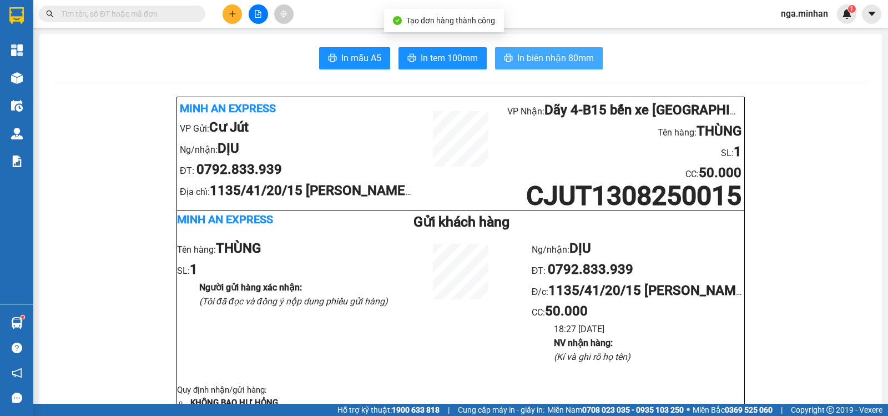
click at [542, 57] on span "In biên nhận 80mm" at bounding box center [555, 58] width 77 height 14
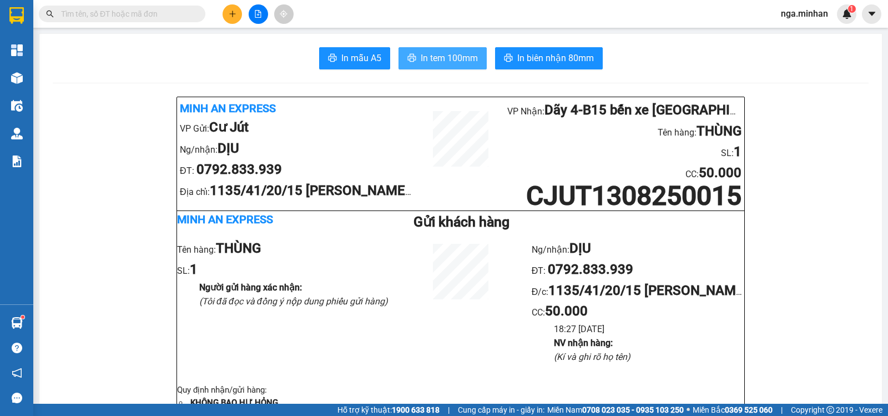
click at [437, 59] on span "In tem 100mm" at bounding box center [449, 58] width 57 height 14
click at [235, 14] on icon "plus" at bounding box center [232, 13] width 6 height 1
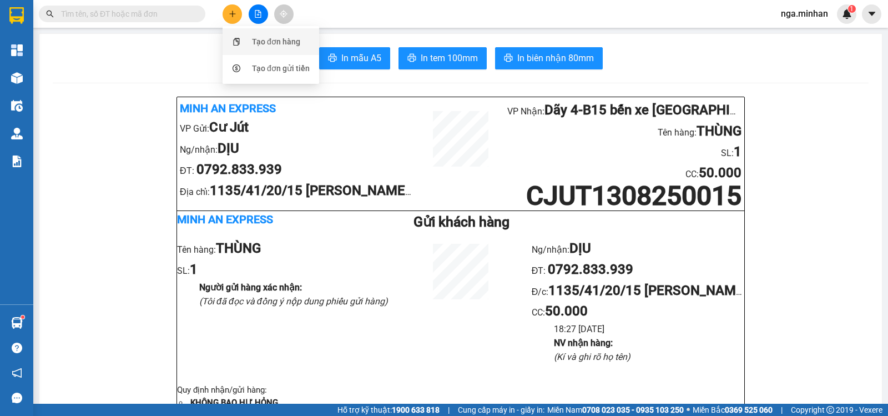
click at [264, 37] on div "Tạo đơn hàng" at bounding box center [276, 42] width 48 height 12
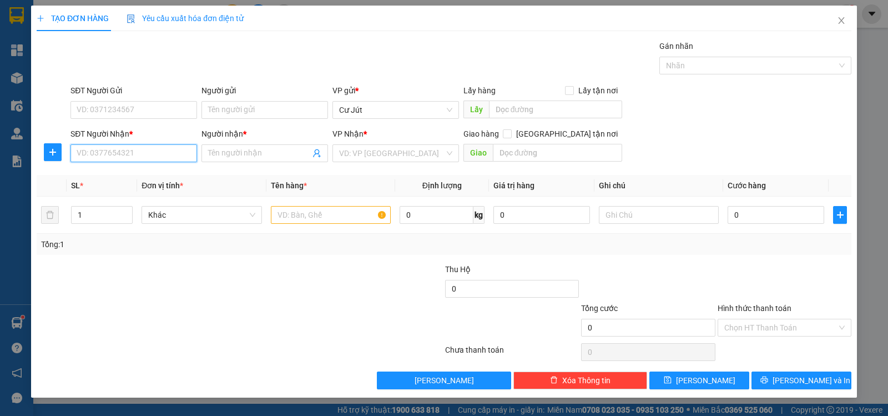
click at [165, 160] on input "SĐT Người Nhận *" at bounding box center [133, 153] width 127 height 18
type input "07639814"
click at [149, 174] on div "Transit Pickup Surcharge Ids Transit Deliver Surcharge Ids Transit Deliver Surc…" at bounding box center [444, 214] width 815 height 349
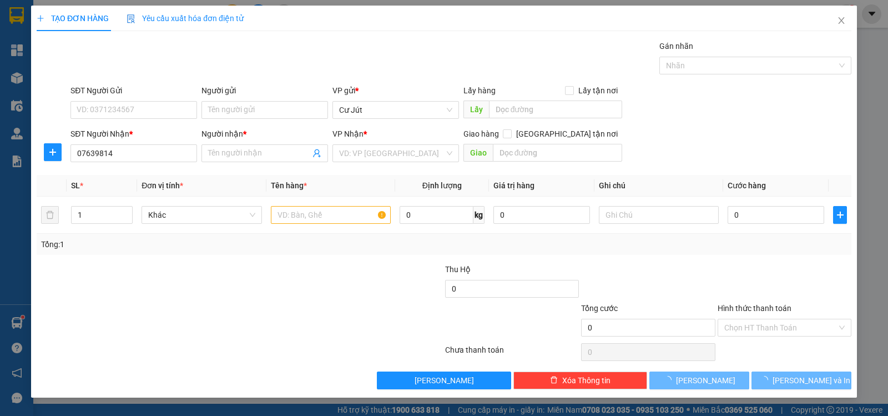
click at [149, 174] on div "Transit Pickup Surcharge Ids Transit Deliver Surcharge Ids Transit Deliver Surc…" at bounding box center [444, 214] width 815 height 349
click at [304, 213] on input "text" at bounding box center [331, 215] width 120 height 18
click at [303, 211] on input "text" at bounding box center [331, 215] width 120 height 18
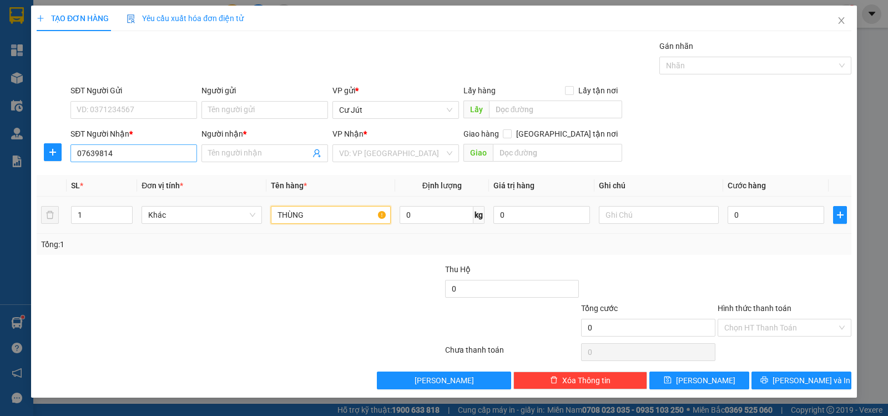
type input "THÙNG"
click at [171, 154] on input "07639814" at bounding box center [133, 153] width 127 height 18
click at [117, 152] on input "07639814" at bounding box center [133, 153] width 127 height 18
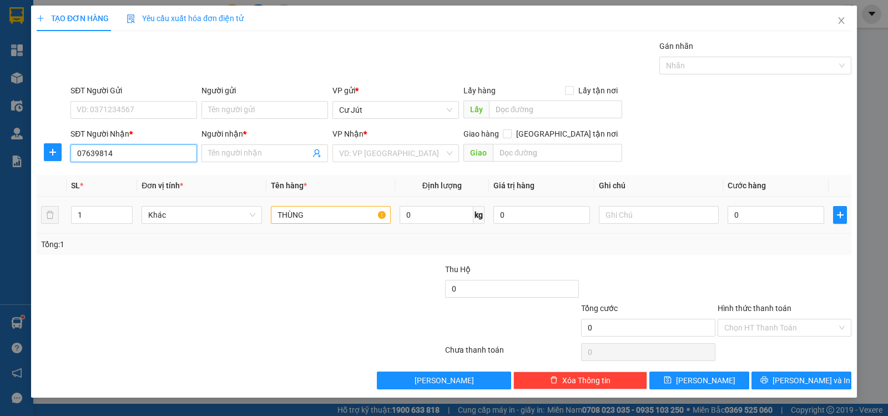
click at [117, 152] on input "07639814" at bounding box center [133, 153] width 127 height 18
click at [123, 178] on div "0763981204 - sương" at bounding box center [133, 175] width 113 height 12
type input "0763981204"
type input "sương"
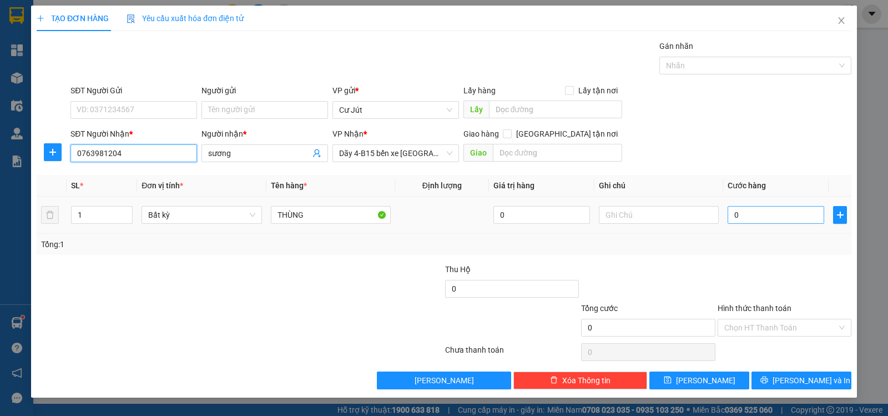
type input "0763981204"
click at [796, 211] on input "0" at bounding box center [775, 215] width 97 height 18
type input "5"
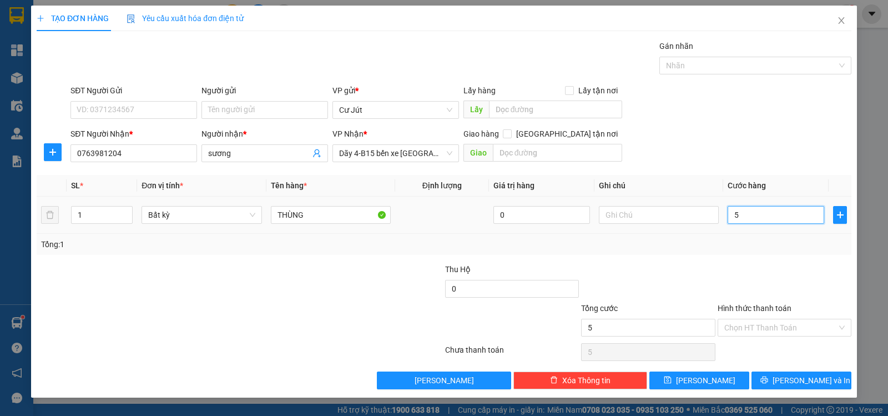
type input "50"
type input "50.000"
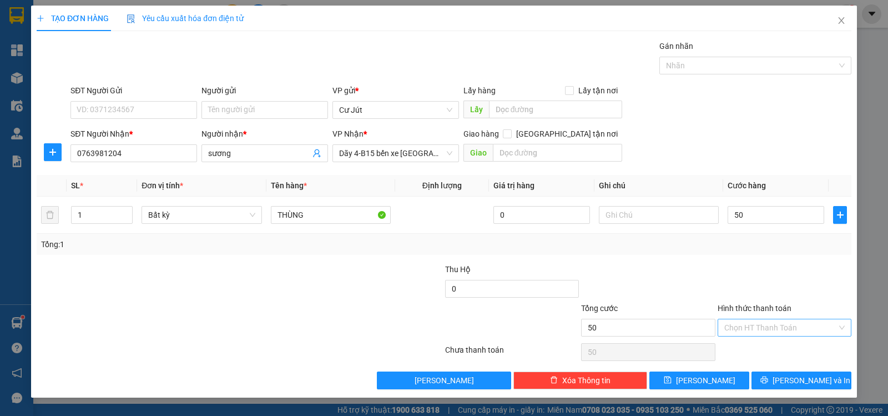
type input "50.000"
click at [789, 322] on input "Hình thức thanh toán" at bounding box center [780, 327] width 113 height 17
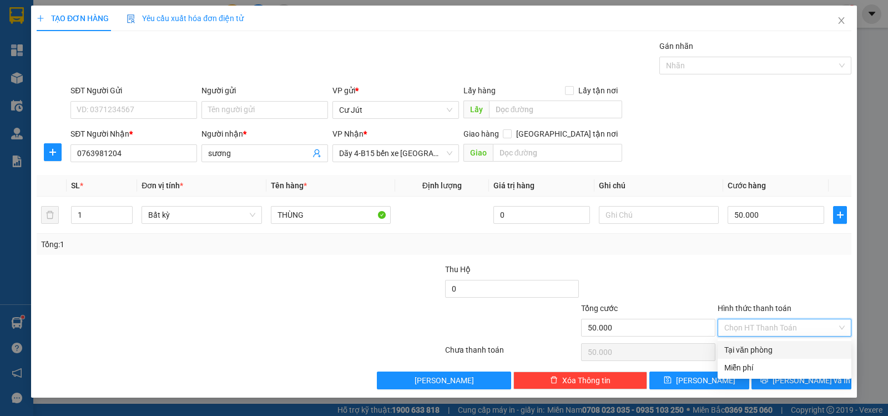
click at [777, 343] on div "Tại văn phòng" at bounding box center [784, 350] width 134 height 18
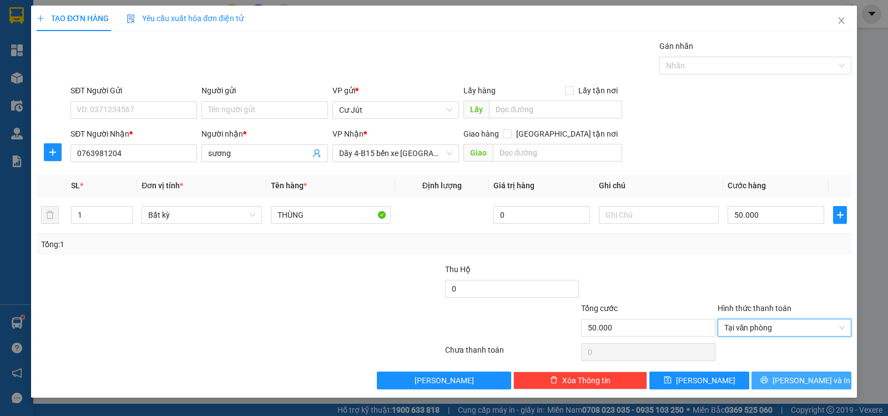
click at [774, 377] on button "[PERSON_NAME] và In" at bounding box center [801, 380] width 100 height 18
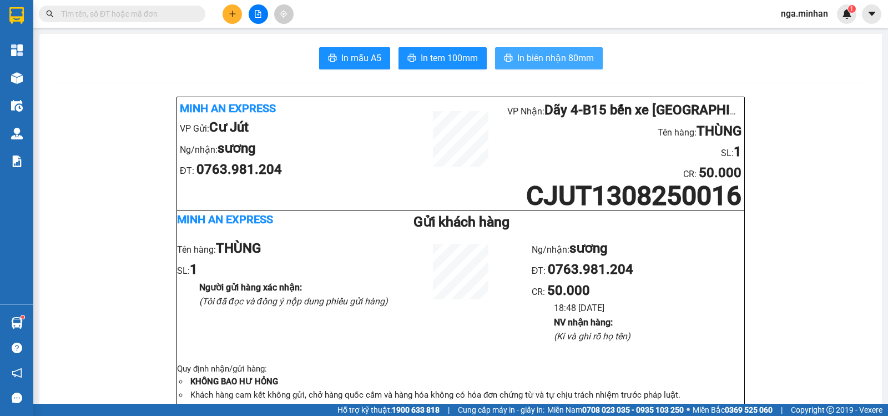
click at [523, 63] on span "In biên nhận 80mm" at bounding box center [555, 58] width 77 height 14
click at [233, 8] on button at bounding box center [232, 13] width 19 height 19
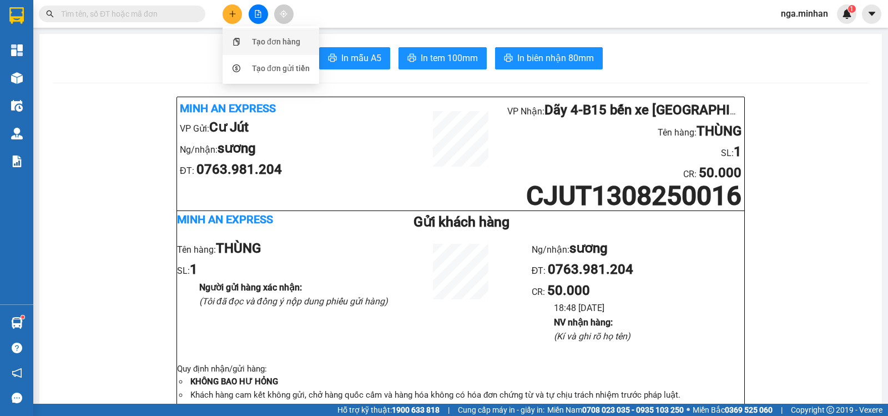
click at [272, 38] on div "Tạo đơn hàng" at bounding box center [276, 42] width 48 height 12
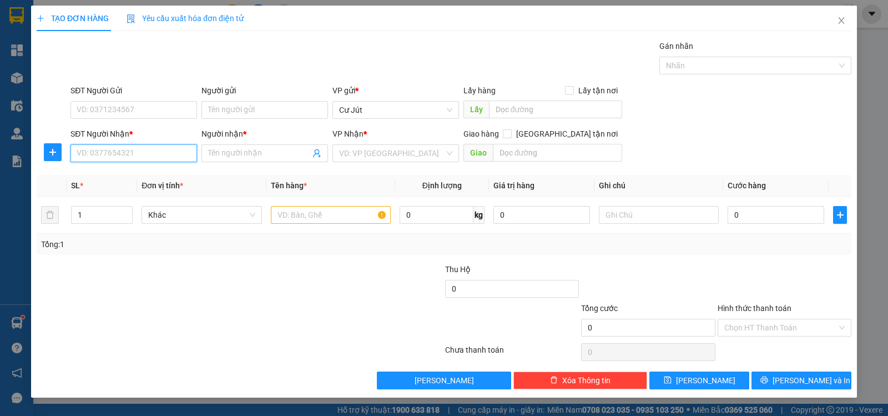
click at [140, 154] on input "SĐT Người Nhận *" at bounding box center [133, 153] width 127 height 18
type input "0976545345"
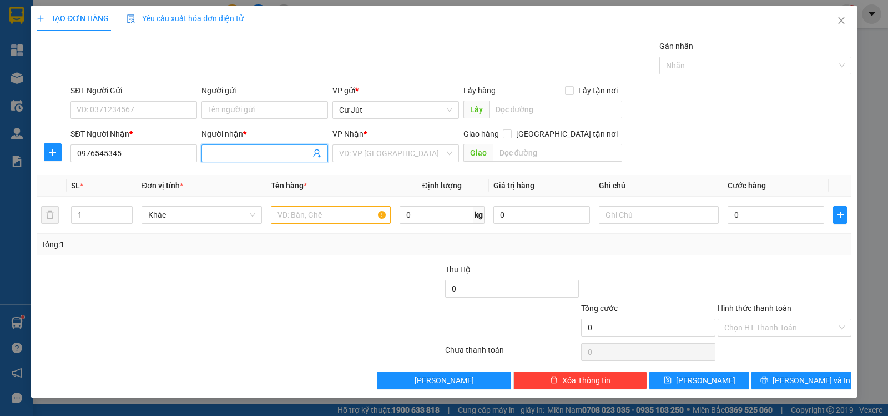
click at [243, 151] on input "Người nhận *" at bounding box center [259, 153] width 102 height 12
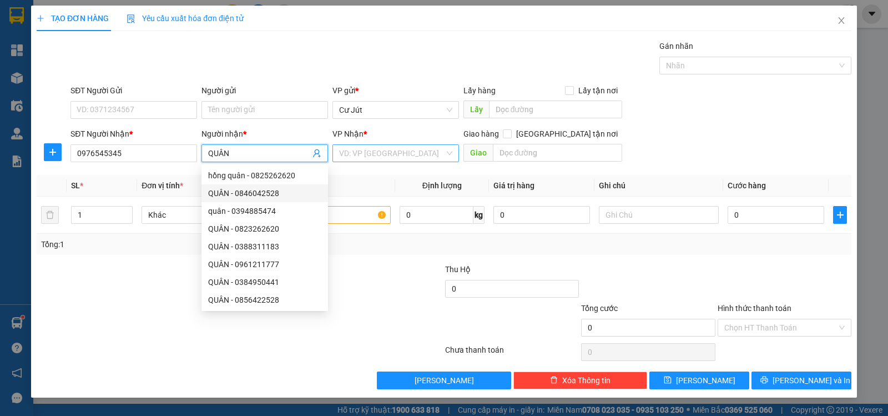
type input "QUÂN"
drag, startPoint x: 387, startPoint y: 152, endPoint x: 395, endPoint y: 151, distance: 7.2
click at [388, 150] on input "search" at bounding box center [391, 153] width 105 height 17
click at [395, 151] on input "search" at bounding box center [391, 153] width 105 height 17
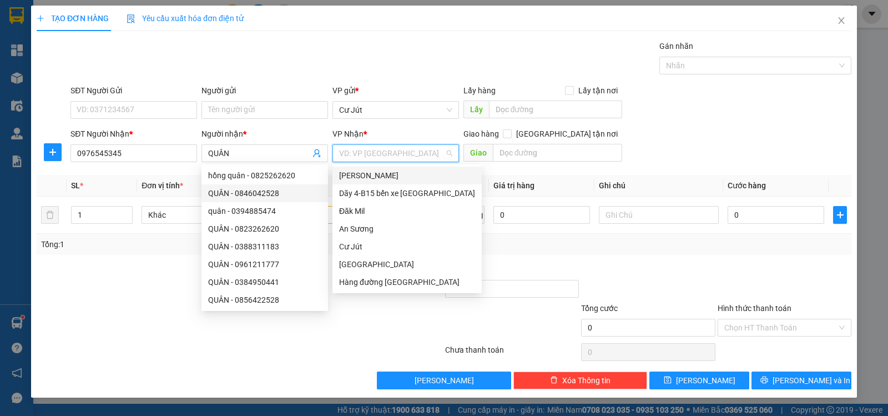
click at [395, 151] on input "search" at bounding box center [391, 153] width 105 height 17
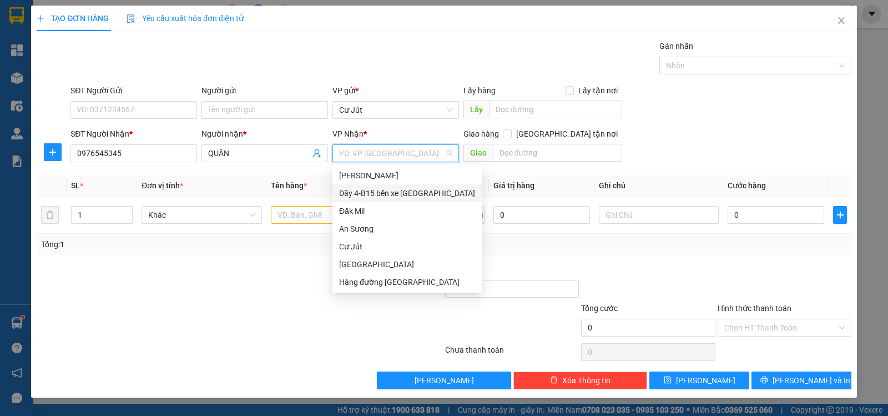
click at [392, 191] on div "Dãy 4-B15 bến xe [GEOGRAPHIC_DATA]" at bounding box center [407, 193] width 136 height 12
click at [392, 191] on th "Tên hàng *" at bounding box center [330, 186] width 129 height 22
click at [385, 190] on th "Tên hàng *" at bounding box center [330, 186] width 129 height 22
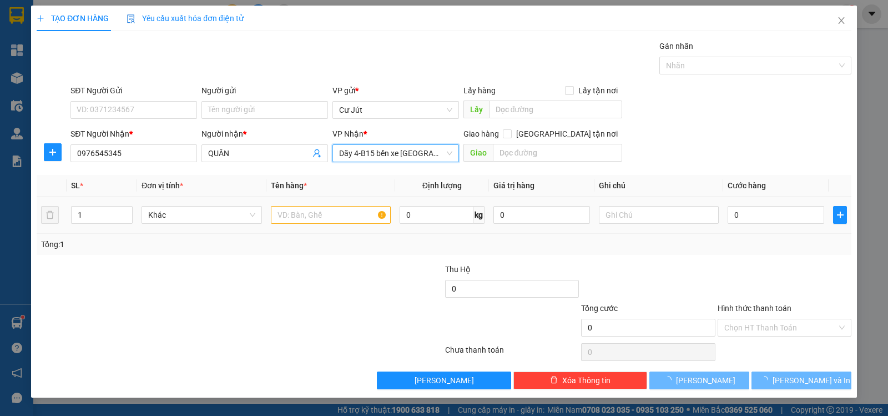
click at [311, 224] on div at bounding box center [331, 215] width 120 height 22
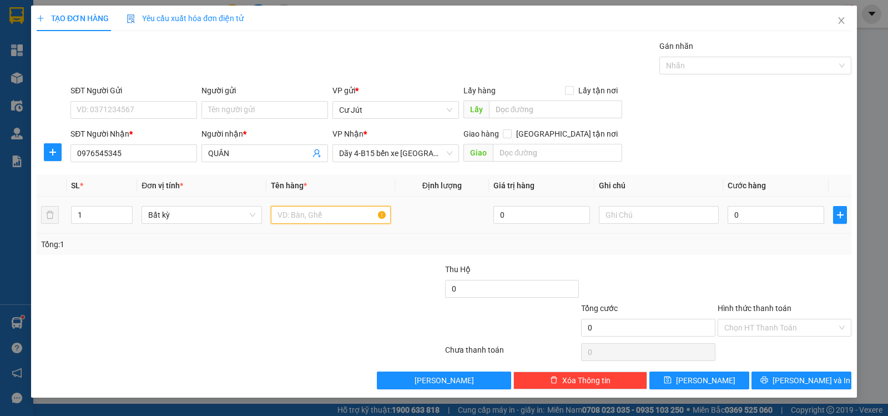
click at [298, 216] on input "text" at bounding box center [331, 215] width 120 height 18
click at [315, 218] on input "text" at bounding box center [331, 215] width 120 height 18
type input "TH SẦU"
click at [745, 215] on input "0" at bounding box center [775, 215] width 97 height 18
type input "5"
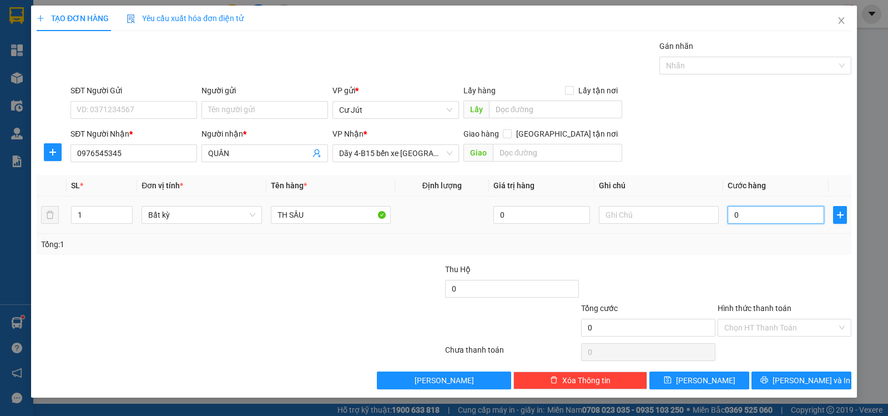
type input "5"
click at [803, 380] on span "[PERSON_NAME] và In" at bounding box center [811, 380] width 78 height 12
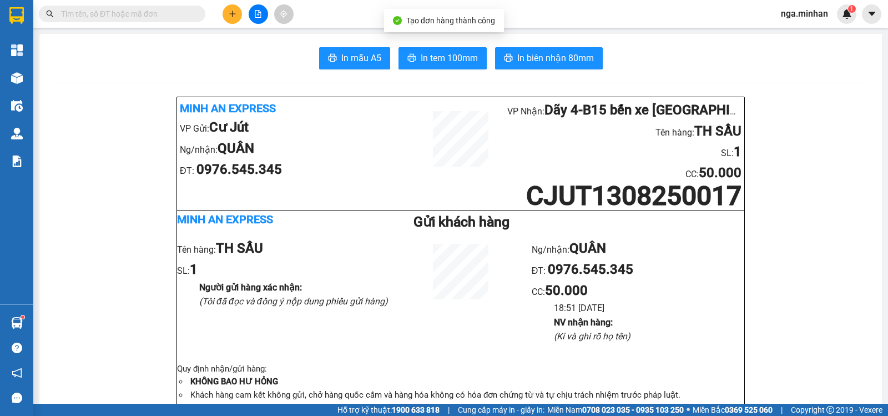
click at [427, 57] on span "In tem 100mm" at bounding box center [449, 58] width 57 height 14
click at [233, 18] on button at bounding box center [232, 13] width 19 height 19
click at [269, 41] on div "Tạo đơn hàng" at bounding box center [276, 42] width 48 height 12
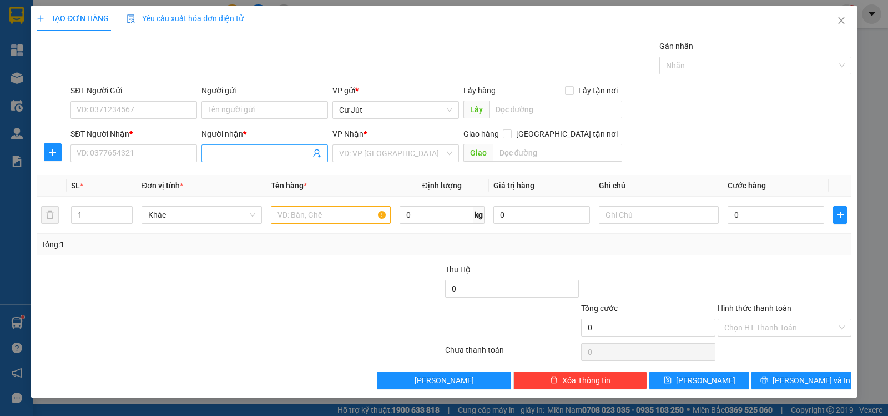
click at [250, 155] on input "Người nhận *" at bounding box center [259, 153] width 102 height 12
click at [272, 171] on div "TRỌNG HÀ - 0365910345" at bounding box center [264, 175] width 113 height 12
click at [415, 154] on input "search" at bounding box center [391, 153] width 105 height 17
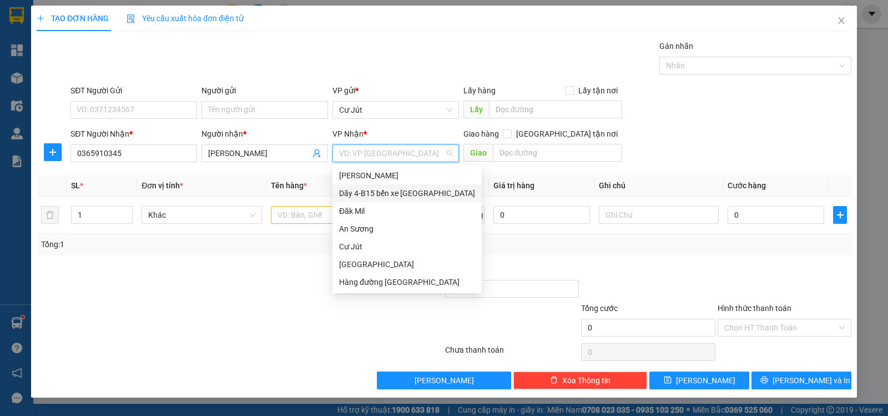
click at [403, 189] on div "Dãy 4-B15 bến xe [GEOGRAPHIC_DATA]" at bounding box center [407, 193] width 136 height 12
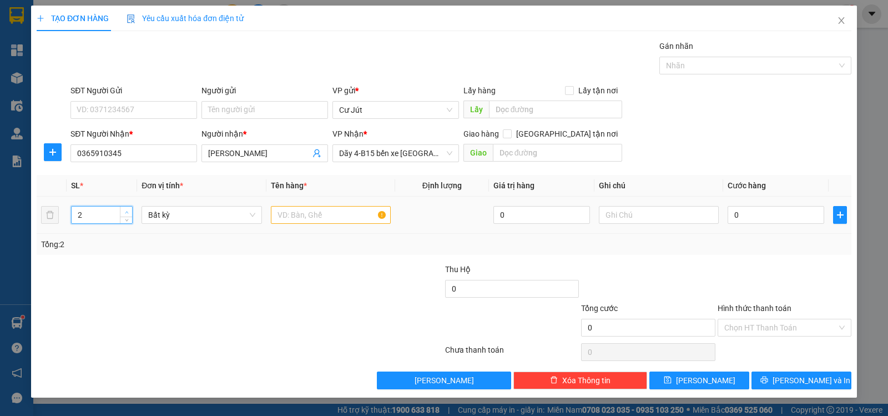
click at [127, 210] on icon "up" at bounding box center [127, 212] width 4 height 4
click at [311, 218] on input "text" at bounding box center [331, 215] width 120 height 18
click at [776, 214] on input "0" at bounding box center [775, 215] width 97 height 18
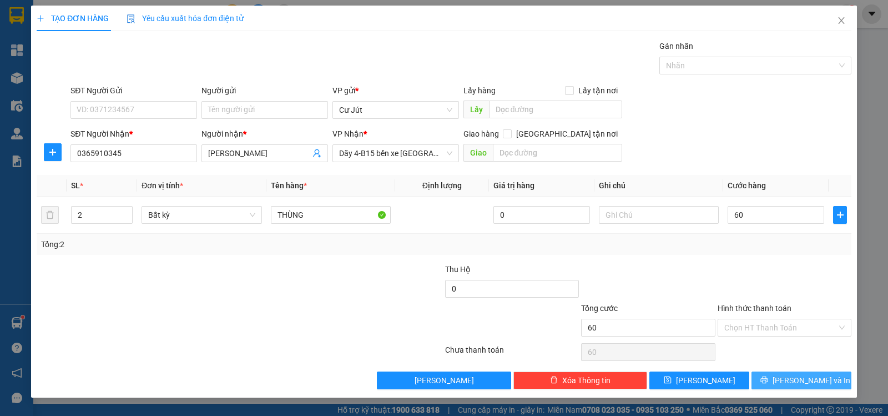
click at [802, 382] on span "[PERSON_NAME] và In" at bounding box center [811, 380] width 78 height 12
click at [811, 381] on span "[PERSON_NAME] và In" at bounding box center [811, 380] width 78 height 12
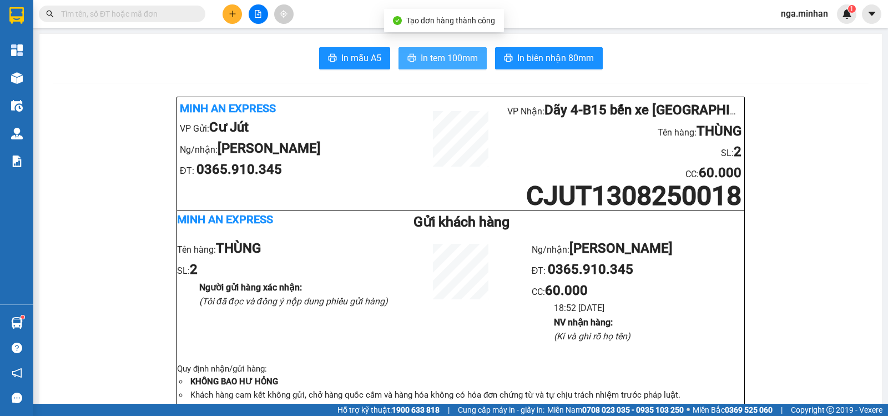
click at [431, 55] on span "In tem 100mm" at bounding box center [449, 58] width 57 height 14
click at [442, 62] on span "In tem 100mm" at bounding box center [449, 58] width 57 height 14
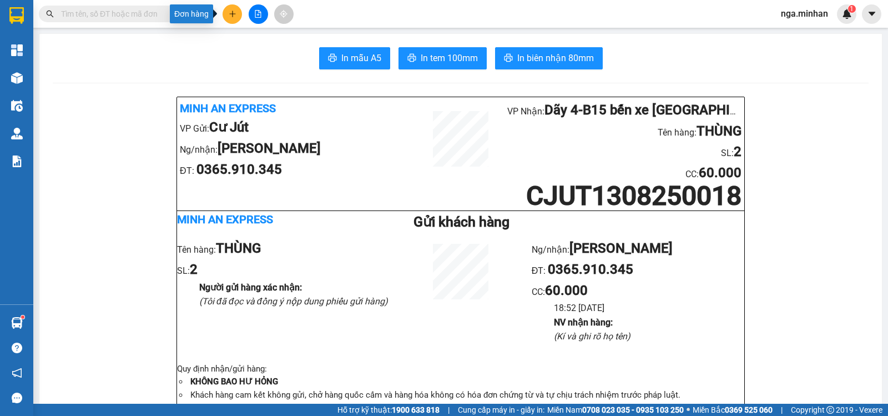
click at [235, 15] on icon "plus" at bounding box center [233, 14] width 8 height 8
click at [265, 39] on div "Tạo đơn hàng" at bounding box center [276, 42] width 48 height 12
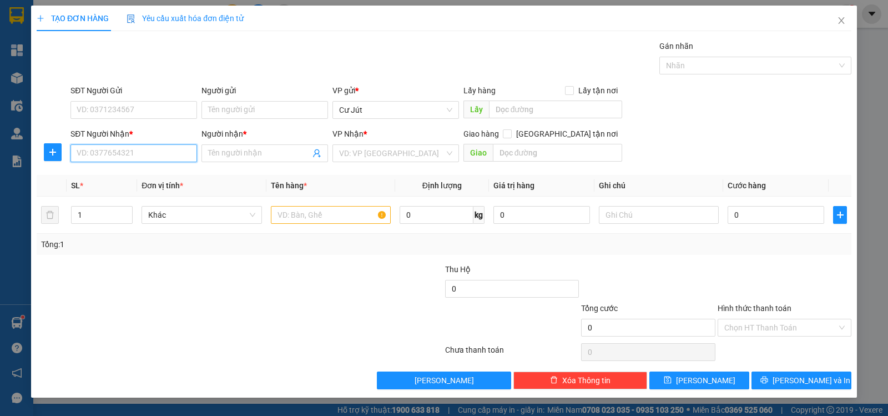
click at [139, 146] on input "SĐT Người Nhận *" at bounding box center [133, 153] width 127 height 18
click at [138, 173] on div "0377057118 - hiển" at bounding box center [133, 175] width 113 height 12
click at [337, 217] on input "text" at bounding box center [331, 215] width 120 height 18
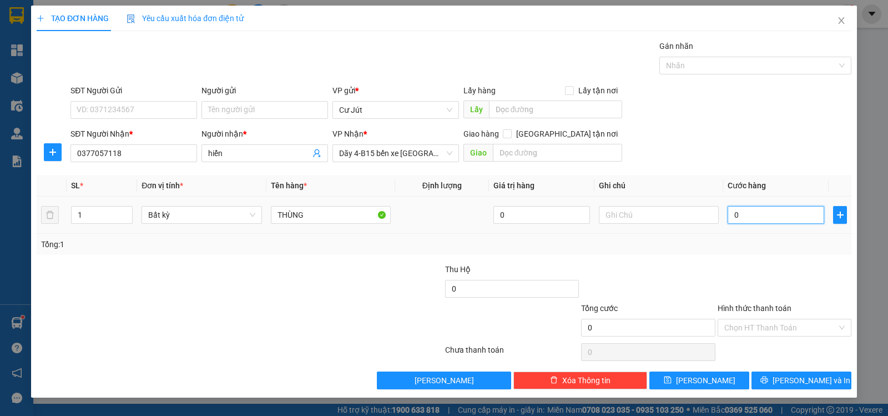
click at [749, 217] on input "0" at bounding box center [775, 215] width 97 height 18
click at [799, 381] on span "[PERSON_NAME] và In" at bounding box center [811, 380] width 78 height 12
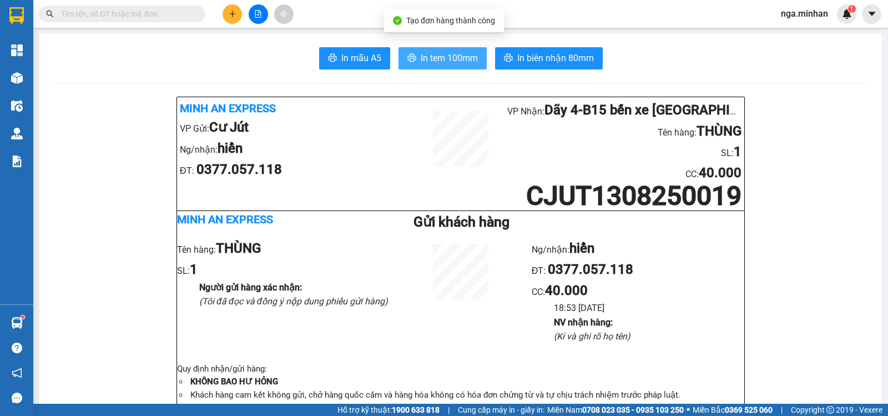
click at [456, 55] on span "In tem 100mm" at bounding box center [449, 58] width 57 height 14
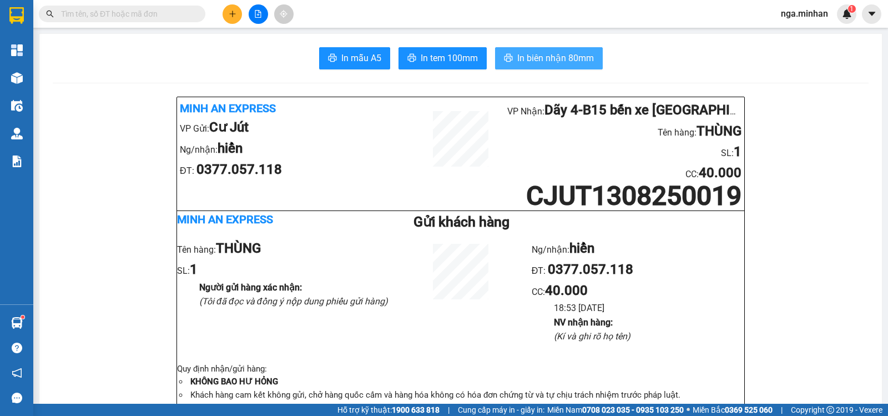
click at [519, 55] on span "In biên nhận 80mm" at bounding box center [555, 58] width 77 height 14
click at [232, 11] on icon "plus" at bounding box center [233, 14] width 8 height 8
click at [235, 18] on button at bounding box center [232, 13] width 19 height 19
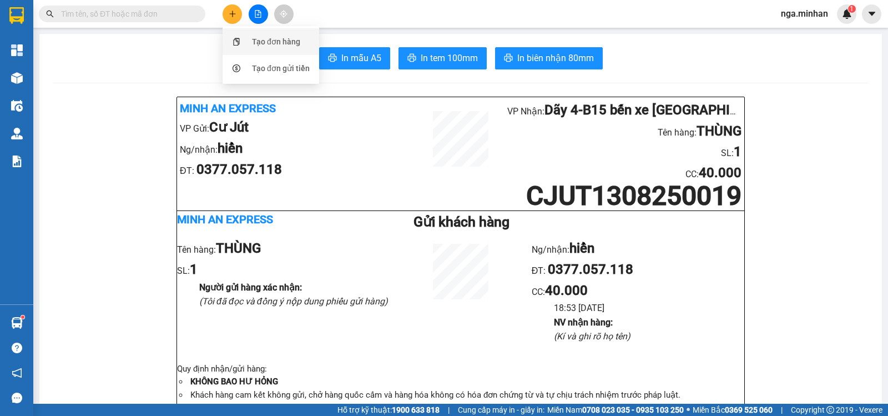
click at [264, 41] on div "Tạo đơn hàng" at bounding box center [276, 42] width 48 height 12
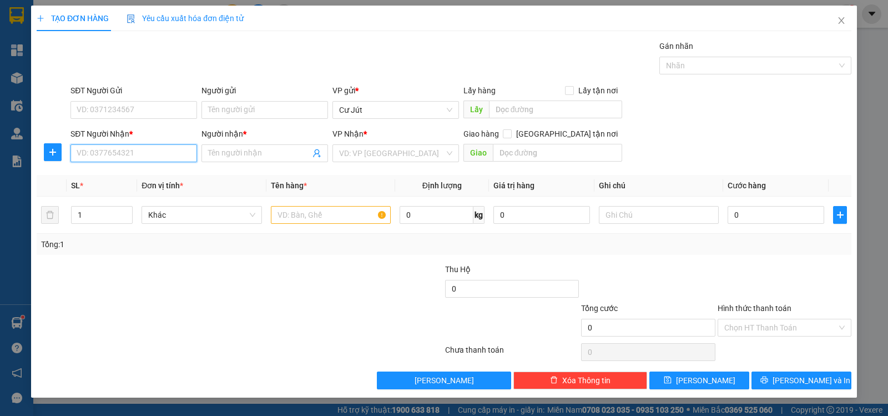
click at [169, 155] on input "SĐT Người Nhận *" at bounding box center [133, 153] width 127 height 18
click at [105, 181] on div "0879712618 - ." at bounding box center [133, 175] width 113 height 12
click at [339, 220] on input "text" at bounding box center [331, 215] width 120 height 18
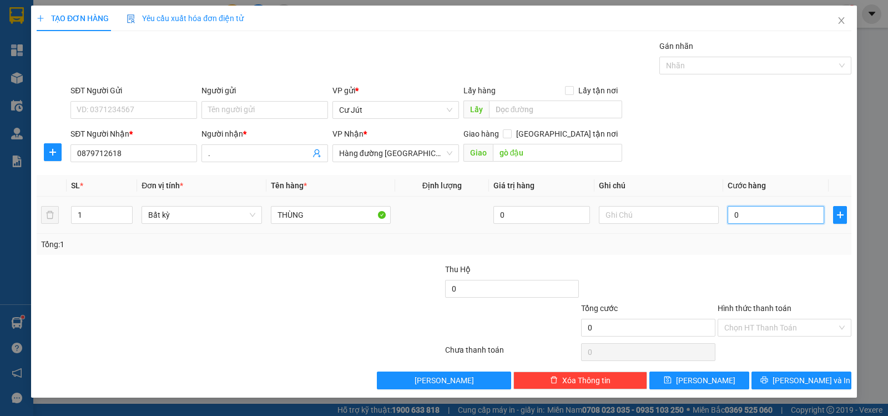
click at [792, 214] on input "0" at bounding box center [775, 215] width 97 height 18
click at [810, 380] on span "[PERSON_NAME] và In" at bounding box center [811, 380] width 78 height 12
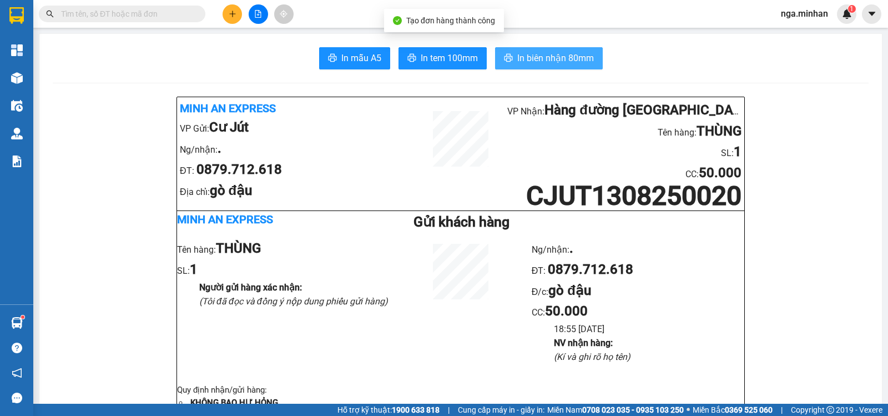
click at [538, 51] on span "In biên nhận 80mm" at bounding box center [555, 58] width 77 height 14
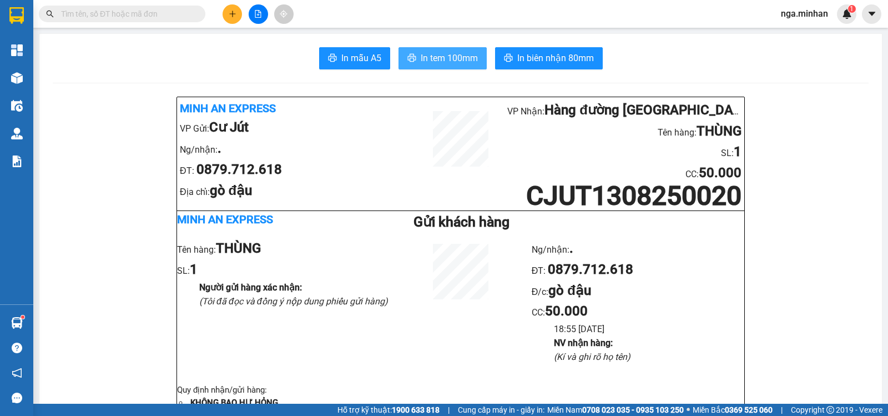
click at [443, 50] on button "In tem 100mm" at bounding box center [442, 58] width 88 height 22
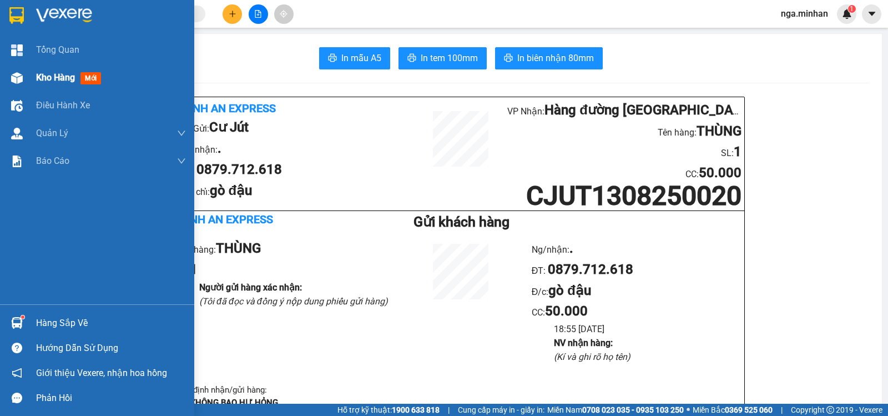
click at [23, 75] on div at bounding box center [16, 77] width 19 height 19
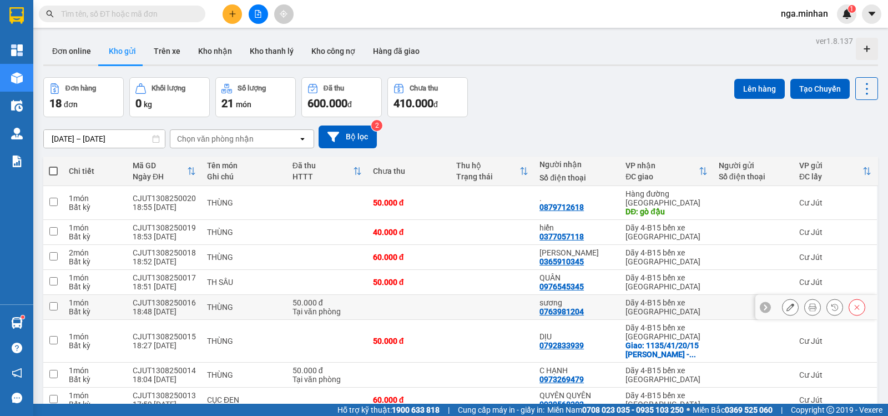
click at [808, 303] on icon at bounding box center [812, 307] width 8 height 8
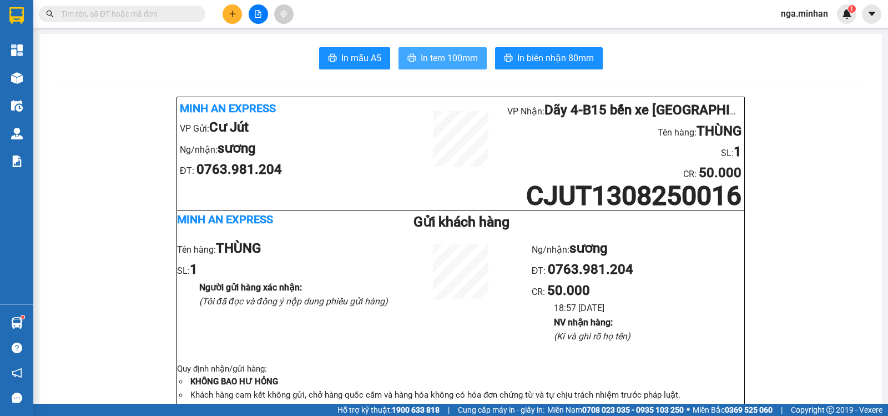
click at [444, 60] on span "In tem 100mm" at bounding box center [449, 58] width 57 height 14
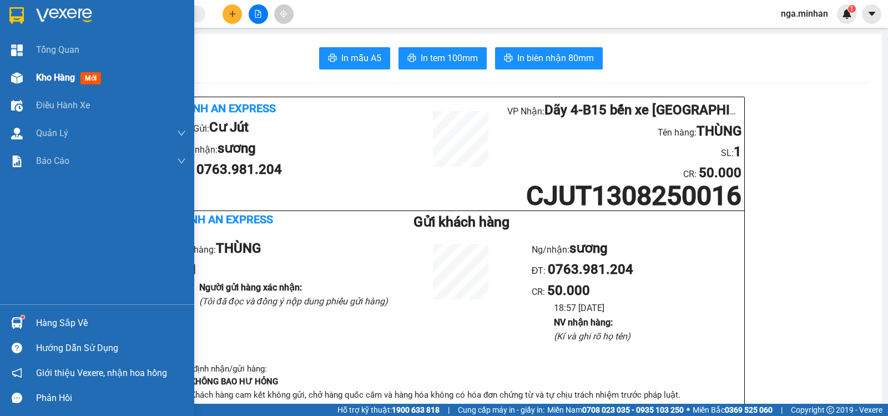
click at [43, 82] on span "Kho hàng" at bounding box center [55, 77] width 39 height 11
click at [49, 75] on span "Kho hàng" at bounding box center [55, 77] width 39 height 11
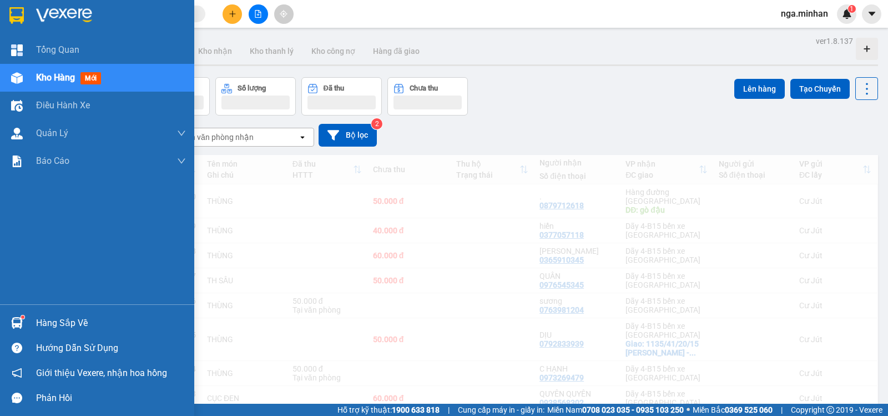
click at [49, 75] on div "ver 1.8.137 Đơn online Kho gửi Trên xe Kho nhận Kho thanh lý Kho công nợ Hàng đ…" at bounding box center [460, 402] width 843 height 738
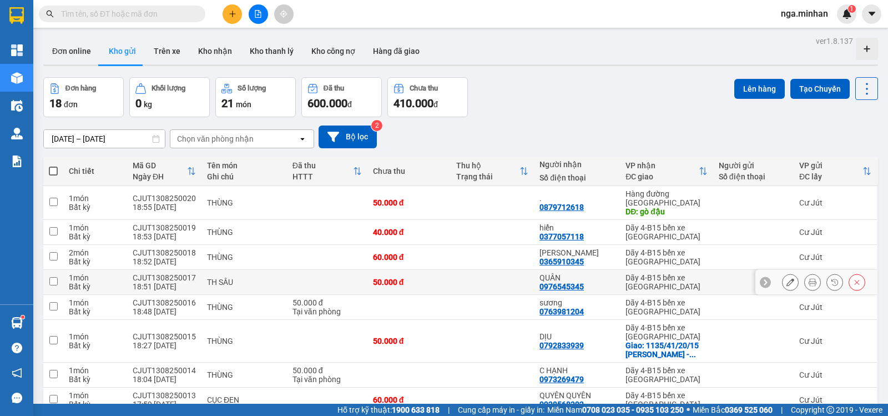
click at [316, 281] on td at bounding box center [327, 282] width 80 height 25
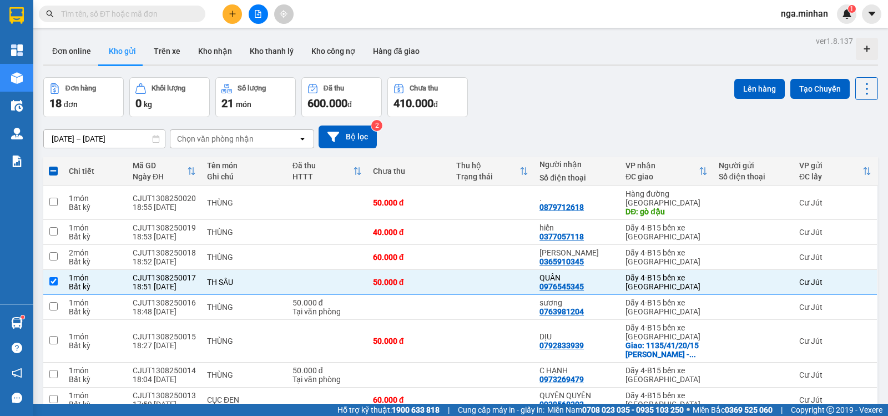
click at [55, 168] on span at bounding box center [53, 170] width 9 height 9
click at [53, 165] on input "checkbox" at bounding box center [53, 165] width 0 height 0
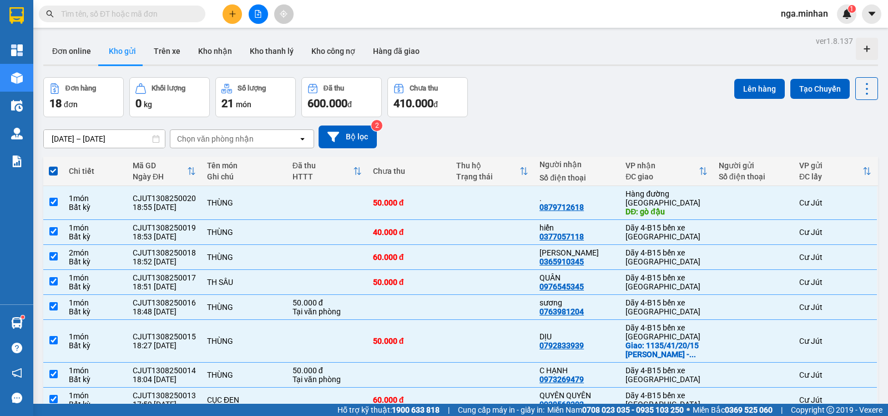
click at [55, 166] on span at bounding box center [53, 170] width 9 height 9
click at [53, 165] on input "checkbox" at bounding box center [53, 165] width 0 height 0
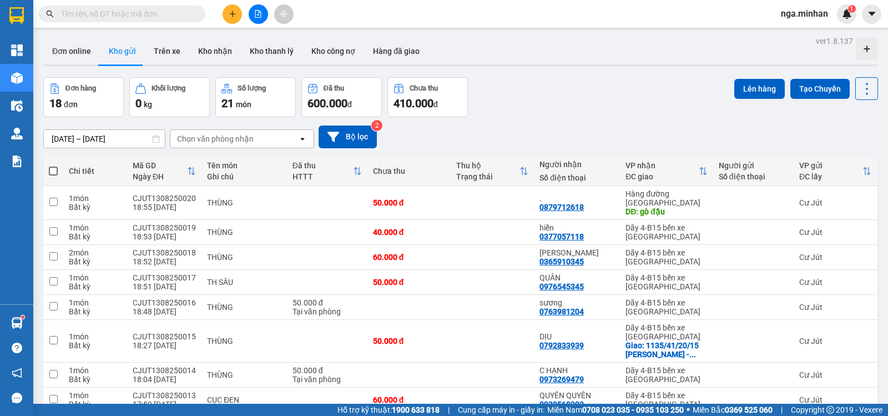
click at [233, 16] on icon "plus" at bounding box center [233, 14] width 8 height 8
click at [275, 43] on div "Tạo đơn hàng" at bounding box center [276, 42] width 48 height 12
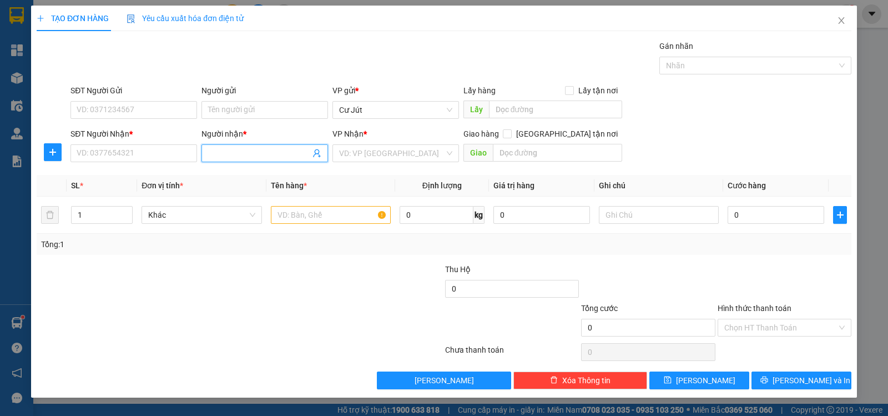
click at [246, 154] on input "Người nhận *" at bounding box center [259, 153] width 102 height 12
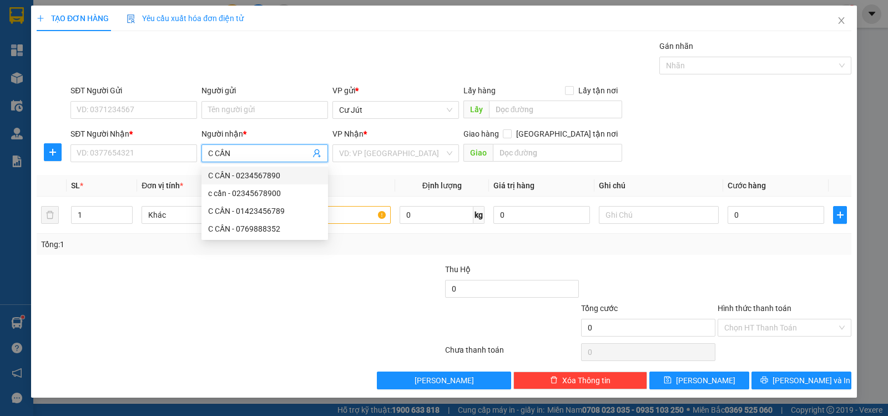
click at [252, 176] on div "C CẦN - 0234567890" at bounding box center [264, 175] width 113 height 12
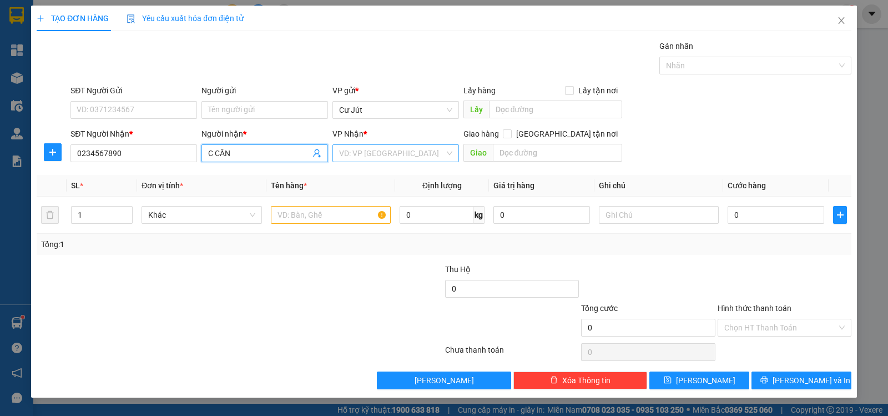
click at [373, 151] on input "search" at bounding box center [391, 153] width 105 height 17
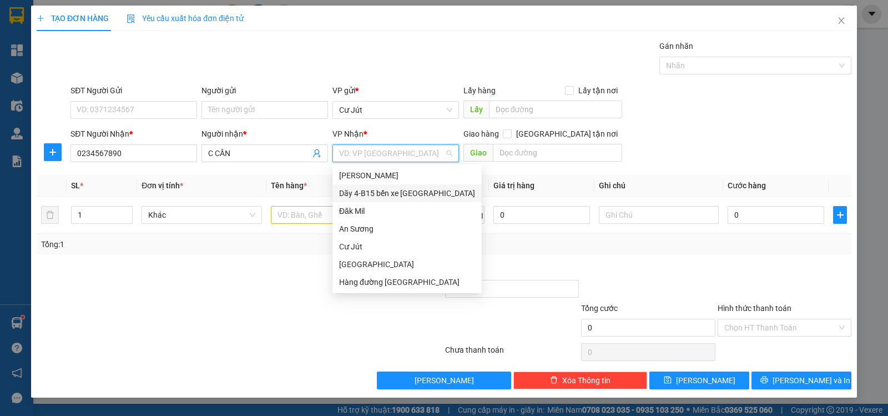
click at [381, 192] on div "Dãy 4-B15 bến xe [GEOGRAPHIC_DATA]" at bounding box center [407, 193] width 136 height 12
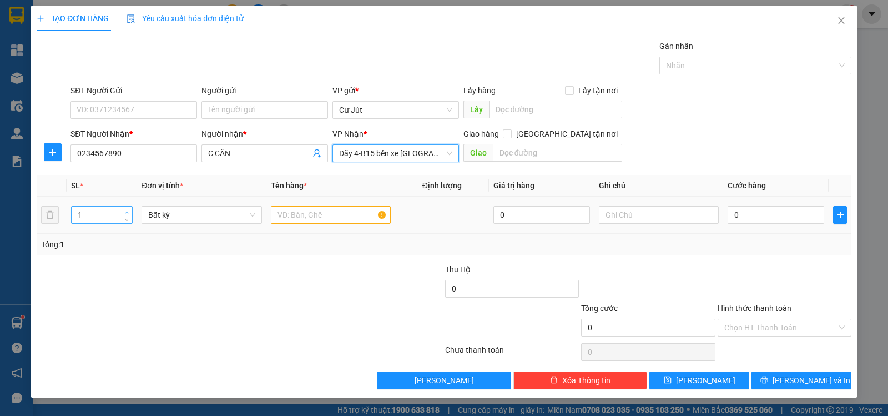
click at [124, 209] on span "up" at bounding box center [126, 212] width 7 height 7
click at [323, 214] on input "text" at bounding box center [331, 215] width 120 height 18
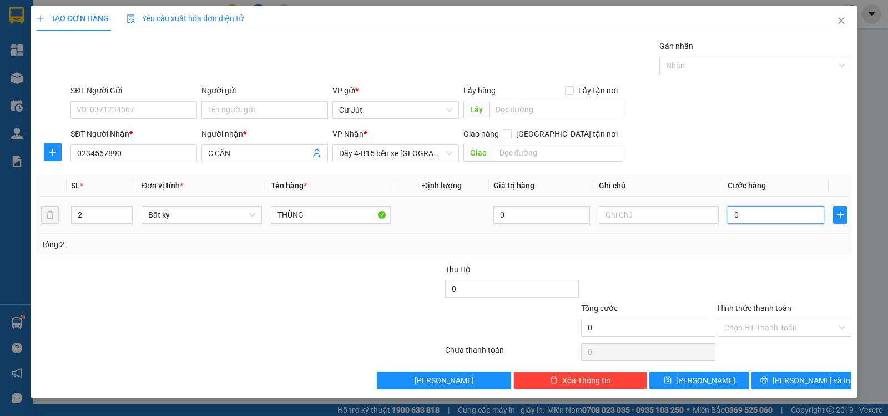
click at [765, 216] on input "0" at bounding box center [775, 215] width 97 height 18
drag, startPoint x: 756, startPoint y: 324, endPoint x: 749, endPoint y: 348, distance: 25.6
click at [756, 324] on input "Hình thức thanh toán" at bounding box center [780, 327] width 113 height 17
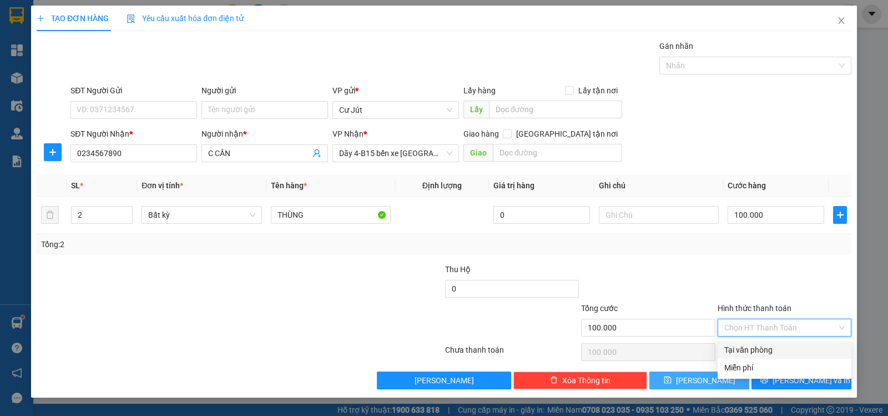
drag, startPoint x: 749, startPoint y: 348, endPoint x: 725, endPoint y: 375, distance: 35.8
click at [748, 348] on div "Tại văn phòng" at bounding box center [784, 349] width 120 height 12
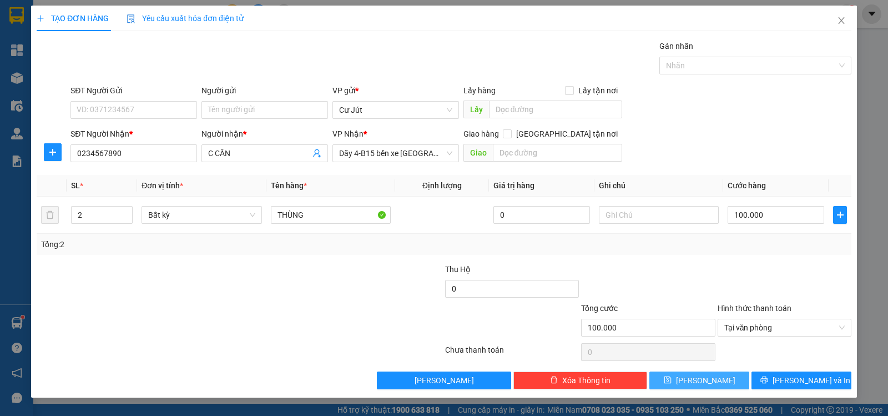
click at [724, 378] on button "[PERSON_NAME]" at bounding box center [699, 380] width 100 height 18
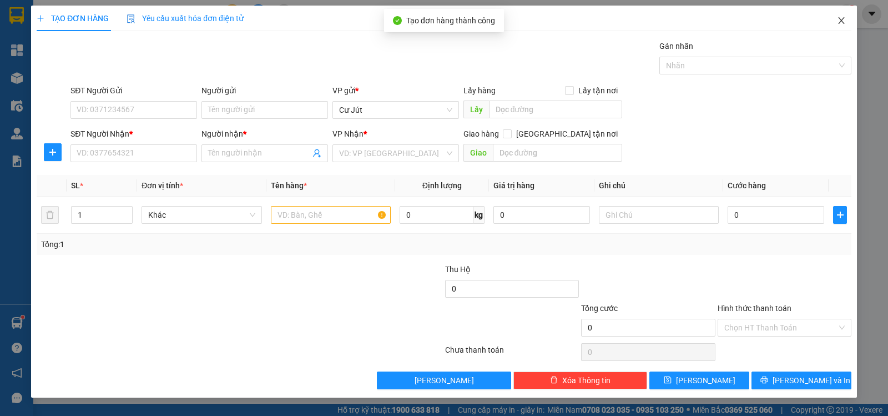
click at [841, 19] on icon "close" at bounding box center [841, 20] width 9 height 9
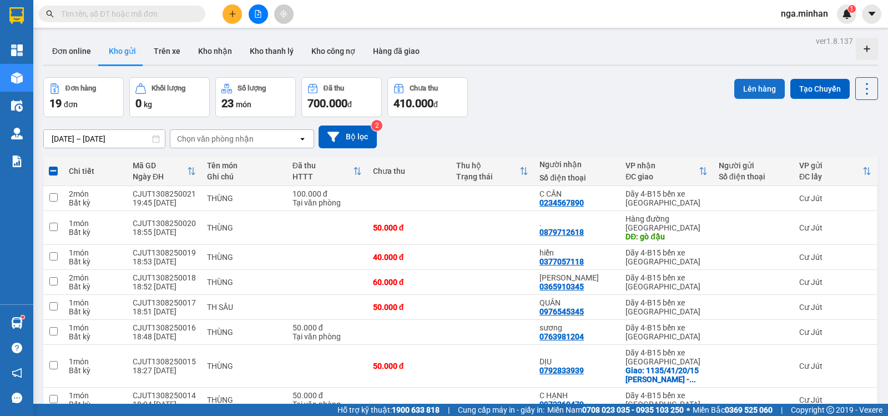
click at [759, 90] on button "Lên hàng" at bounding box center [759, 89] width 50 height 20
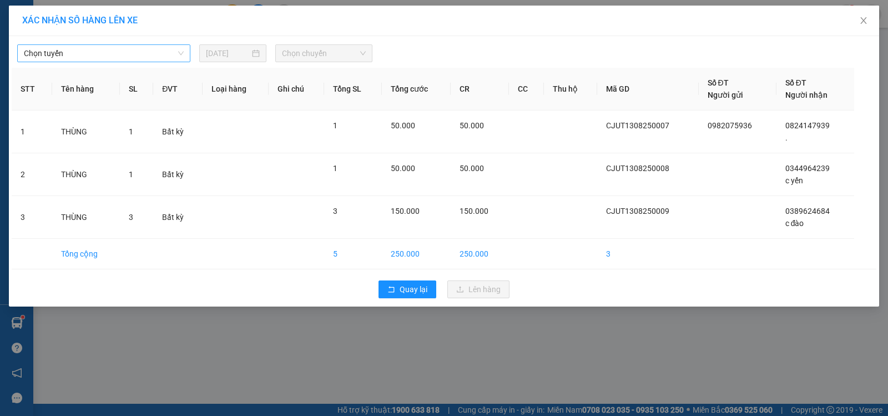
click at [138, 49] on span "Chọn tuyến" at bounding box center [104, 53] width 160 height 17
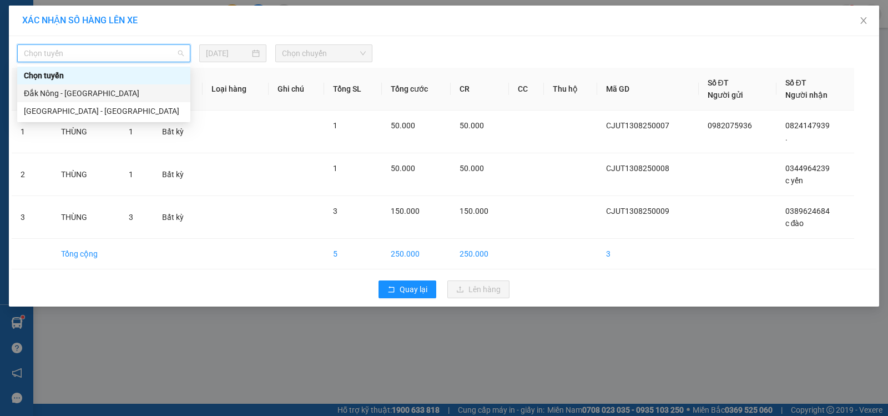
click at [73, 91] on div "Đắk Nông - [GEOGRAPHIC_DATA]" at bounding box center [104, 93] width 160 height 12
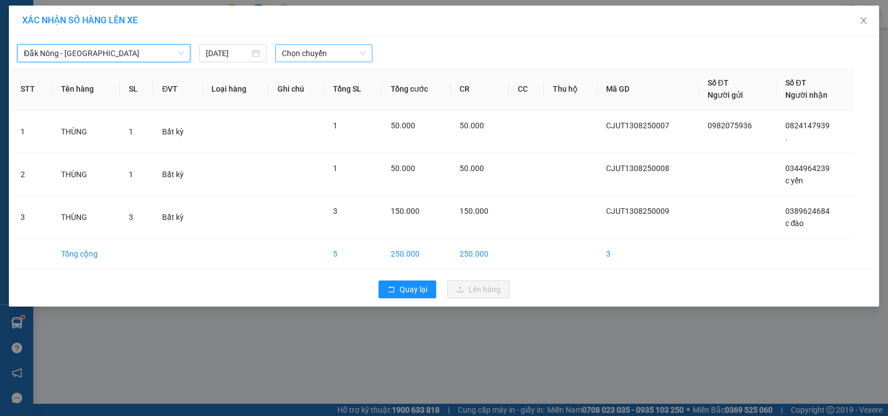
click at [320, 50] on span "Chọn chuyến" at bounding box center [324, 53] width 84 height 17
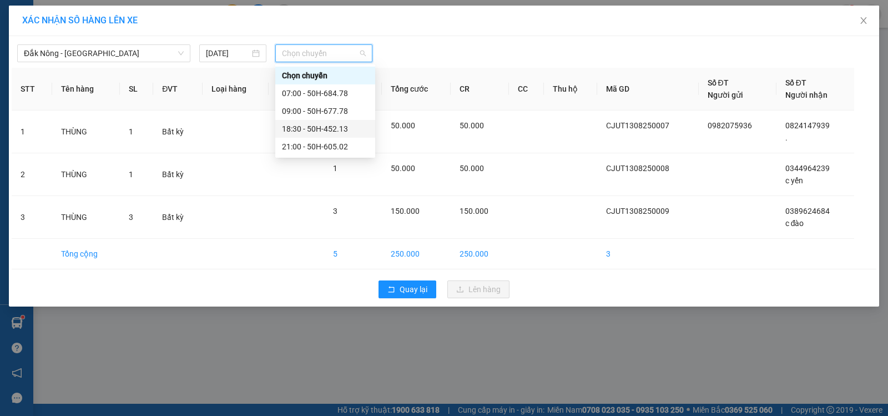
click at [333, 131] on div "18:30 - 50H-452.13" at bounding box center [325, 129] width 87 height 12
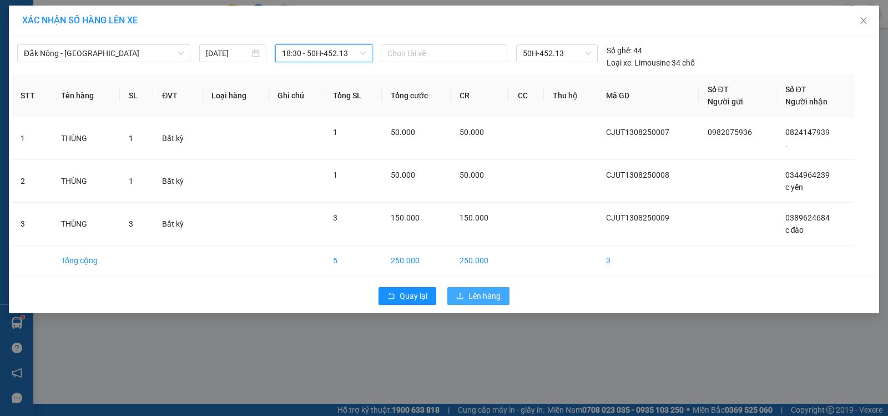
click at [496, 297] on span "Lên hàng" at bounding box center [484, 296] width 32 height 12
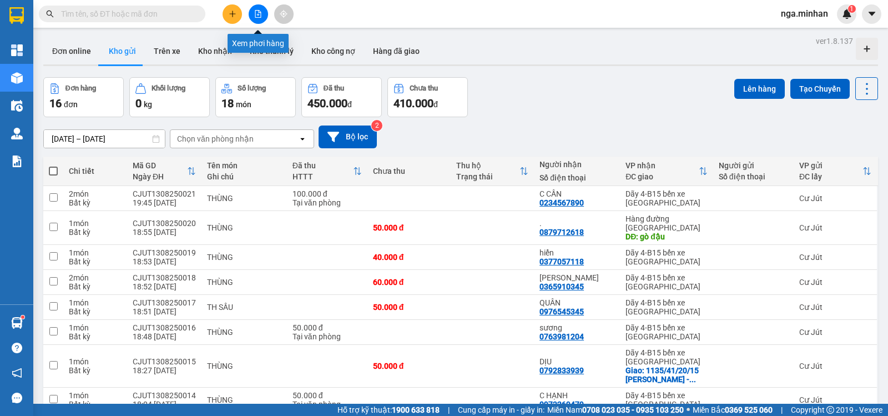
click at [260, 17] on icon "file-add" at bounding box center [258, 14] width 8 height 8
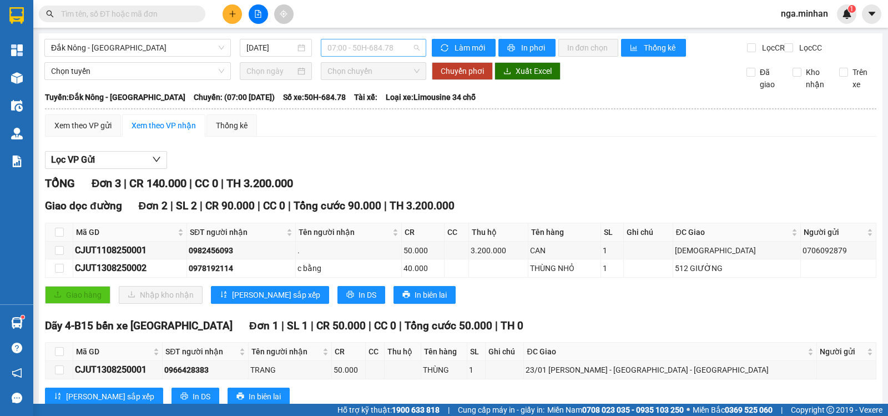
click at [370, 47] on span "07:00 - 50H-684.78" at bounding box center [373, 47] width 92 height 17
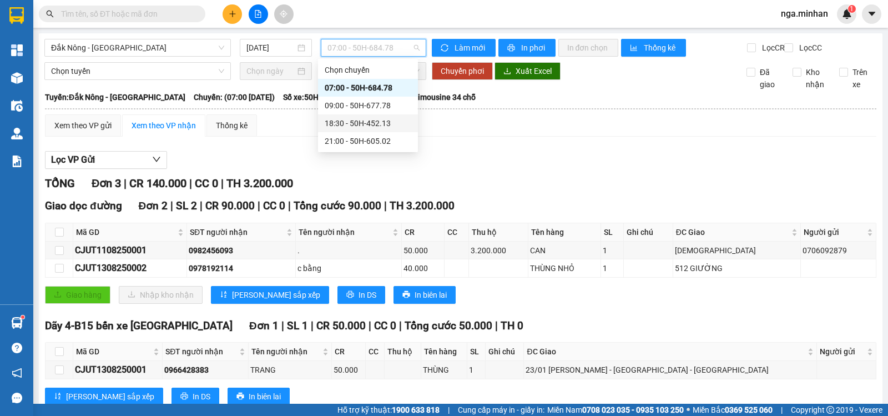
click at [370, 124] on div "18:30 - 50H-452.13" at bounding box center [368, 123] width 87 height 12
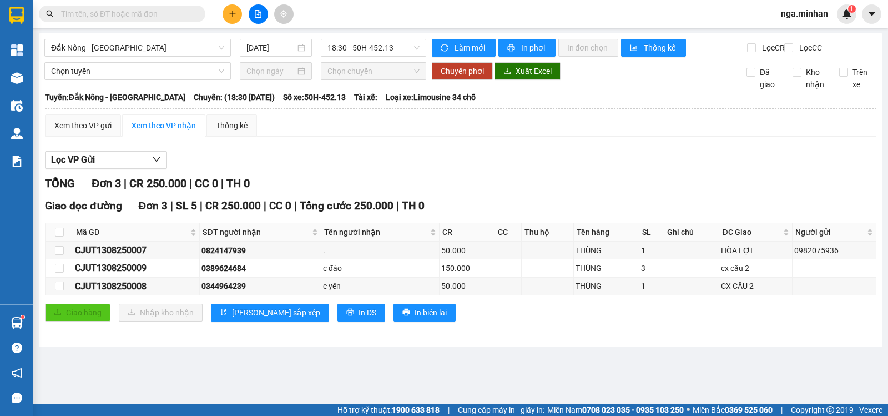
drag, startPoint x: 505, startPoint y: 372, endPoint x: 134, endPoint y: 5, distance: 521.9
click at [505, 372] on main "Đắk Nông - Sài Gòn 13/08/2025 18:30 - 50H-452.13 Làm mới In phơi In đơn chọn Th…" at bounding box center [444, 201] width 888 height 403
click at [359, 49] on span "18:30 - 50H-452.13" at bounding box center [373, 47] width 92 height 17
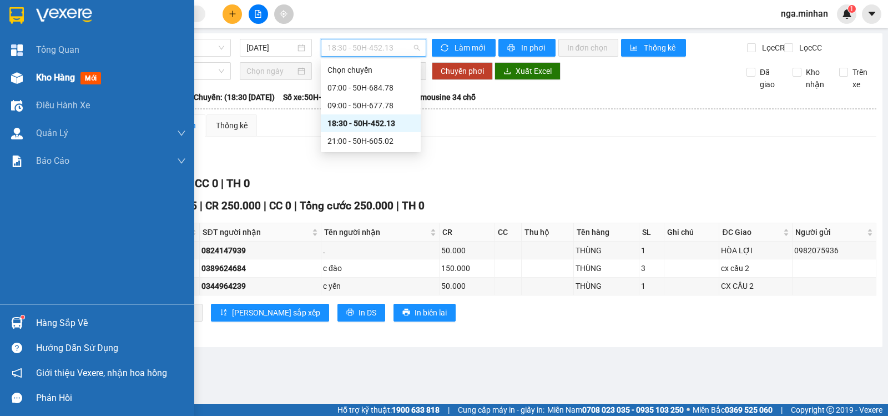
click at [23, 76] on div at bounding box center [16, 77] width 19 height 19
click at [53, 73] on span "Kho hàng" at bounding box center [55, 77] width 39 height 11
click at [51, 72] on span "Kho hàng" at bounding box center [55, 77] width 39 height 11
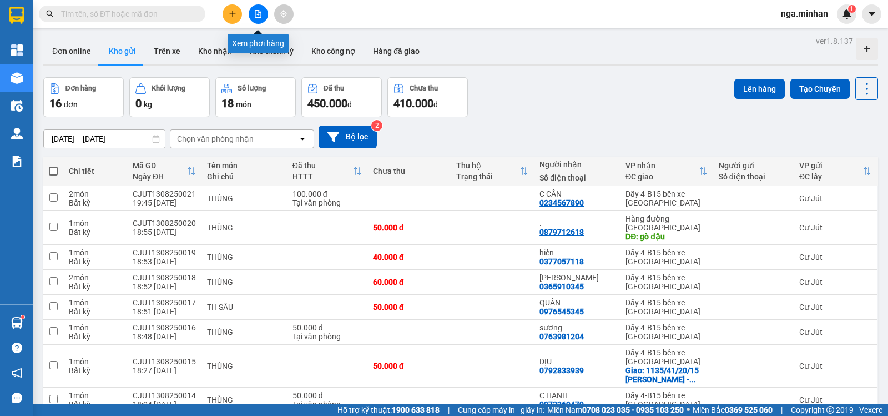
click at [259, 12] on icon "file-add" at bounding box center [258, 14] width 8 height 8
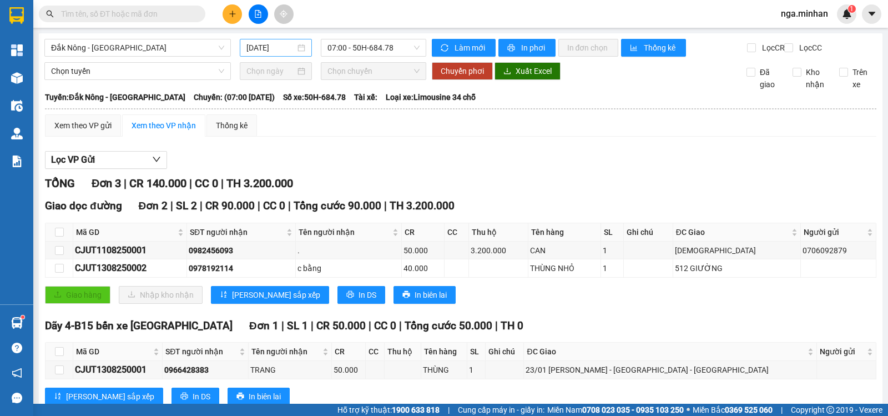
click at [265, 45] on input "[DATE]" at bounding box center [270, 48] width 49 height 12
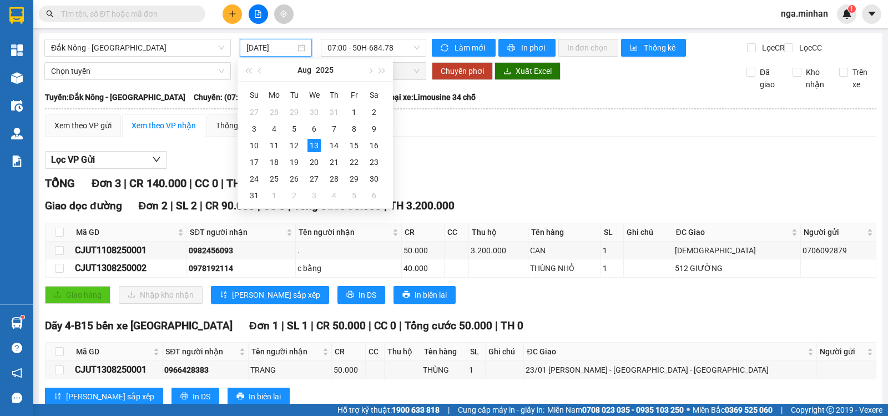
type input "[DATE]"
click at [507, 156] on div "Lọc VP Gửi TỔNG Đơn 3 | CR 140.000 | CC 0 | TH 3.200.000 Giao dọc đường Đơn 2 …" at bounding box center [460, 282] width 831 height 274
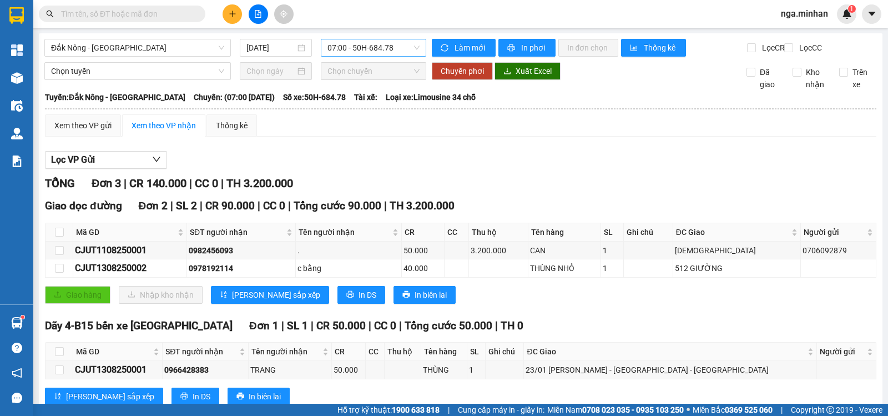
click at [372, 46] on span "07:00 - 50H-684.78" at bounding box center [373, 47] width 92 height 17
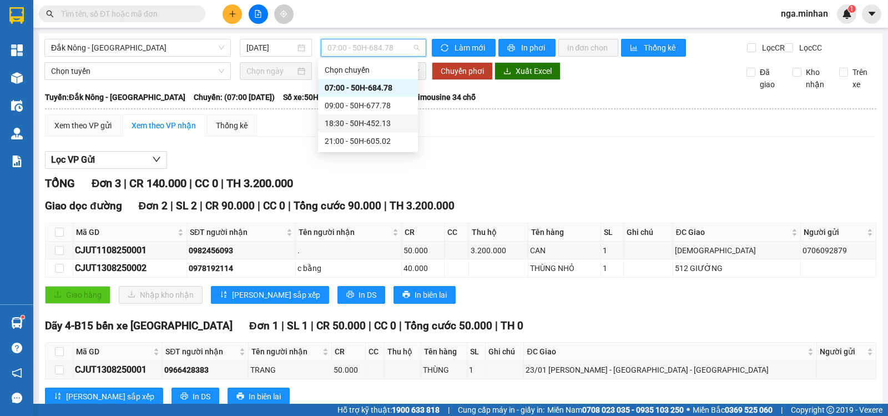
click at [375, 124] on div "18:30 - 50H-452.13" at bounding box center [368, 123] width 87 height 12
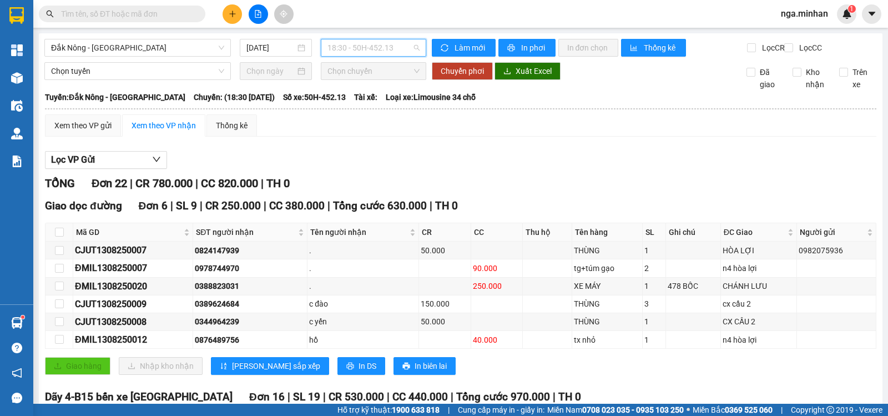
click at [378, 53] on span "18:30 - 50H-452.13" at bounding box center [373, 47] width 92 height 17
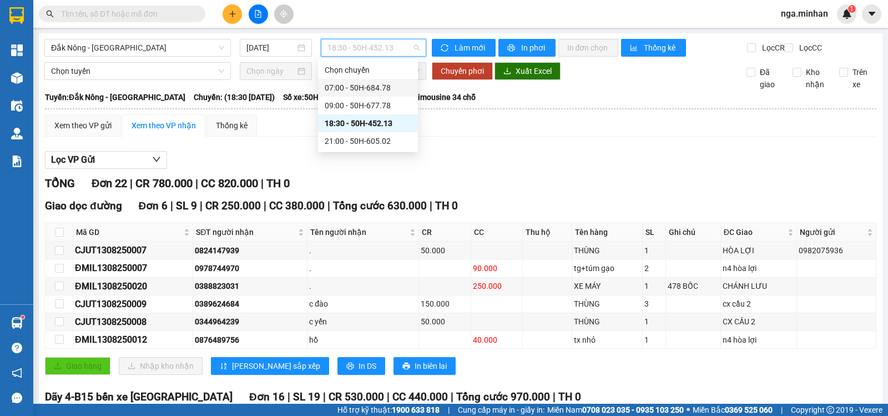
click at [384, 83] on div "07:00 - 50H-684.78" at bounding box center [368, 88] width 87 height 12
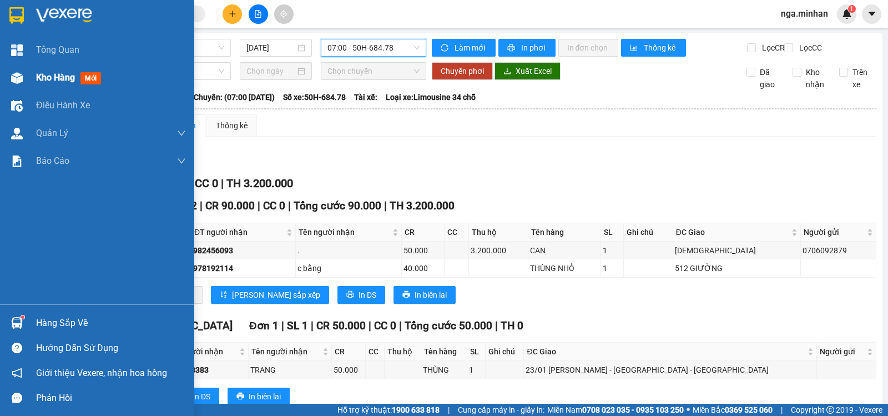
click at [29, 83] on div "Kho hàng mới" at bounding box center [97, 78] width 194 height 28
click at [39, 78] on span "Kho hàng" at bounding box center [55, 77] width 39 height 11
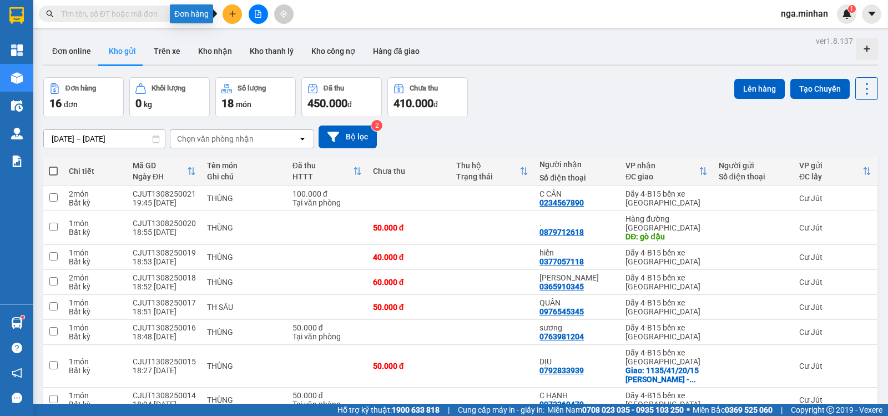
click at [224, 17] on button at bounding box center [232, 13] width 19 height 19
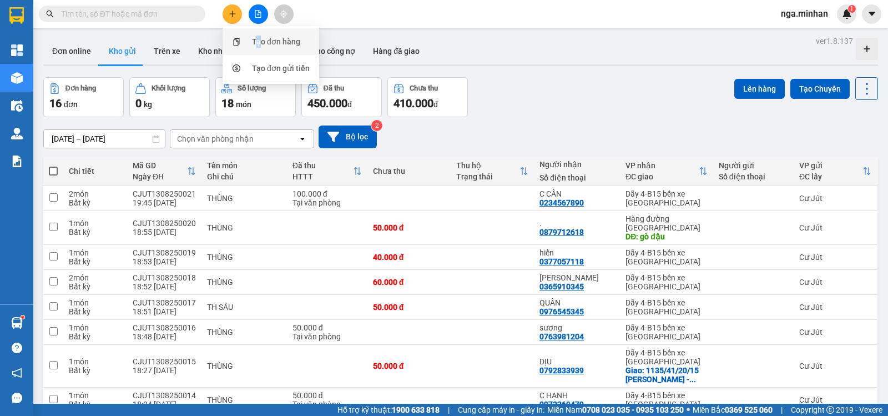
click at [253, 48] on div "Tạo đơn hàng" at bounding box center [270, 41] width 83 height 21
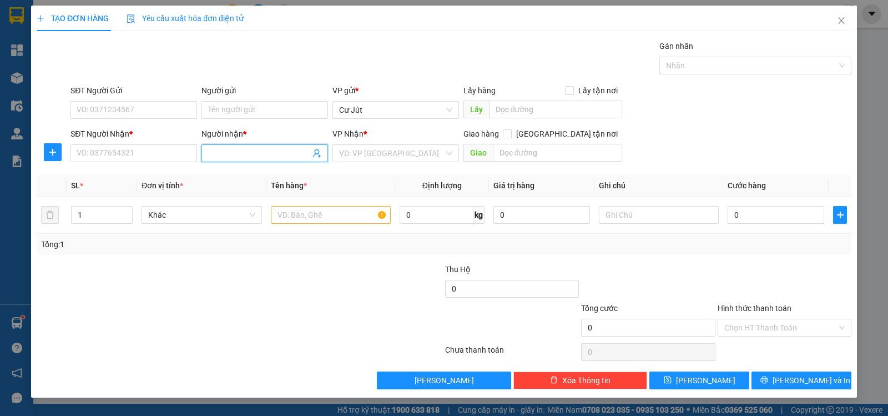
click at [248, 155] on input "Người nhận *" at bounding box center [259, 153] width 102 height 12
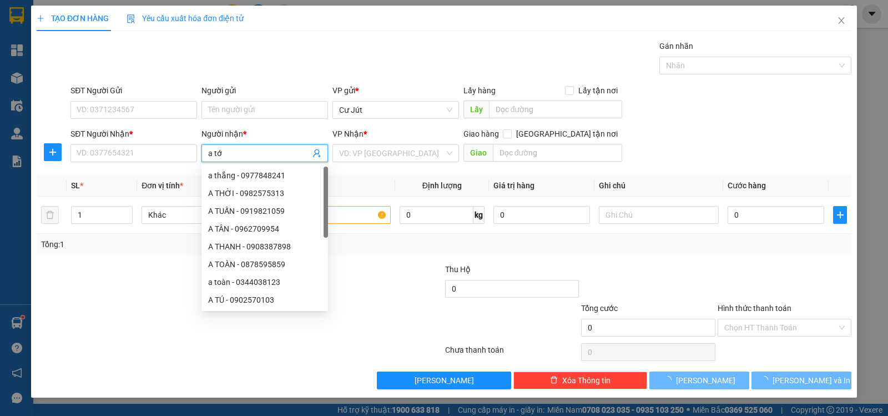
type input "a tới"
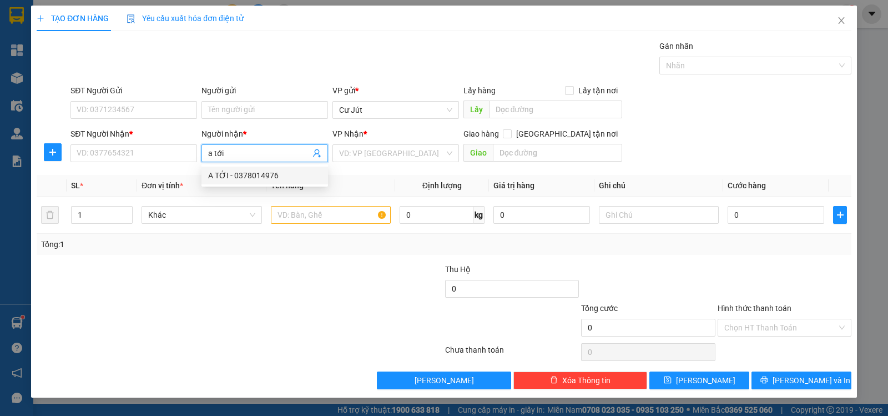
click at [244, 172] on div "A TỚI - 0378014976" at bounding box center [264, 175] width 113 height 12
type input "0378014976"
click at [259, 178] on div "A TỚI - 0378014976" at bounding box center [264, 175] width 113 height 12
type input "A TỚI"
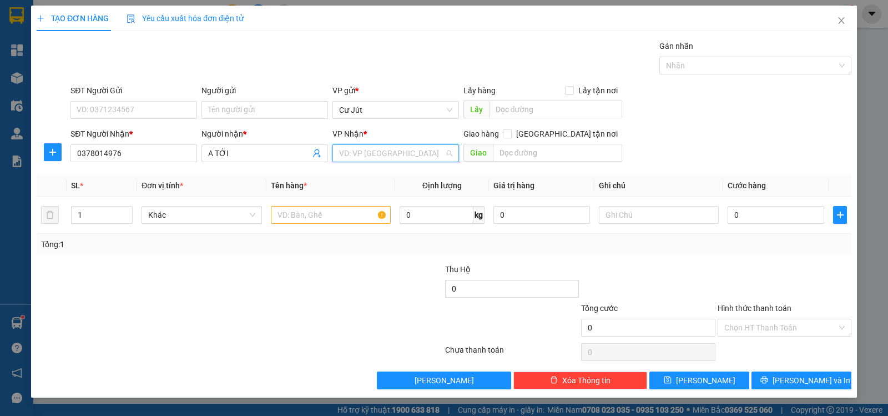
click at [422, 155] on input "search" at bounding box center [391, 153] width 105 height 17
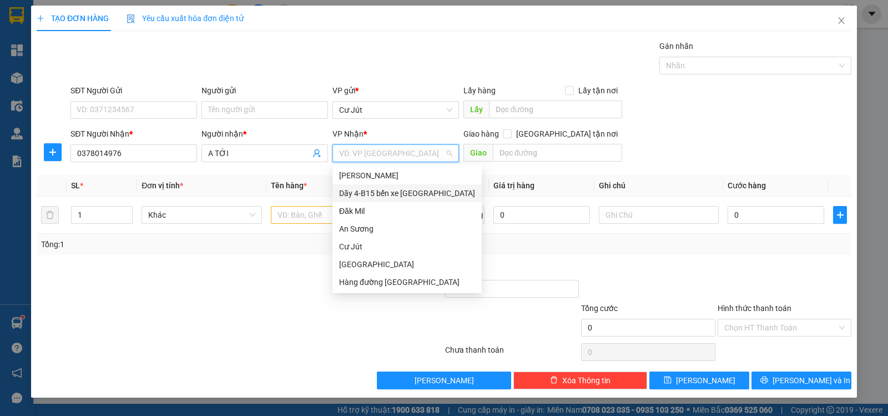
click at [388, 196] on div "Dãy 4-B15 bến xe [GEOGRAPHIC_DATA]" at bounding box center [407, 193] width 136 height 12
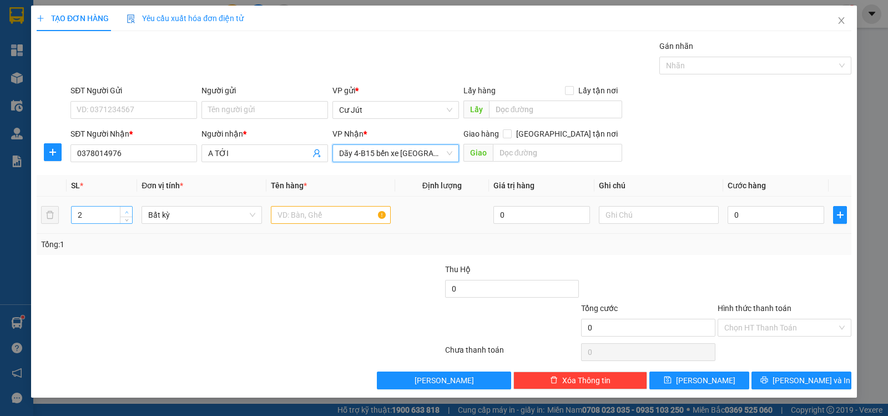
click at [129, 211] on span "up" at bounding box center [126, 212] width 7 height 7
type input "4"
click at [129, 211] on span "up" at bounding box center [126, 212] width 7 height 7
click at [326, 214] on input "text" at bounding box center [331, 215] width 120 height 18
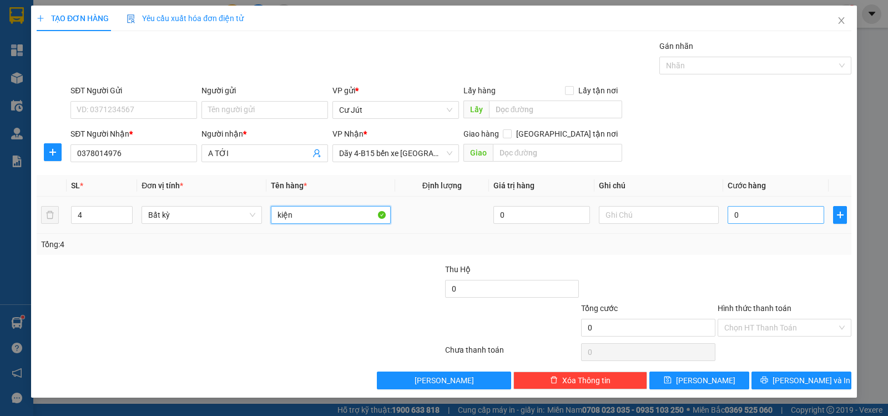
type input "kiện"
click at [759, 218] on input "0" at bounding box center [775, 215] width 97 height 18
type input "1"
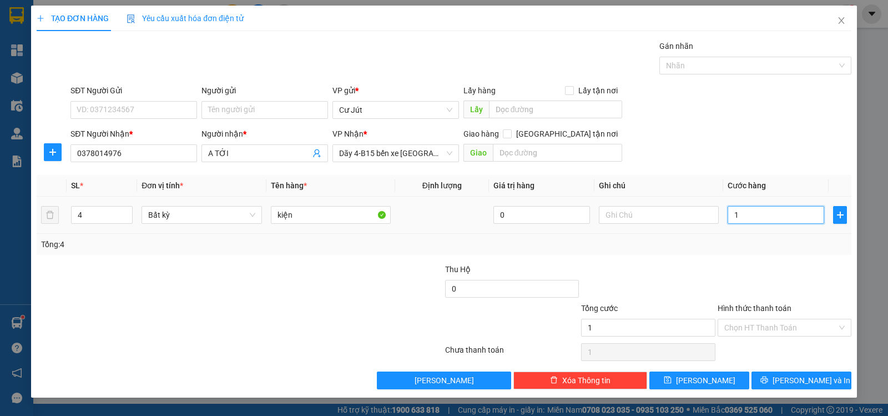
type input "18"
type input "180"
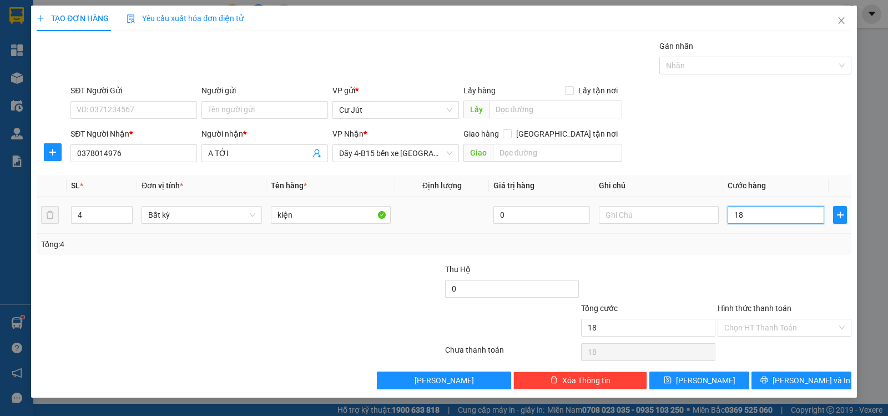
type input "180"
click at [798, 379] on span "[PERSON_NAME] và In" at bounding box center [811, 380] width 78 height 12
type input "180.000"
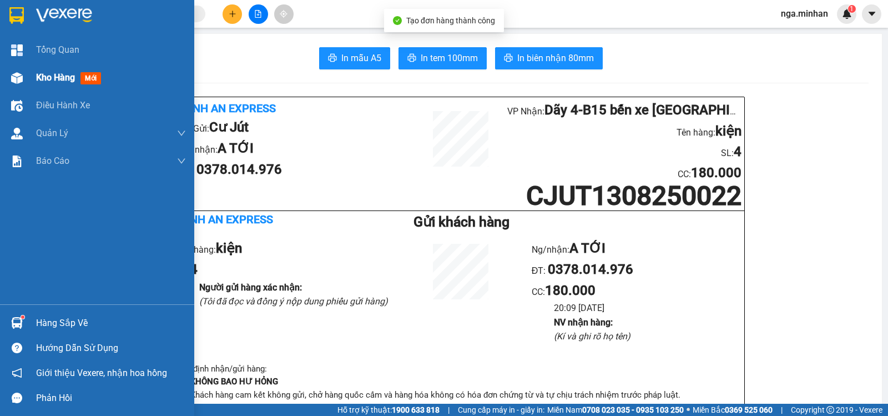
click at [27, 76] on div "Kho hàng mới" at bounding box center [97, 78] width 194 height 28
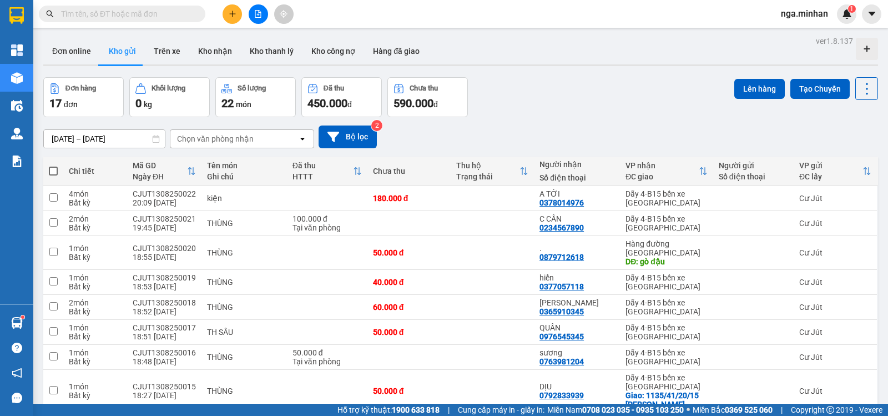
click at [57, 169] on span at bounding box center [53, 170] width 9 height 9
click at [53, 165] on input "checkbox" at bounding box center [53, 165] width 0 height 0
checkbox input "true"
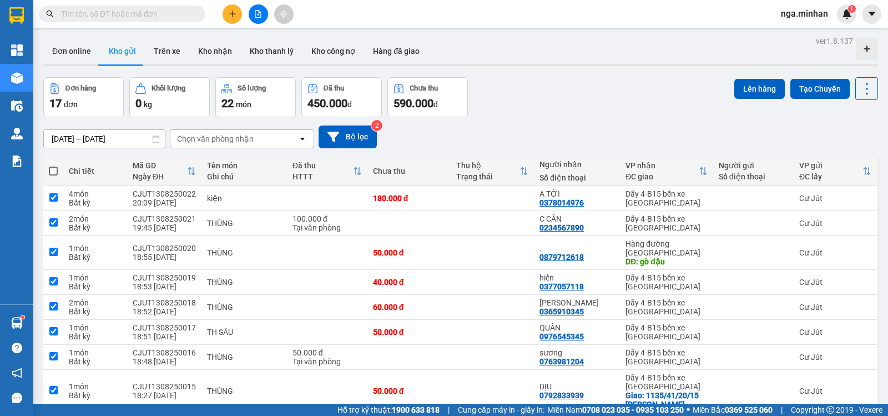
checkbox input "true"
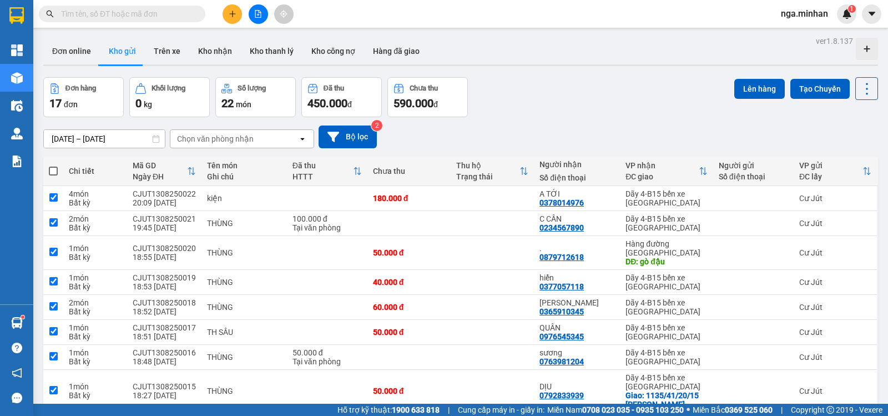
checkbox input "true"
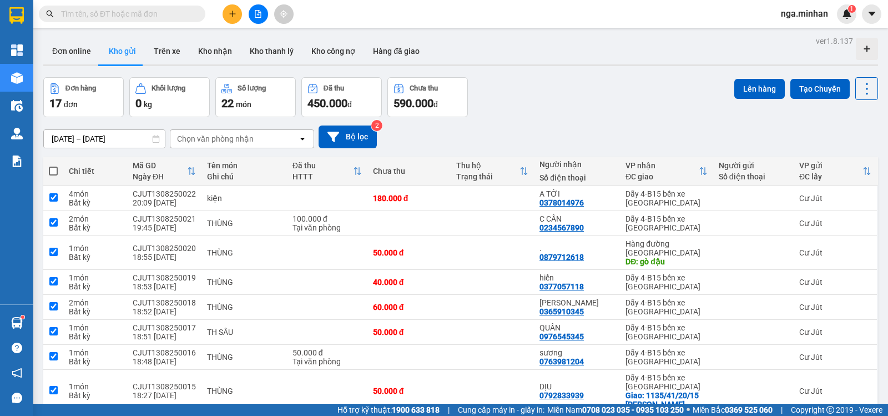
checkbox input "true"
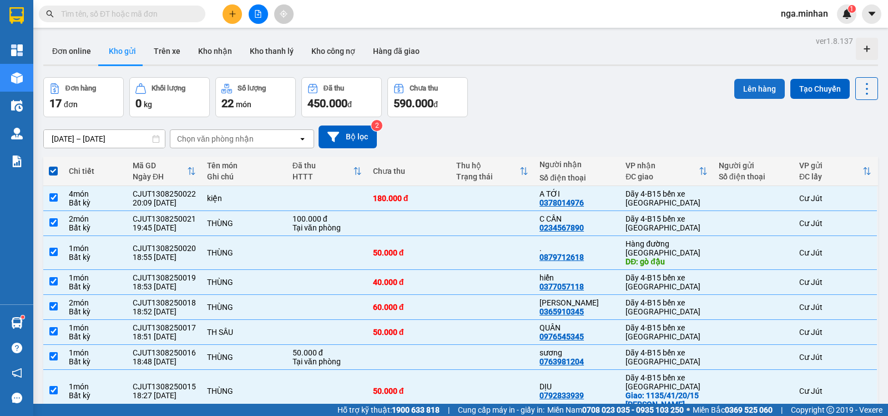
click at [750, 88] on button "Lên hàng" at bounding box center [759, 89] width 50 height 20
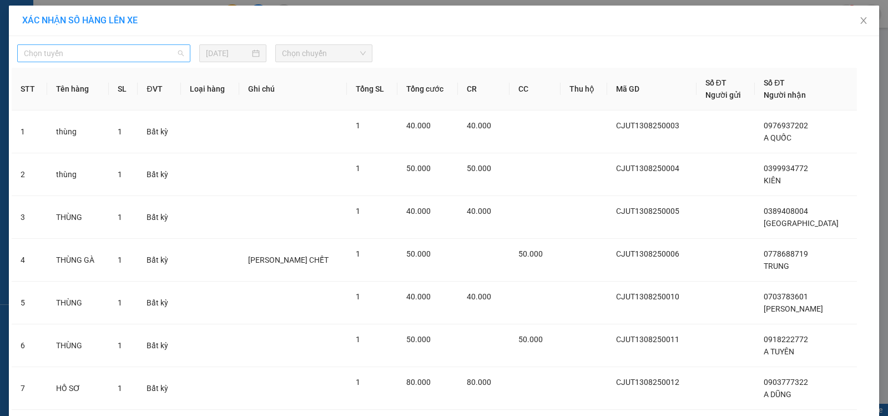
click at [143, 55] on span "Chọn tuyến" at bounding box center [104, 53] width 160 height 17
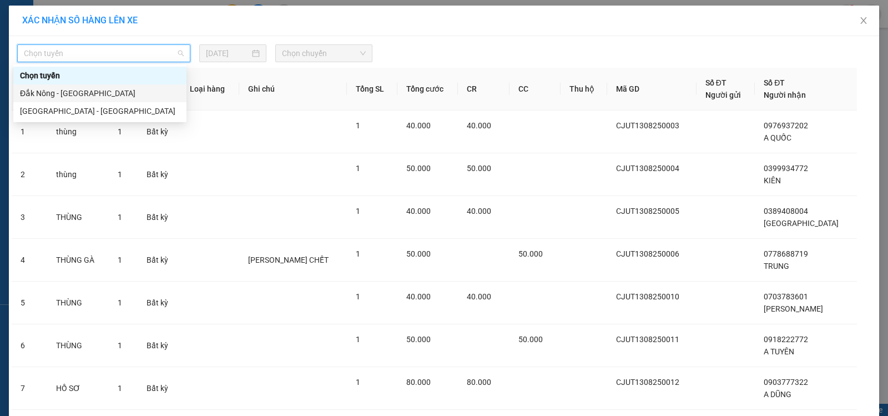
click at [96, 96] on div "Đắk Nông - [GEOGRAPHIC_DATA]" at bounding box center [100, 93] width 160 height 12
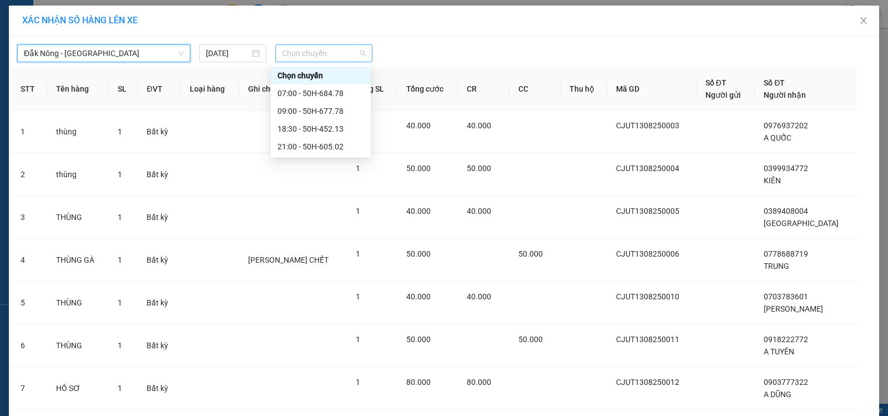
click at [317, 57] on span "Chọn chuyến" at bounding box center [324, 53] width 84 height 17
click at [324, 145] on div "21:00 - 50H-605.02" at bounding box center [320, 146] width 87 height 12
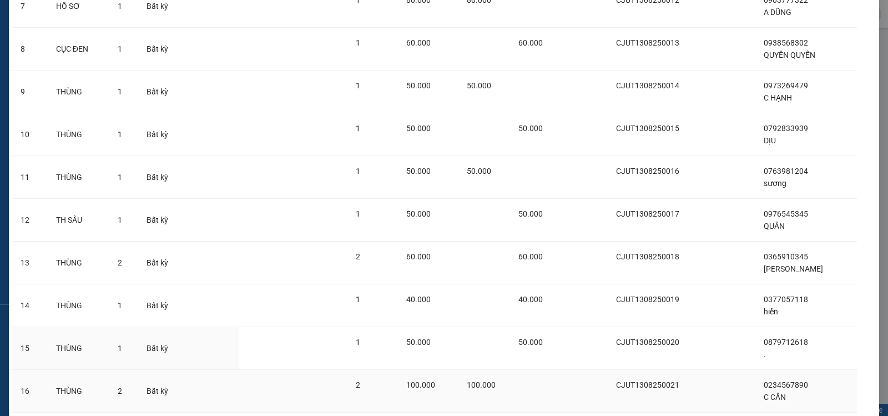
scroll to position [509, 0]
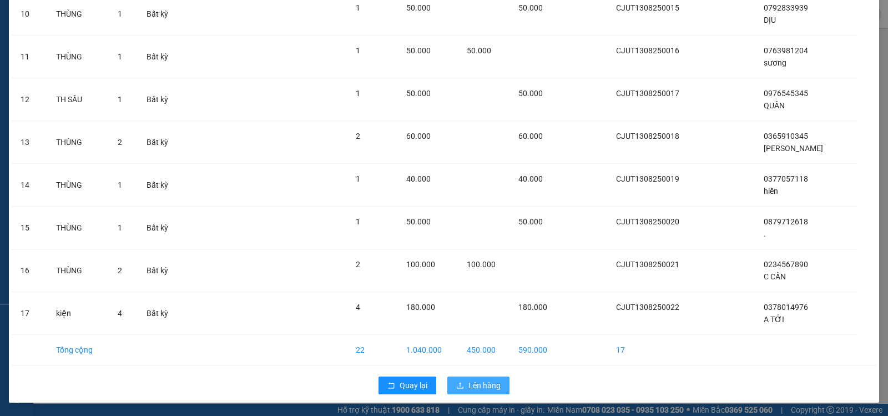
click at [493, 390] on button "Lên hàng" at bounding box center [478, 385] width 62 height 18
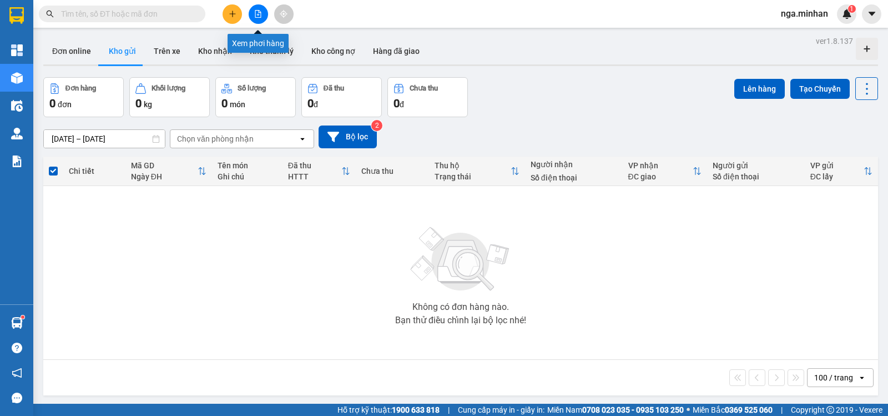
click at [261, 16] on icon "file-add" at bounding box center [258, 14] width 6 height 8
click at [230, 15] on icon "plus" at bounding box center [233, 14] width 8 height 8
click at [272, 42] on div "Tạo đơn hàng" at bounding box center [276, 42] width 48 height 12
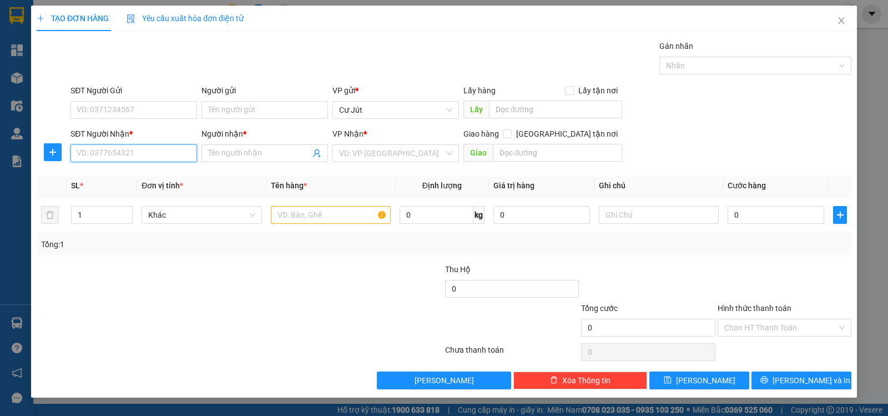
click at [188, 150] on input "SĐT Người Nhận *" at bounding box center [133, 153] width 127 height 18
click at [315, 218] on input "text" at bounding box center [331, 215] width 120 height 18
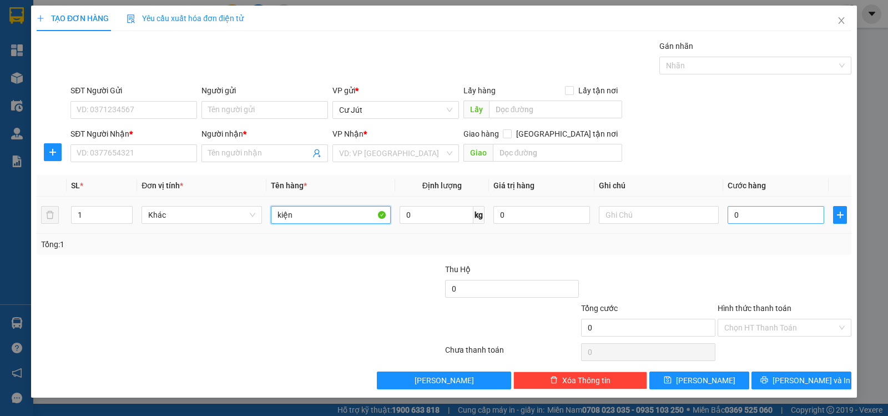
type input "kiện"
click at [762, 212] on input "0" at bounding box center [775, 215] width 97 height 18
type input "3"
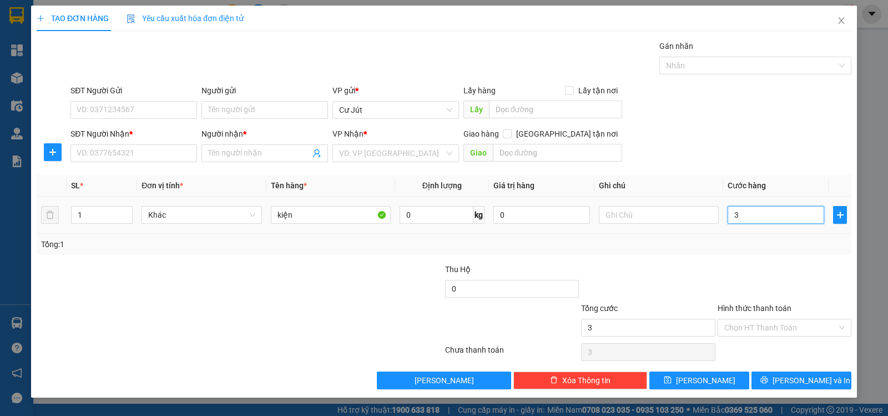
type input "30"
type input "30.000"
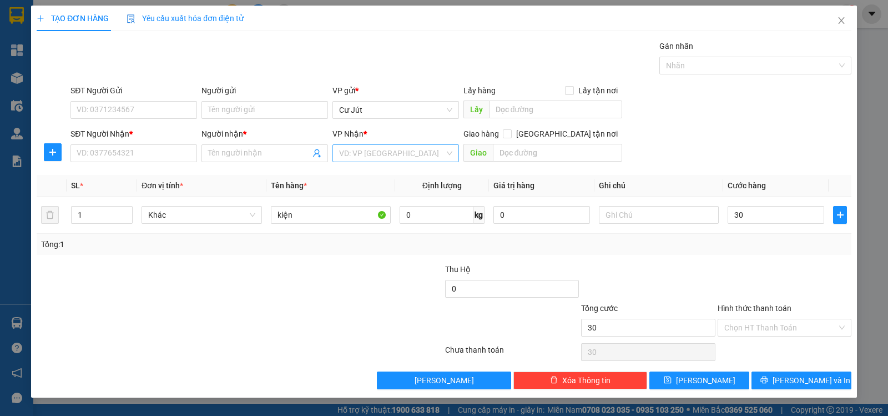
type input "30.000"
click at [391, 150] on input "search" at bounding box center [391, 153] width 105 height 17
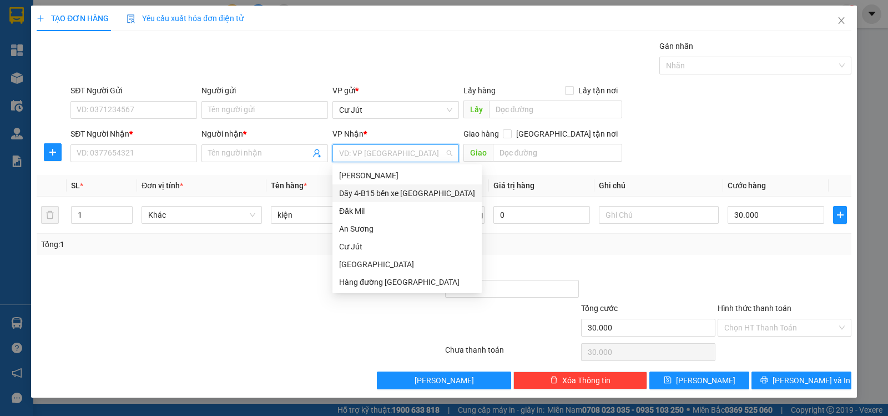
click at [400, 194] on div "Dãy 4-B15 bến xe [GEOGRAPHIC_DATA]" at bounding box center [407, 193] width 136 height 12
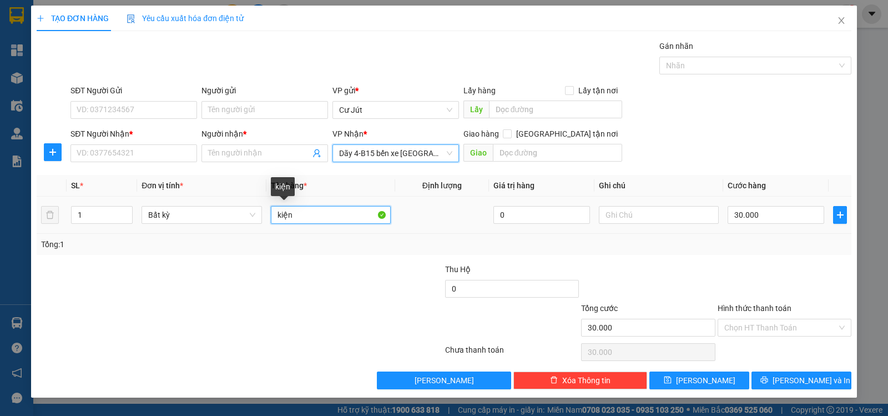
click at [339, 215] on input "kiện" at bounding box center [331, 215] width 120 height 18
type input "kiện nmho"
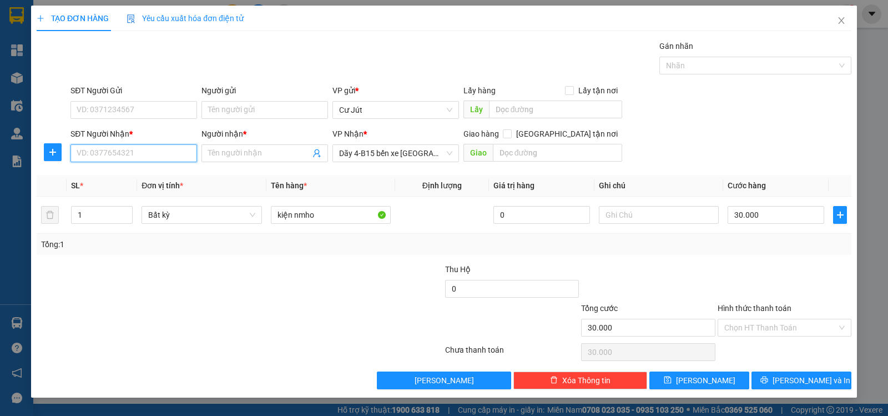
click at [175, 157] on input "SĐT Người Nhận *" at bounding box center [133, 153] width 127 height 18
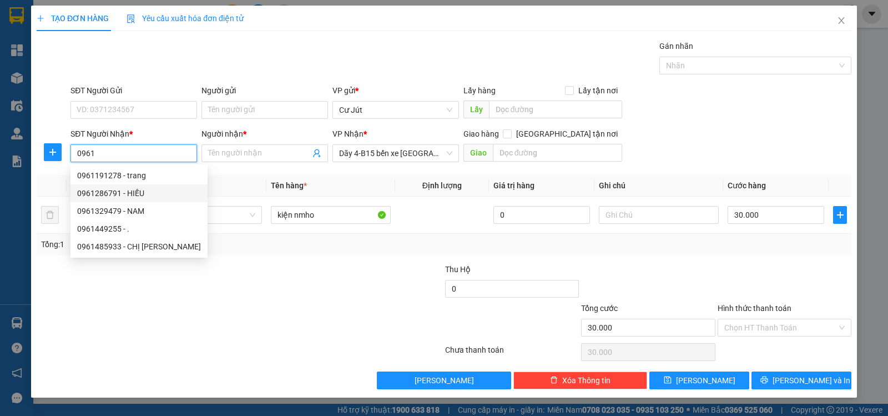
click at [133, 189] on div "0961286791 - HIẾU" at bounding box center [139, 193] width 124 height 12
type input "0961286791"
type input "HIẾU"
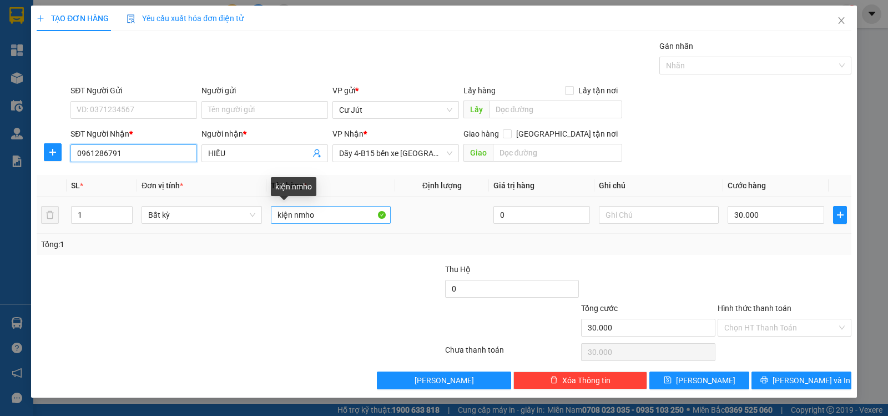
type input "0961286791"
click at [333, 211] on input "kiện nmho" at bounding box center [331, 215] width 120 height 18
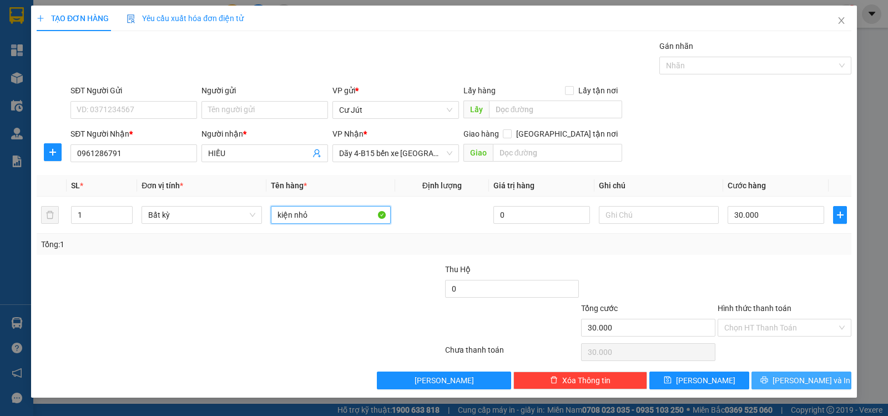
type input "kiện nhỏ"
click at [816, 376] on span "[PERSON_NAME] và In" at bounding box center [811, 380] width 78 height 12
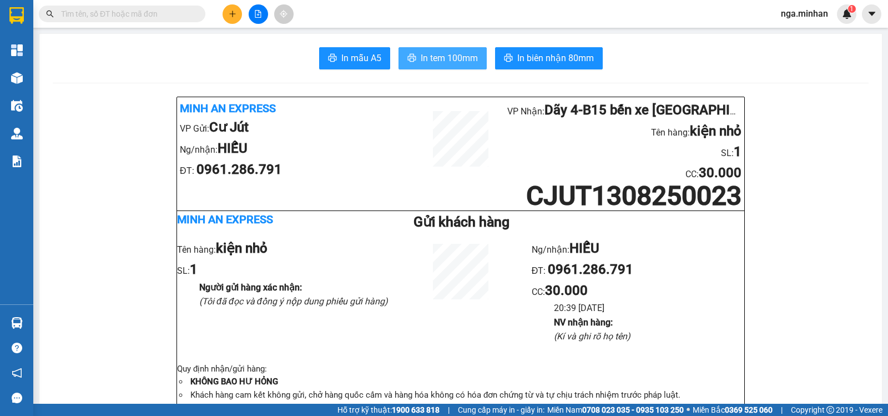
click at [456, 52] on span "In tem 100mm" at bounding box center [449, 58] width 57 height 14
